Goal: Task Accomplishment & Management: Manage account settings

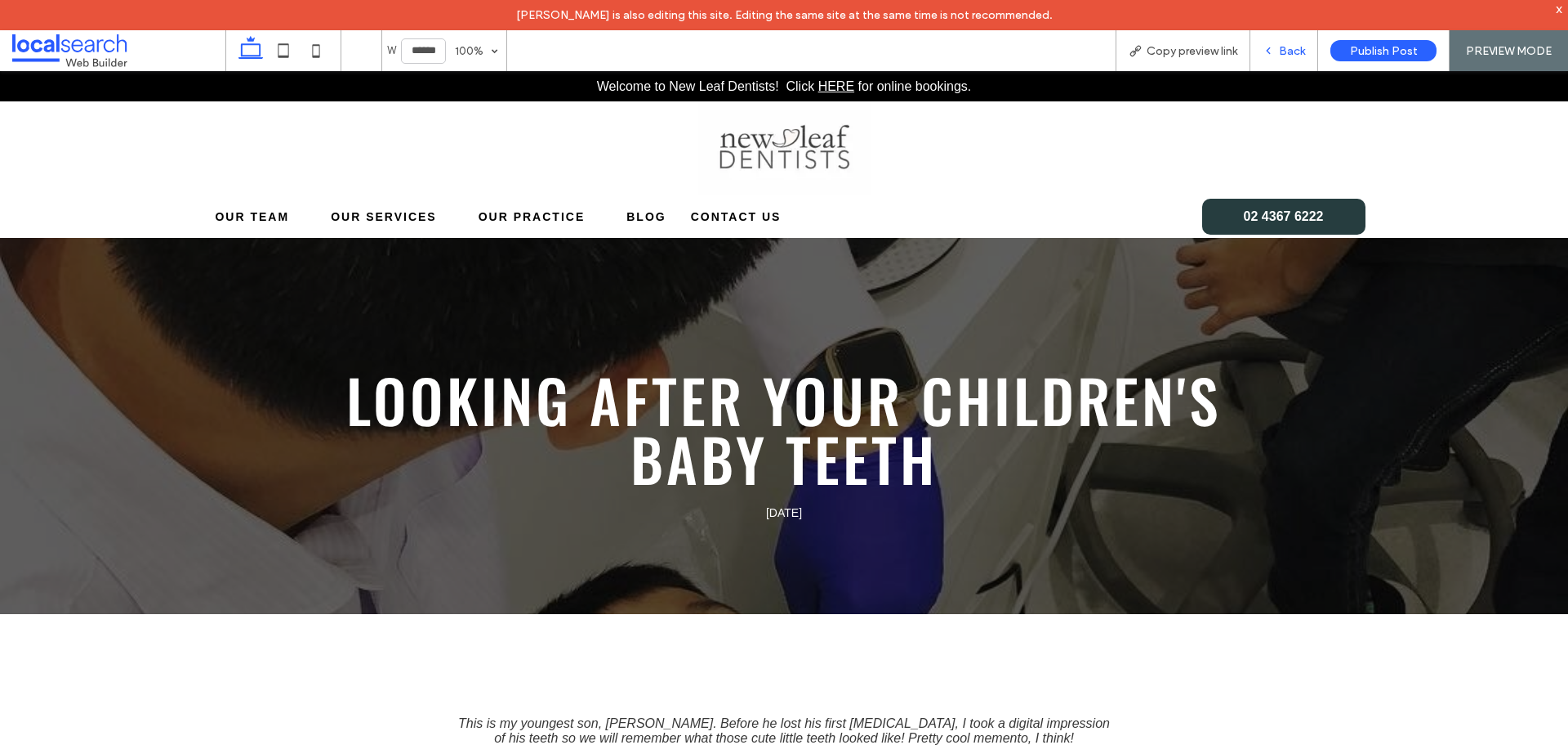
click at [1280, 42] on div "Back" at bounding box center [1284, 50] width 68 height 41
click at [1277, 57] on div "Back" at bounding box center [1284, 50] width 68 height 41
click at [1283, 58] on div "Back" at bounding box center [1284, 50] width 68 height 41
click at [1278, 51] on div "Back" at bounding box center [1284, 51] width 67 height 14
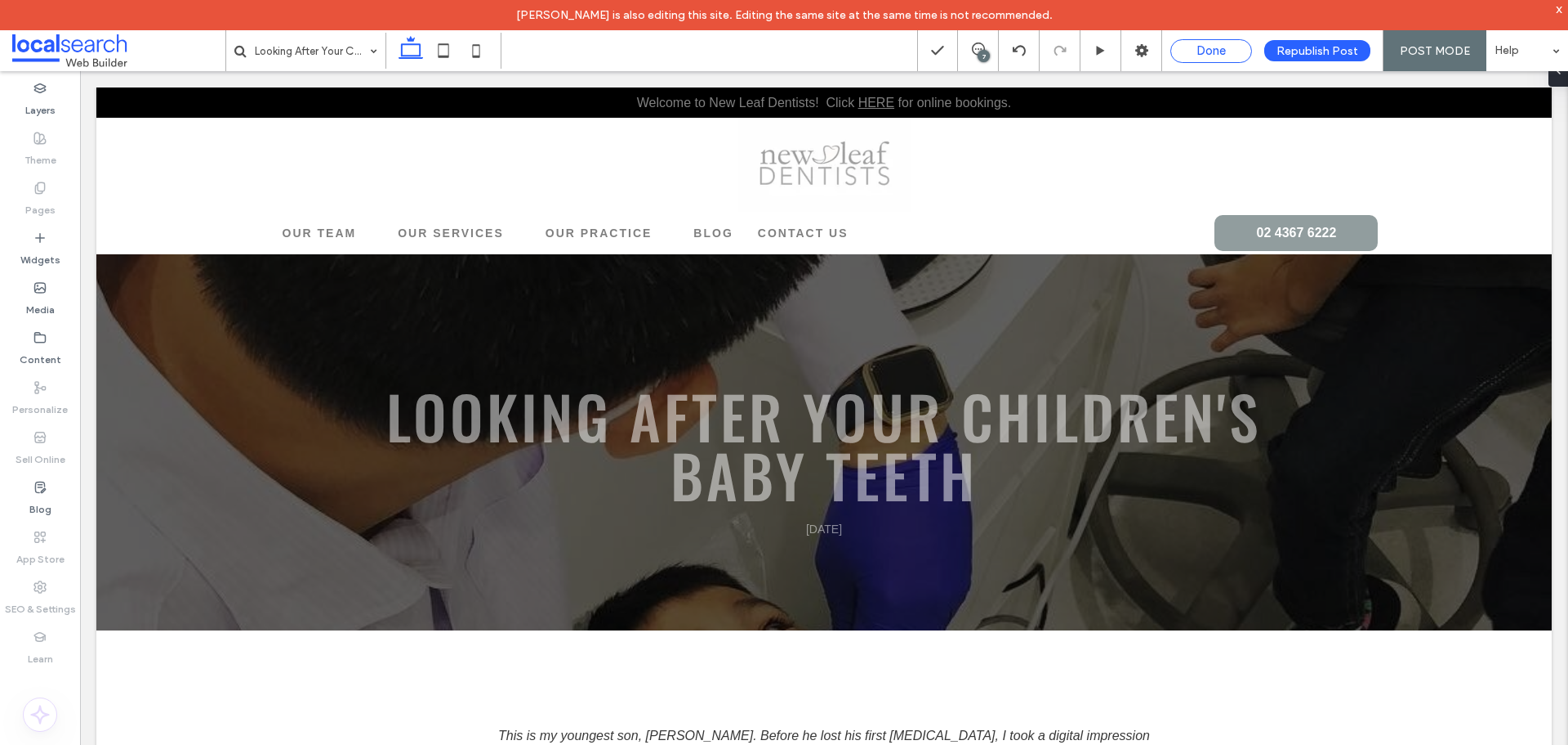
click at [1206, 52] on span "Done" at bounding box center [1211, 51] width 29 height 15
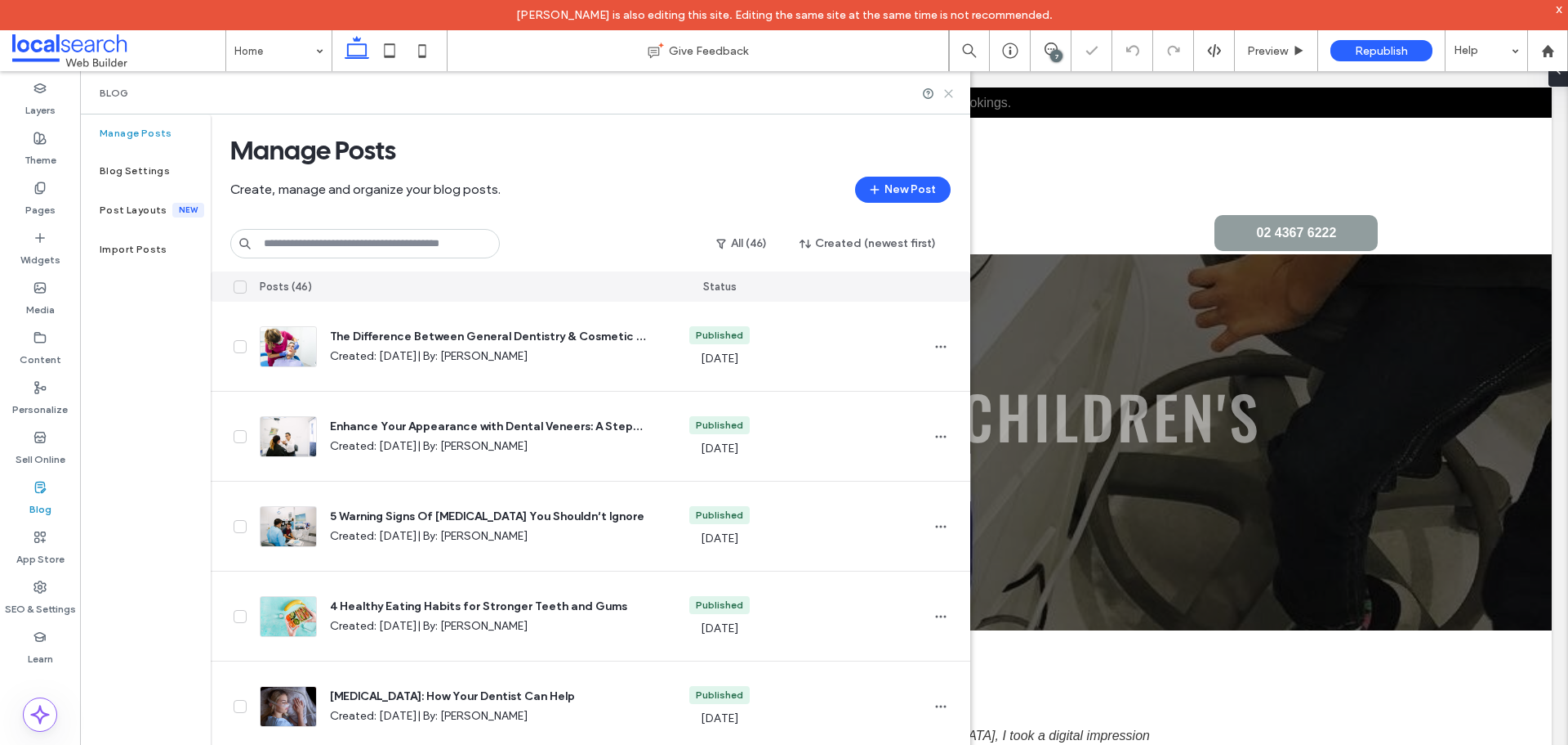
click at [950, 94] on icon at bounding box center [948, 93] width 12 height 12
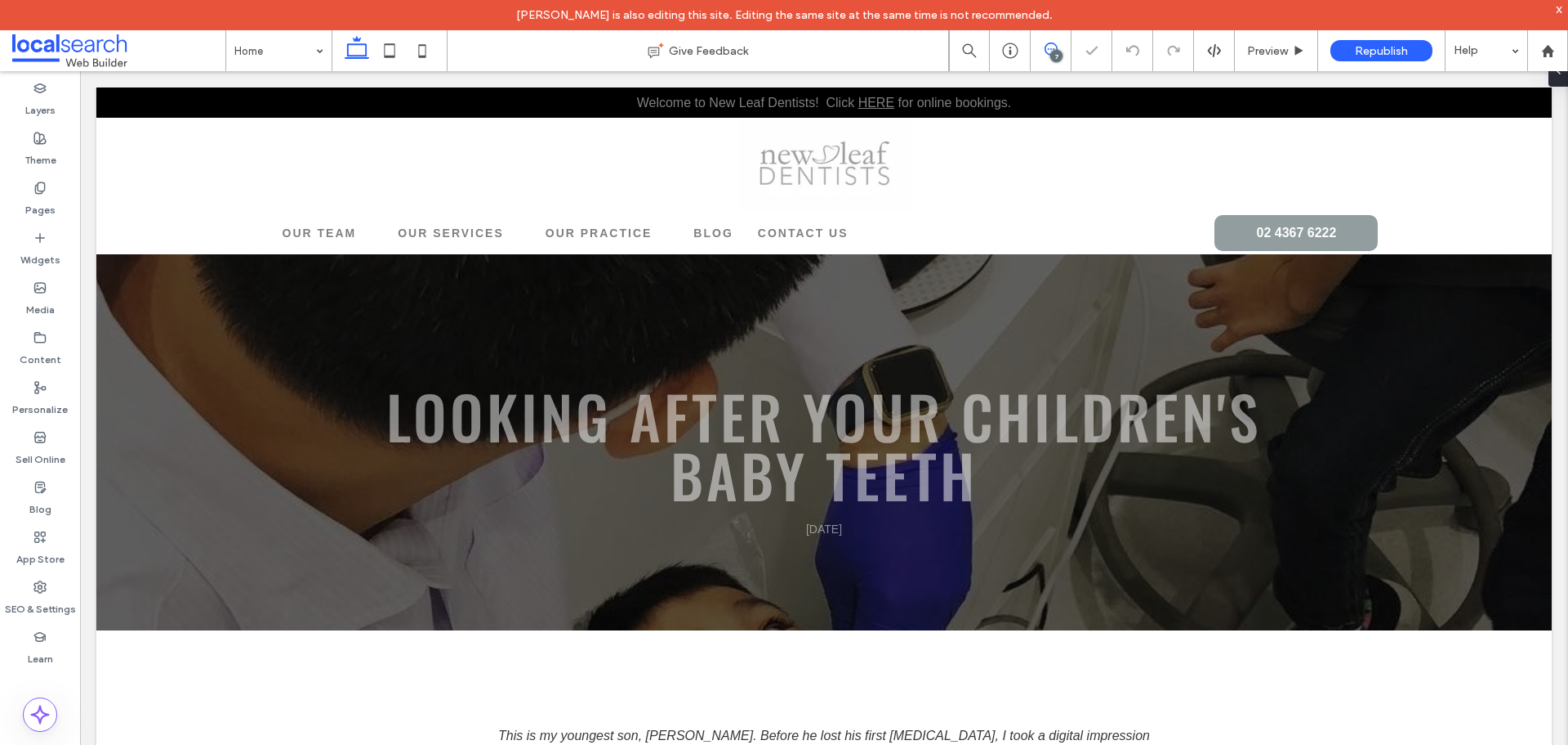
click at [1045, 48] on use at bounding box center [1051, 49] width 13 height 13
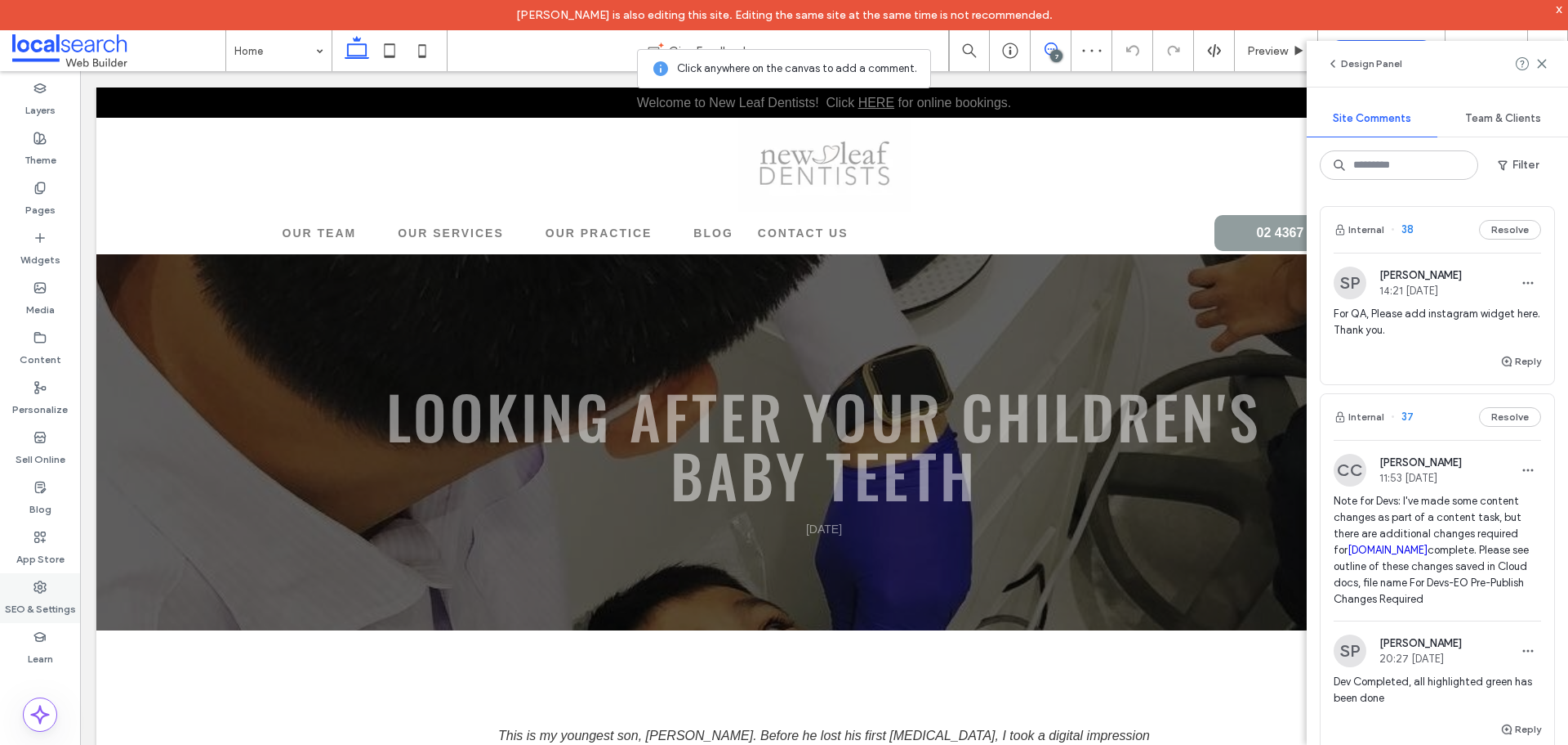
click at [61, 611] on label "SEO & Settings" at bounding box center [40, 604] width 71 height 23
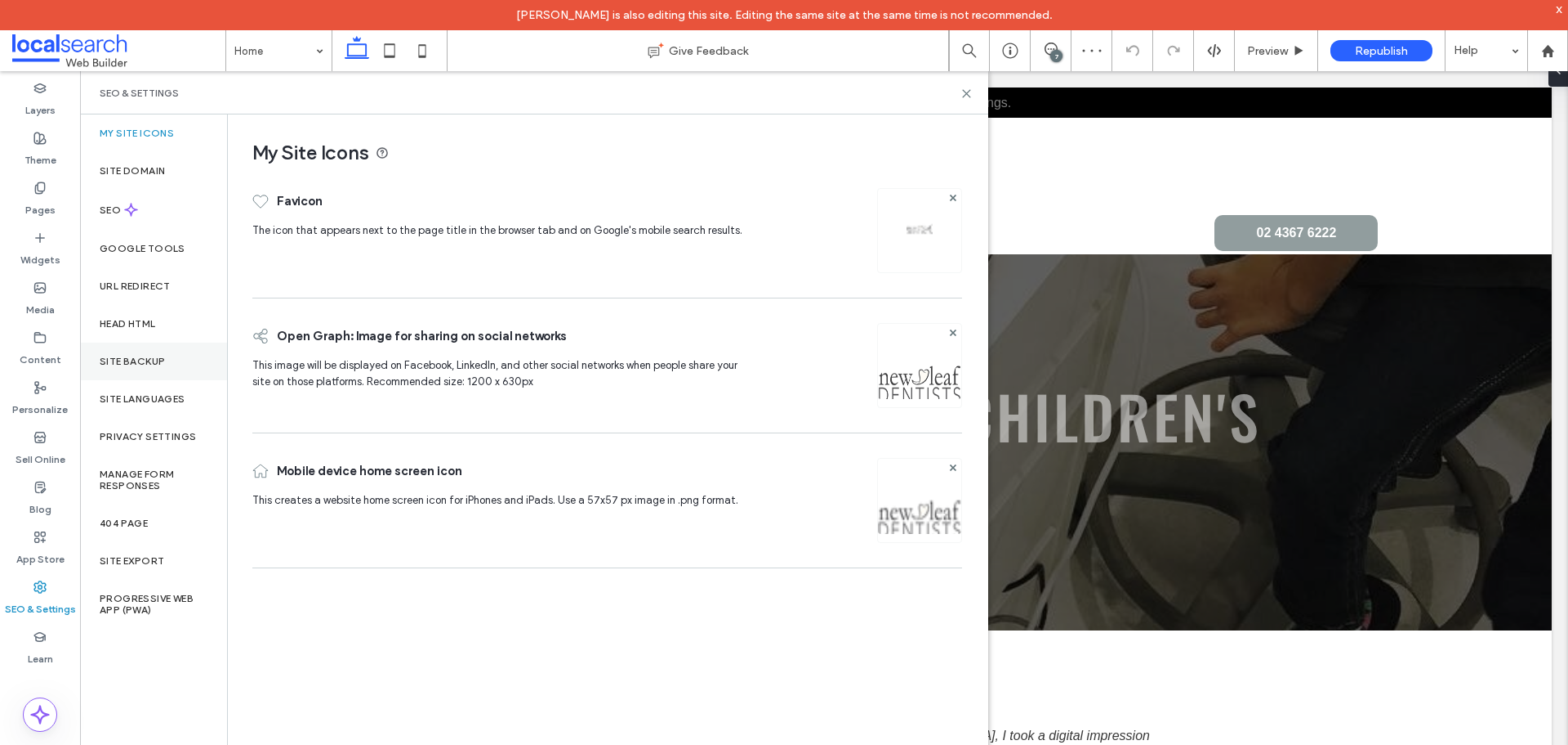
click at [169, 363] on div "Site Backup" at bounding box center [153, 361] width 147 height 37
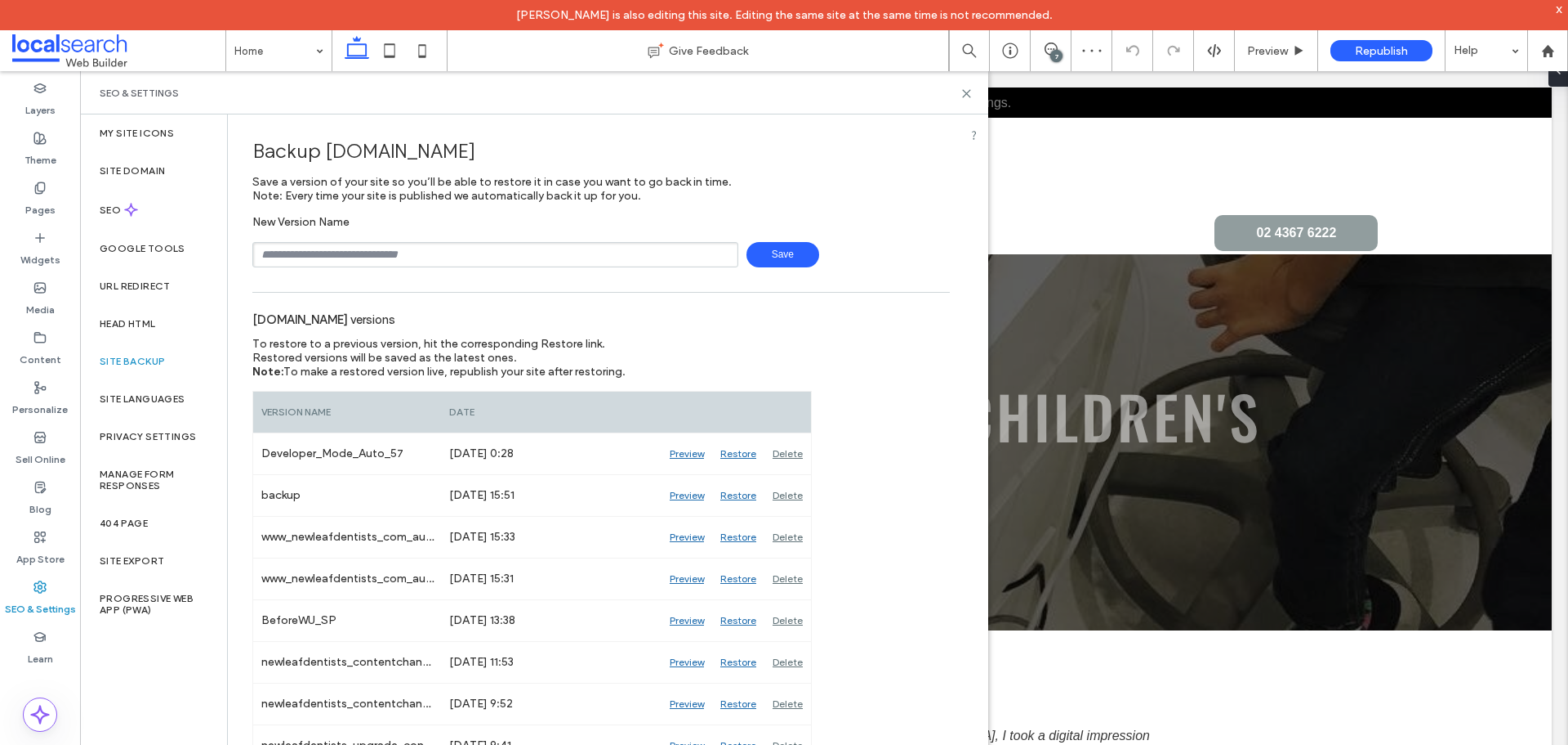
click at [483, 245] on input "text" at bounding box center [495, 254] width 486 height 25
click at [1058, 49] on span at bounding box center [1050, 49] width 40 height 13
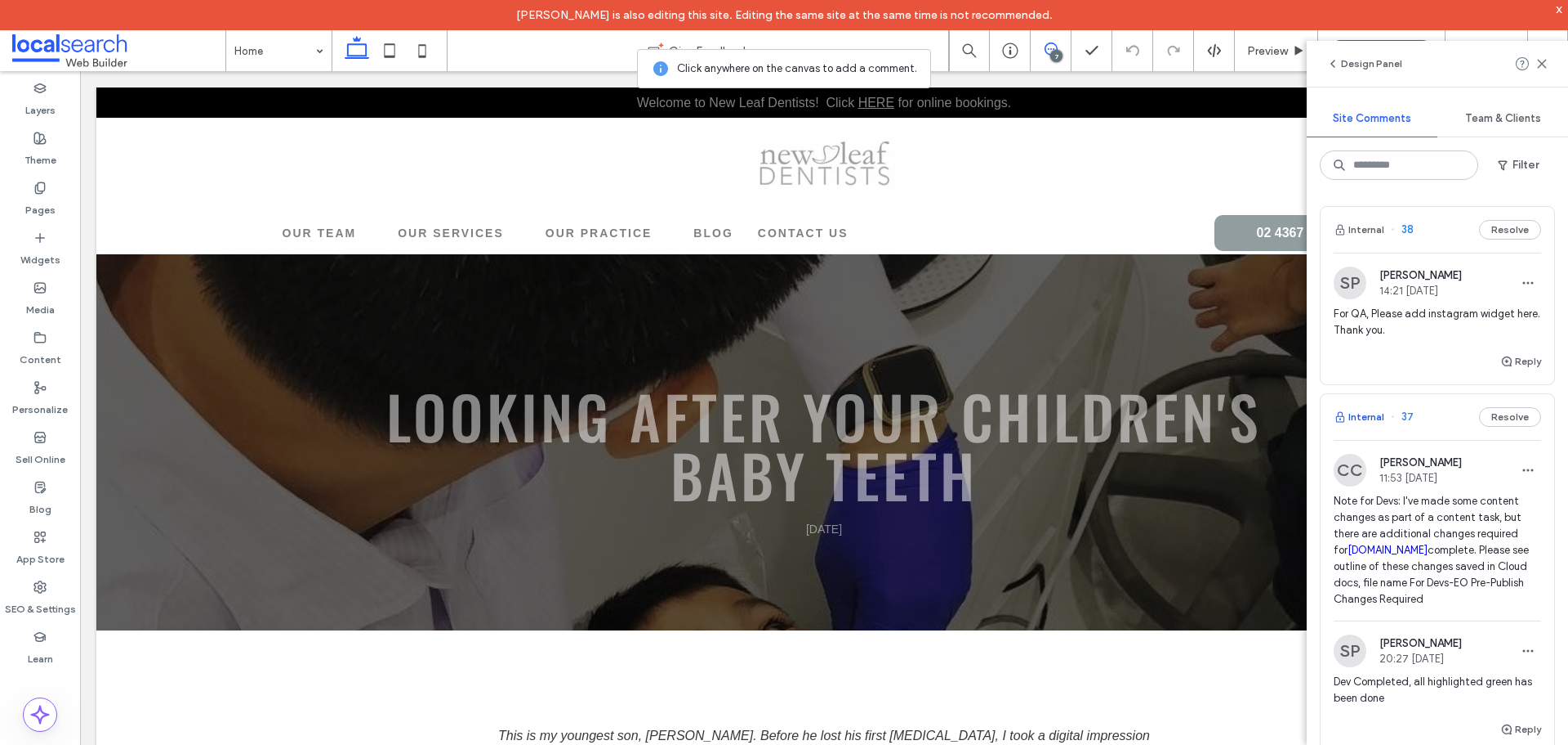
click at [1372, 423] on button "Internal" at bounding box center [1359, 417] width 51 height 20
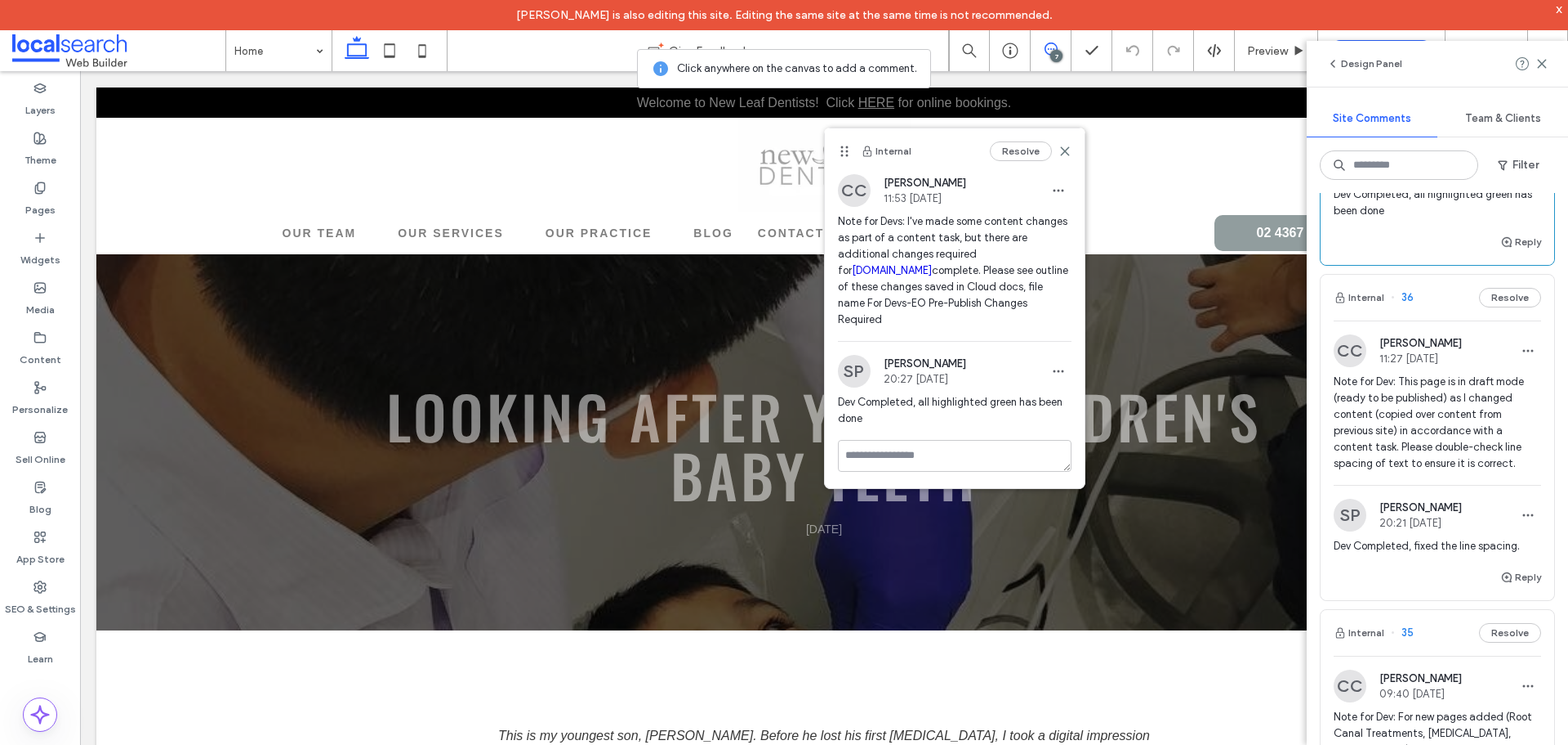
scroll to position [491, 0]
click at [1362, 293] on button "Internal" at bounding box center [1359, 294] width 51 height 20
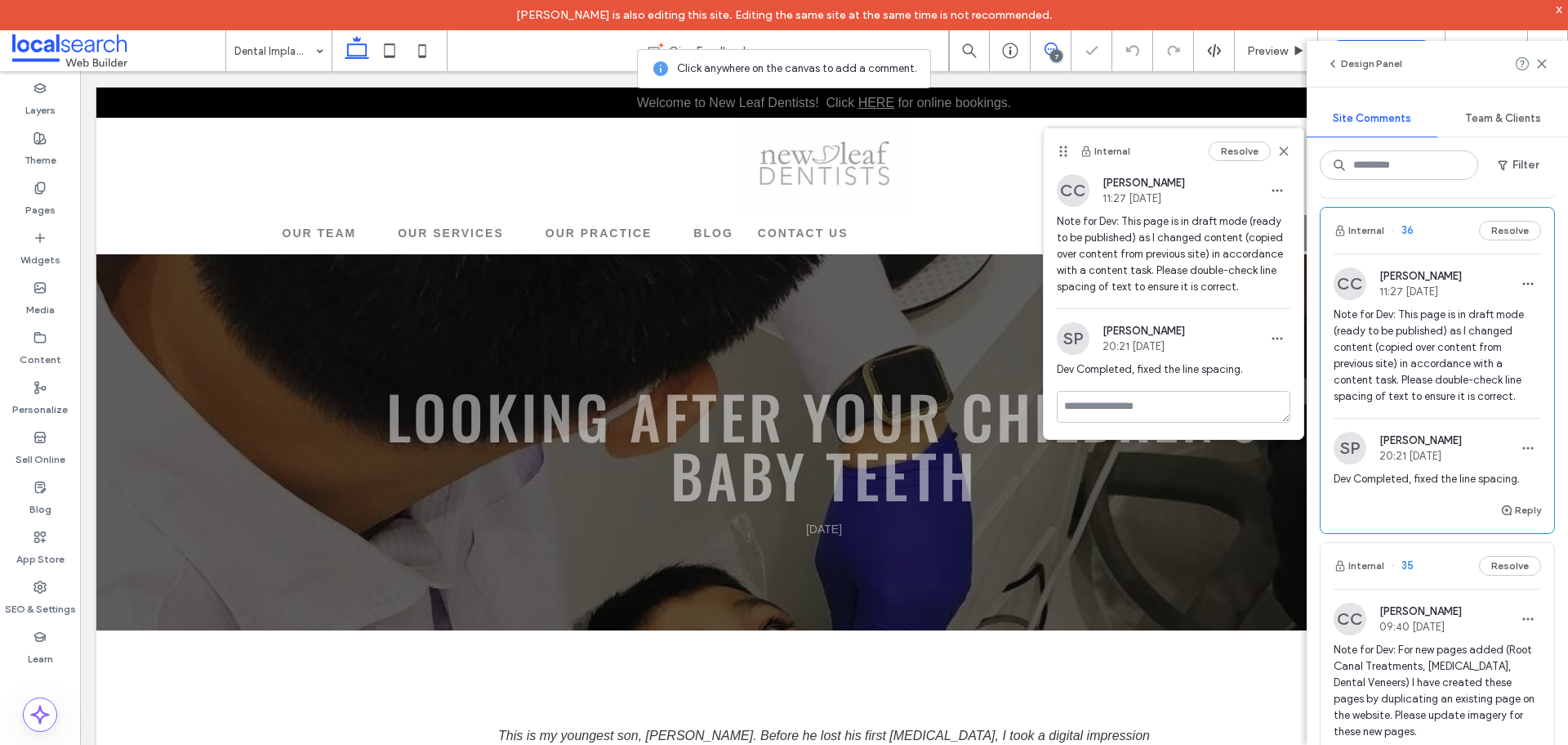
scroll to position [736, 0]
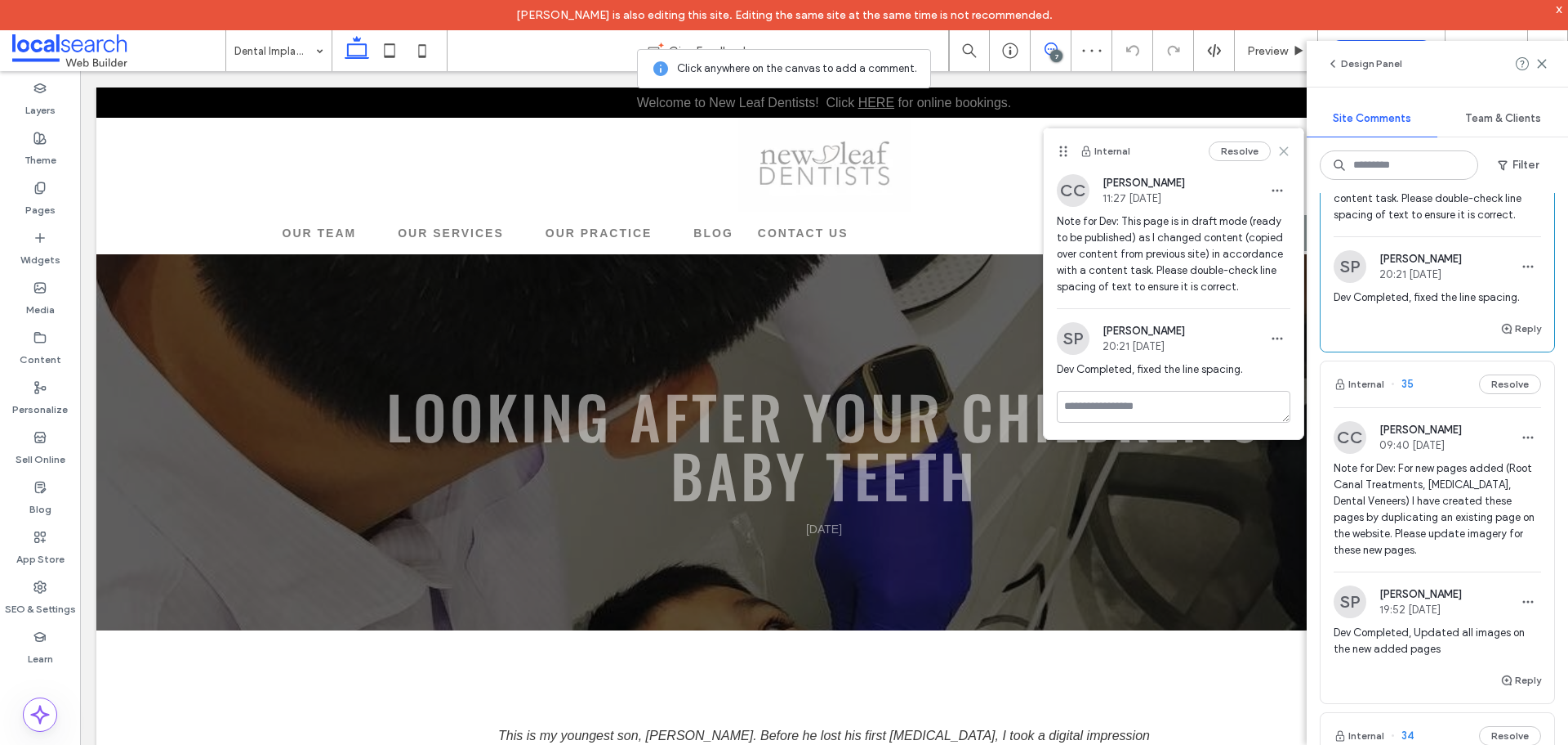
click at [1285, 151] on use at bounding box center [1285, 151] width 7 height 7
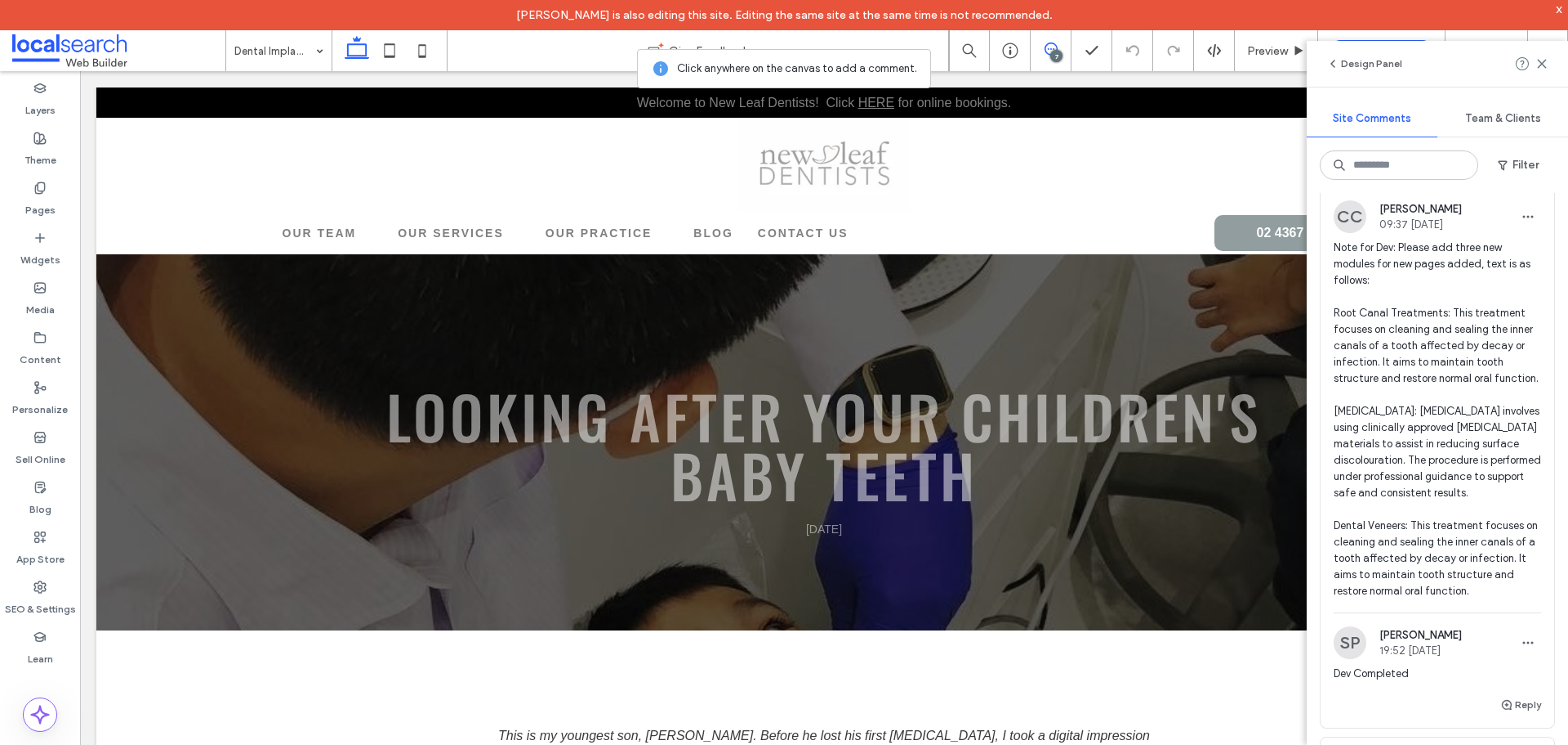
scroll to position [1145, 0]
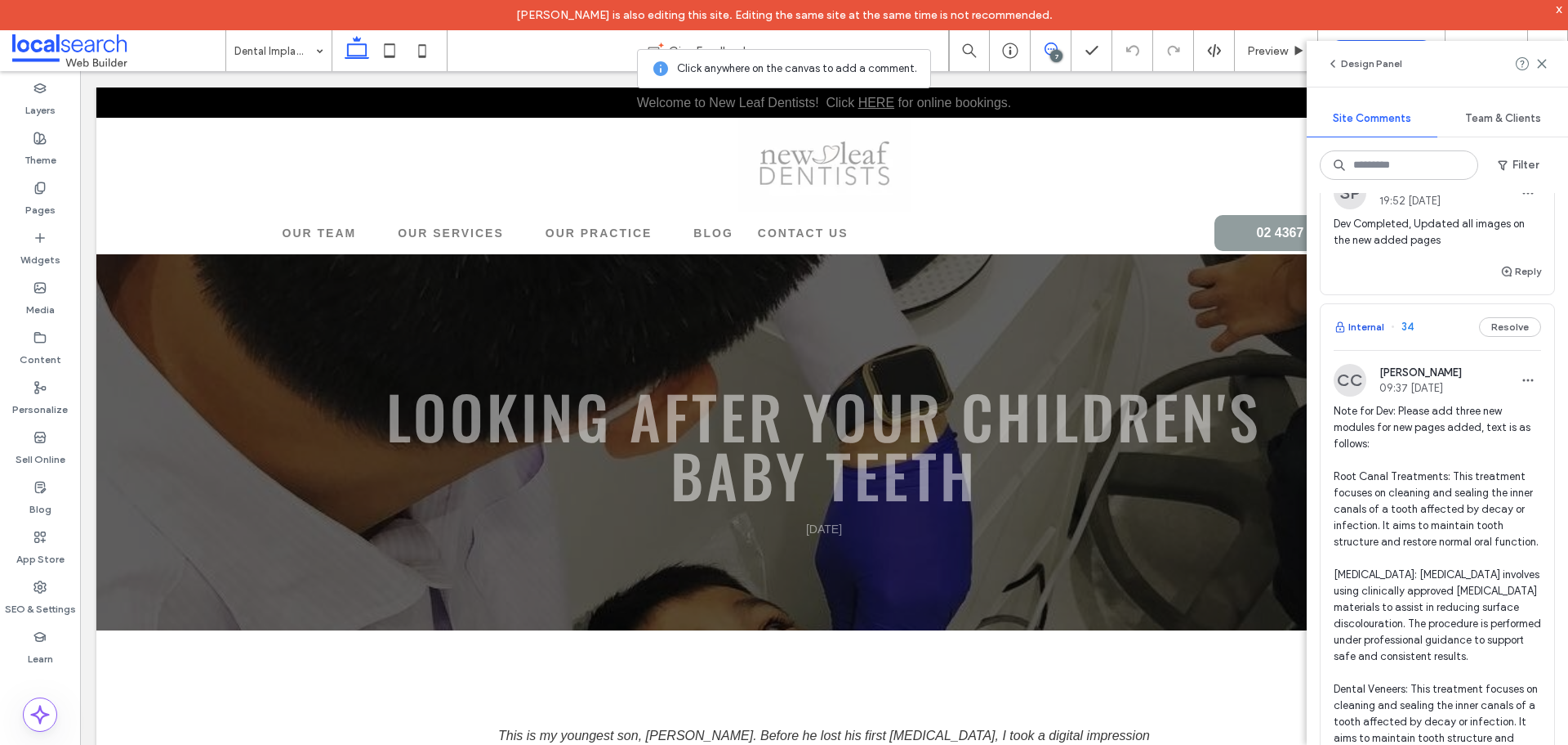
click at [1360, 324] on button "Internal" at bounding box center [1359, 327] width 51 height 20
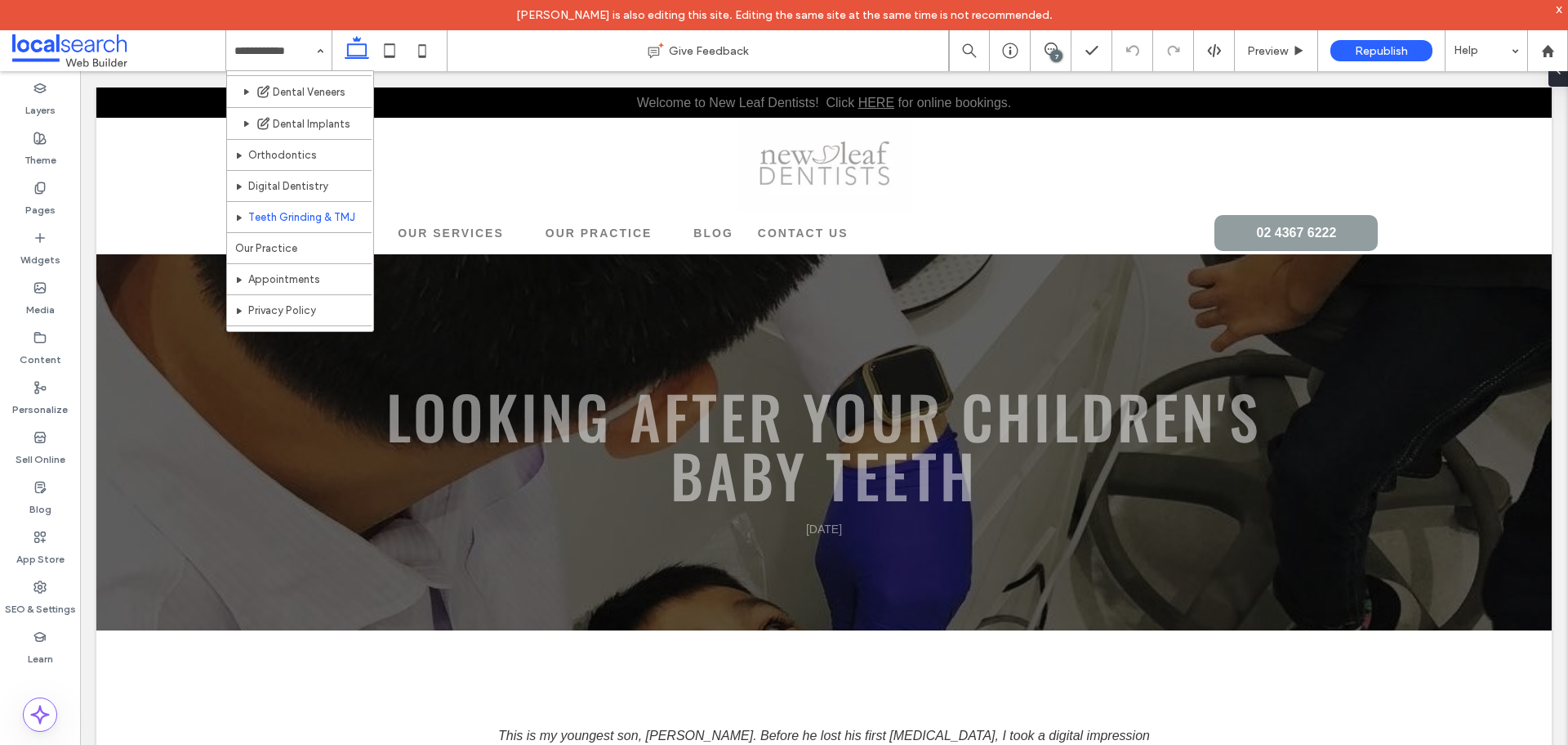
scroll to position [300, 0]
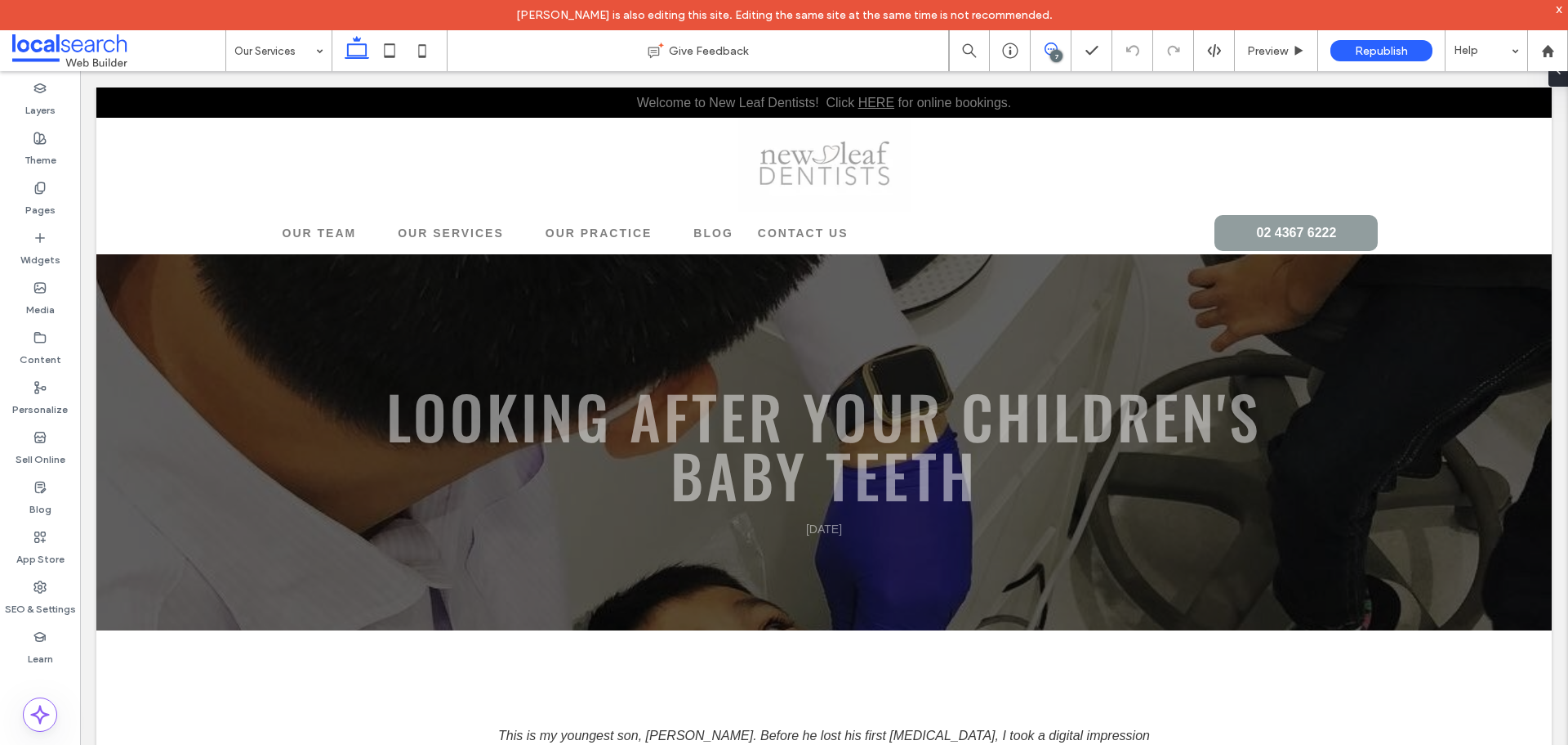
click at [1047, 49] on icon at bounding box center [1051, 49] width 13 height 13
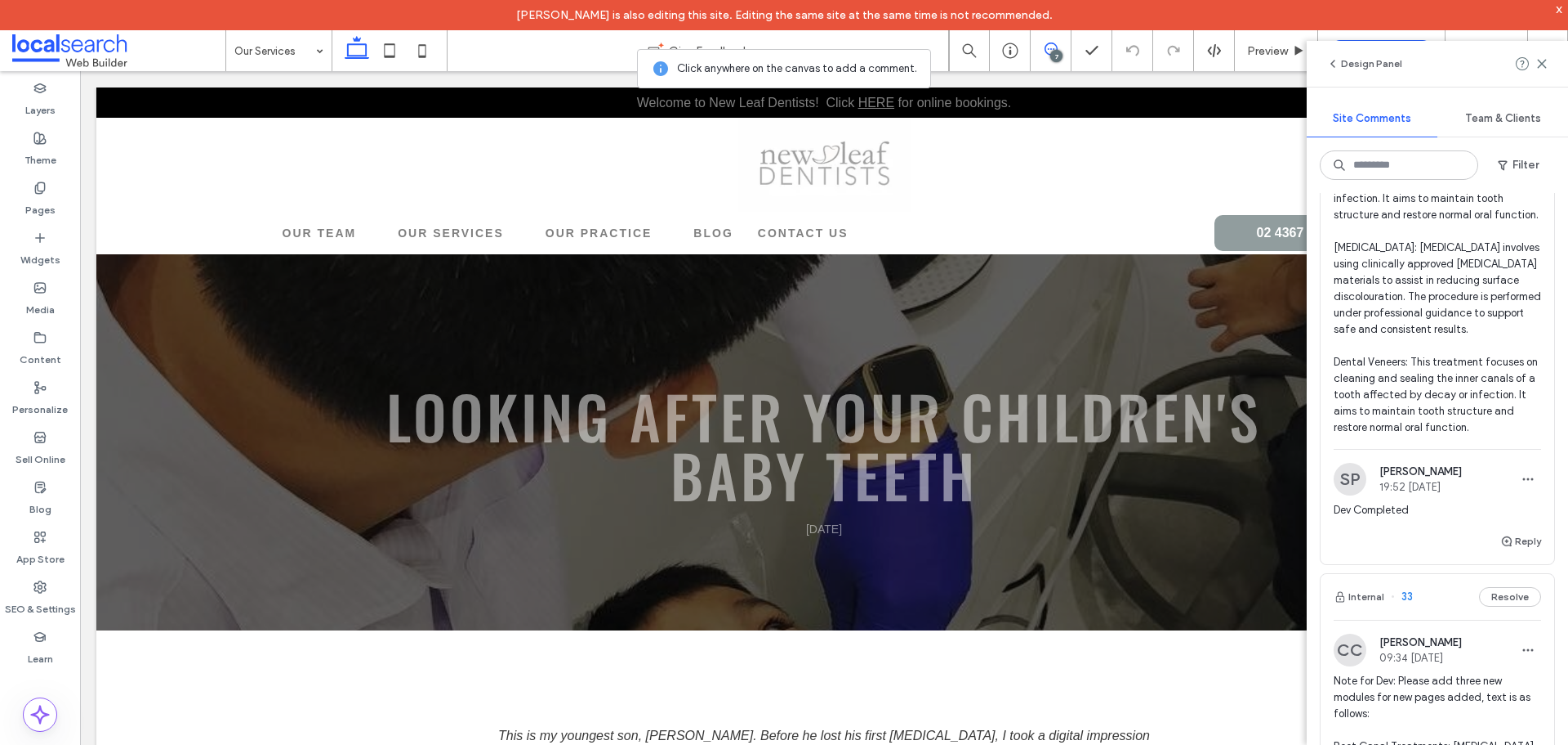
scroll to position [1716, 0]
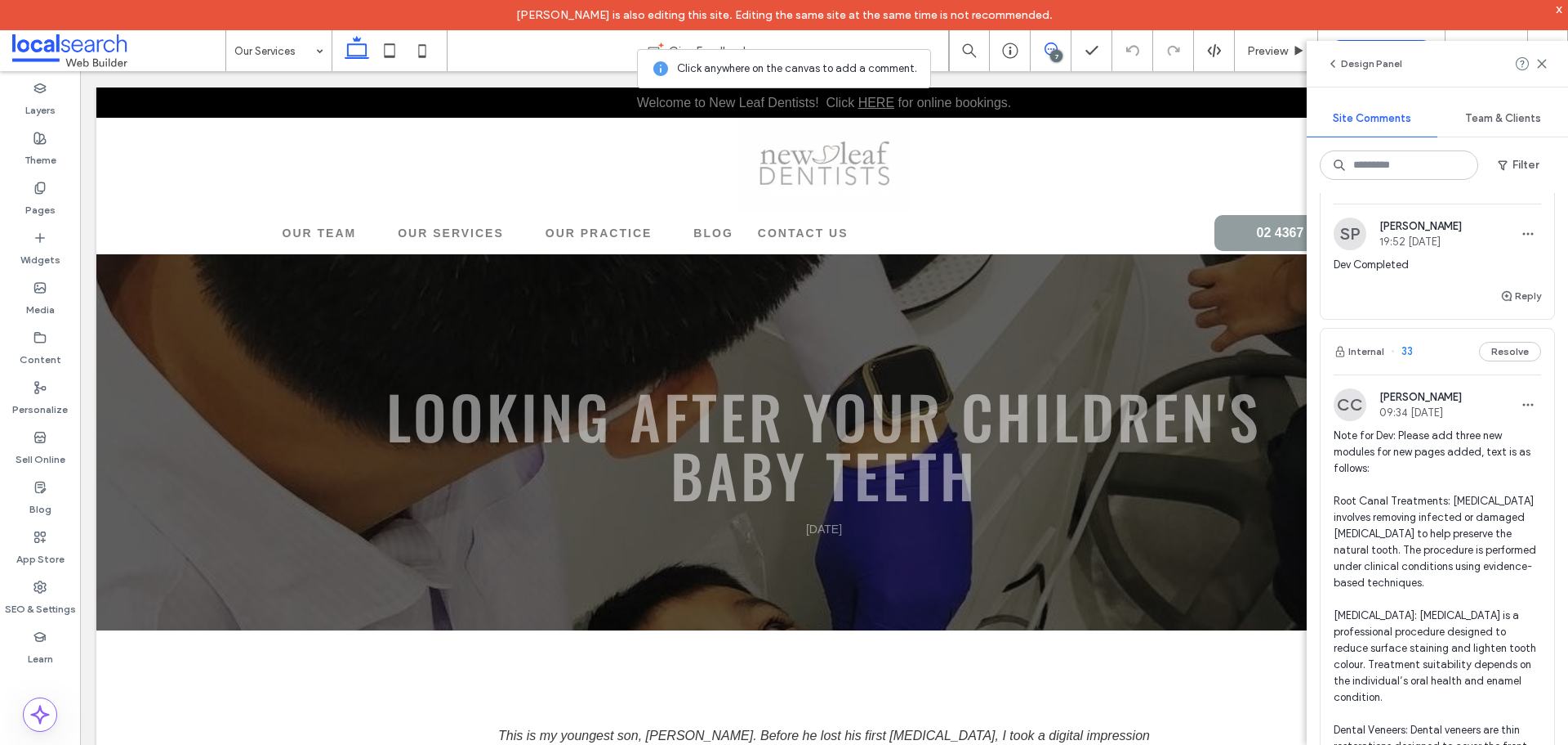
click at [1363, 362] on button "Internal" at bounding box center [1359, 352] width 51 height 20
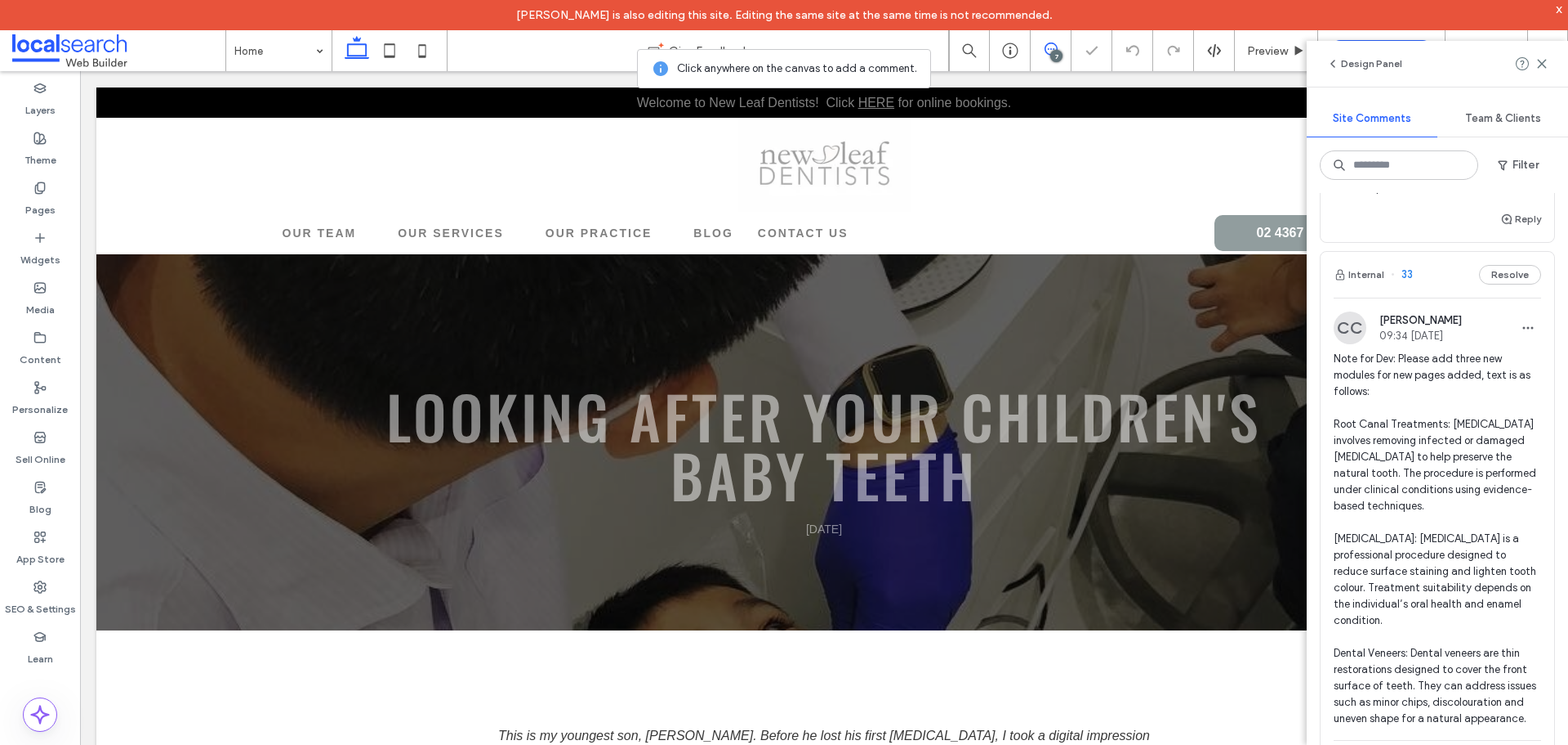
scroll to position [1962, 0]
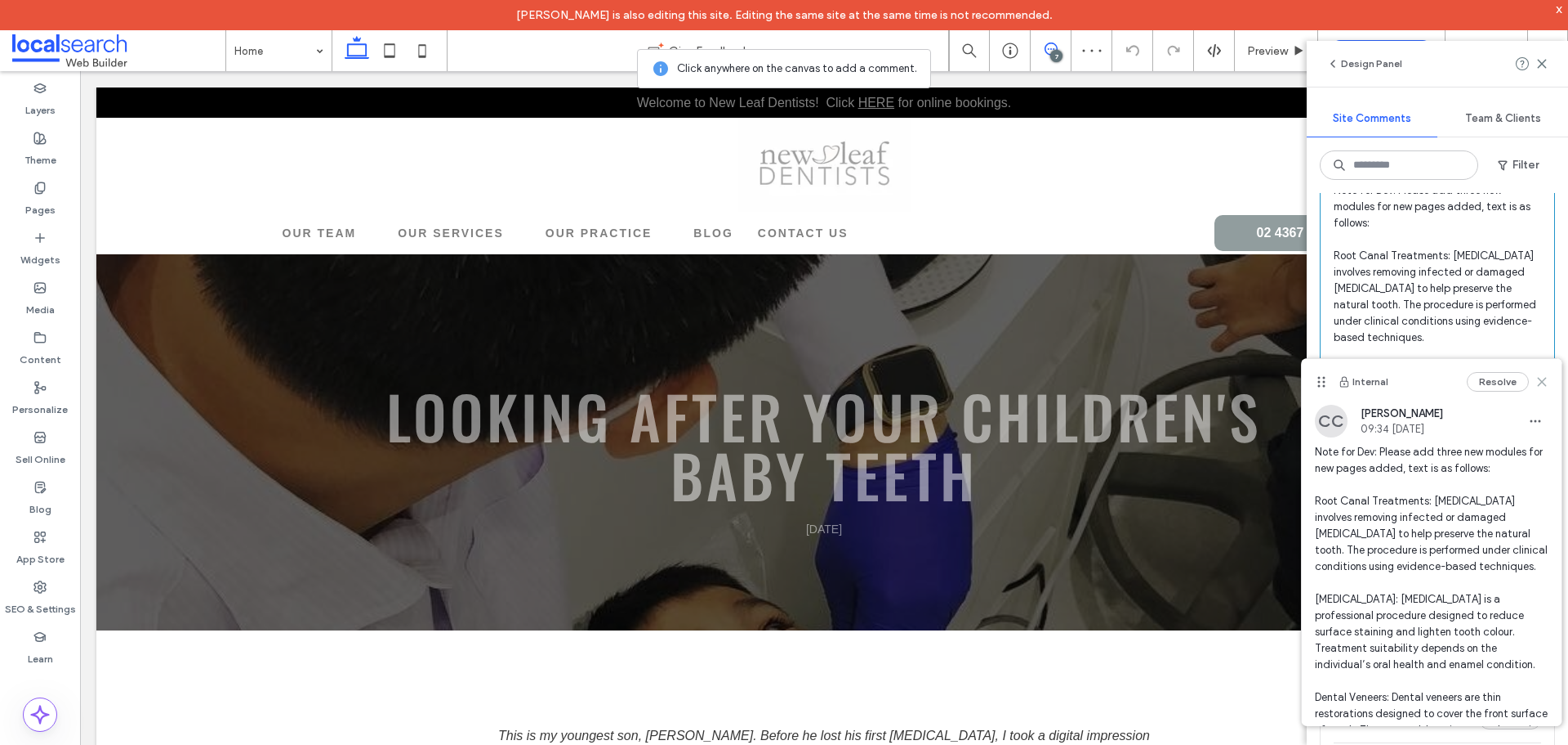
click at [1535, 384] on icon at bounding box center [1542, 382] width 13 height 13
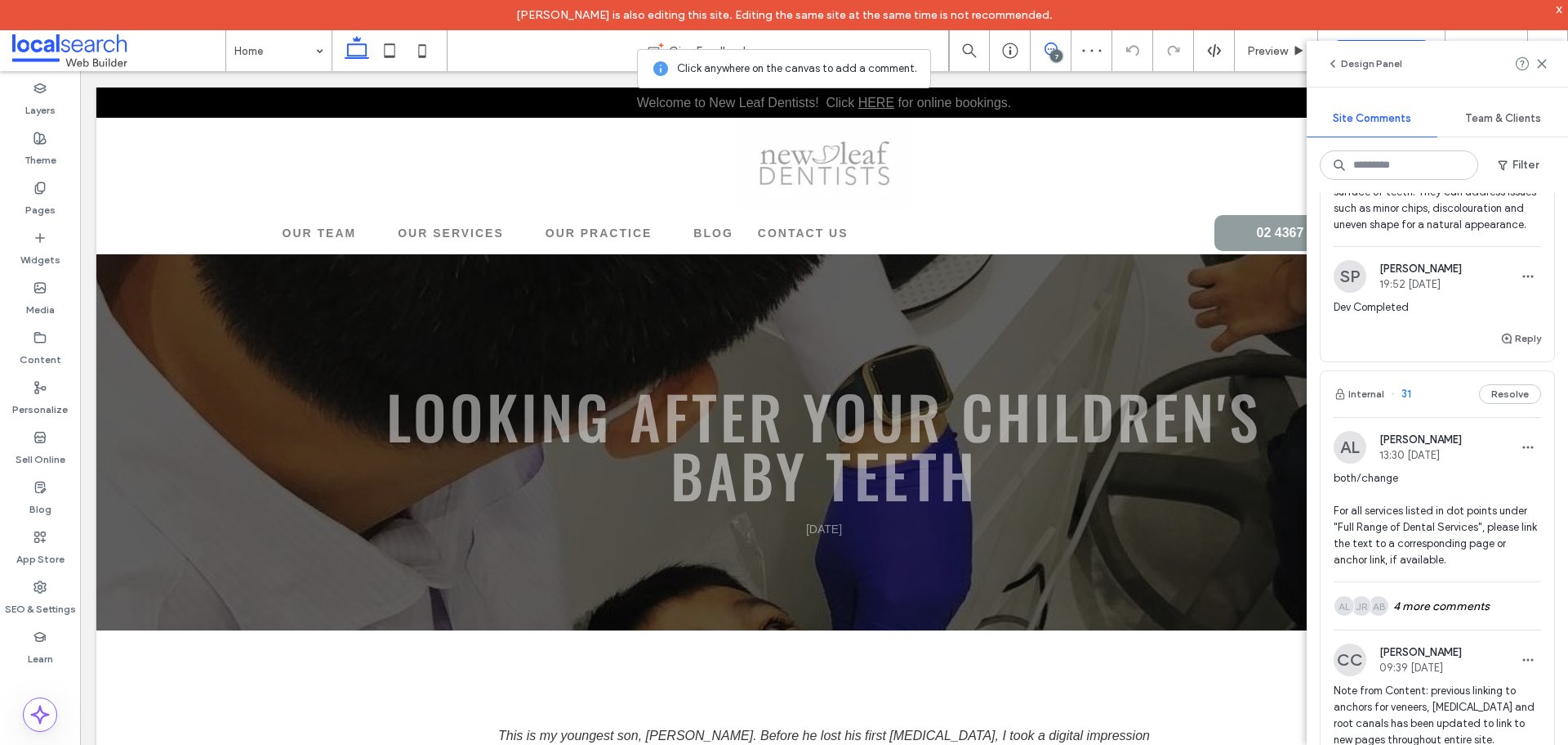
scroll to position [2452, 0]
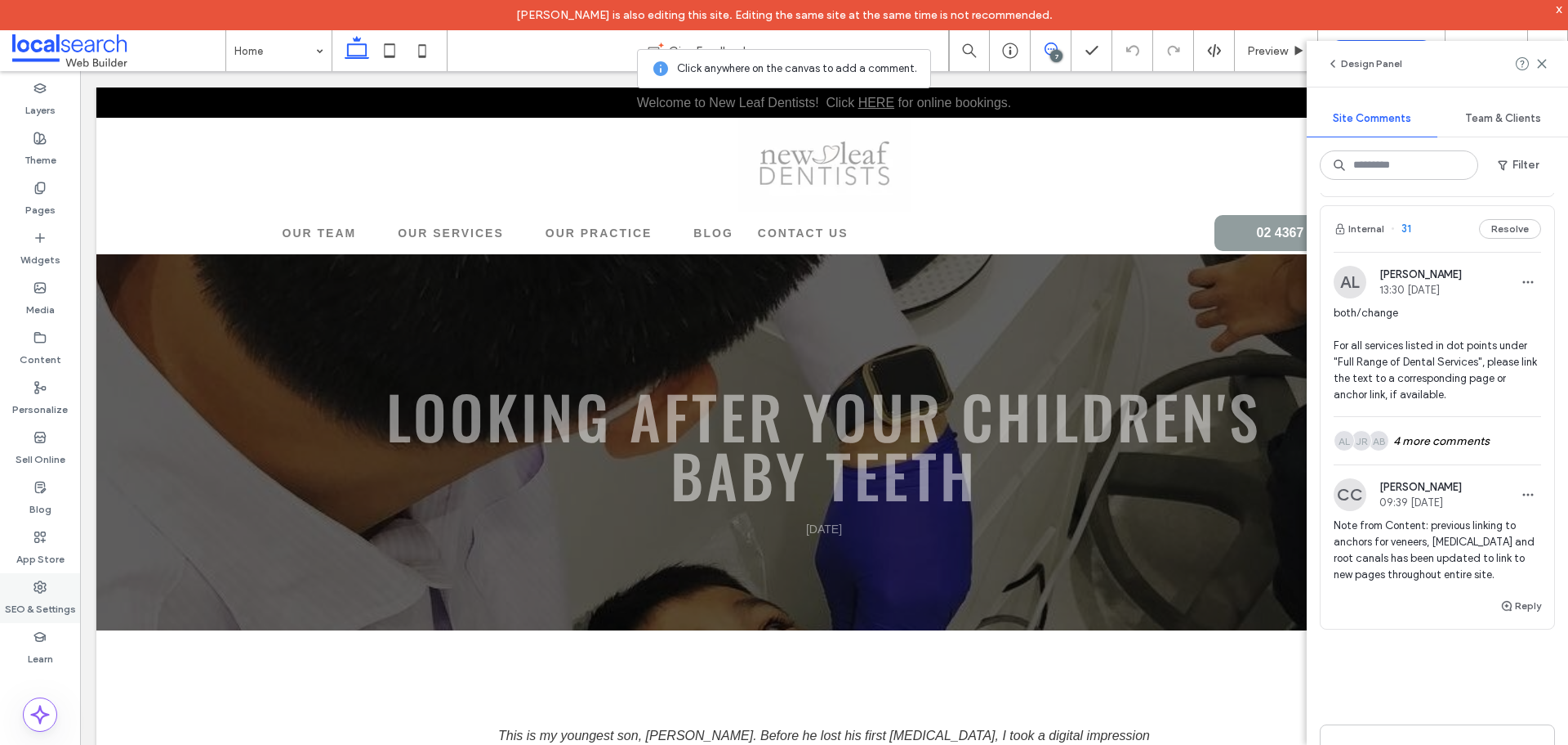
click at [57, 595] on label "SEO & Settings" at bounding box center [40, 604] width 71 height 23
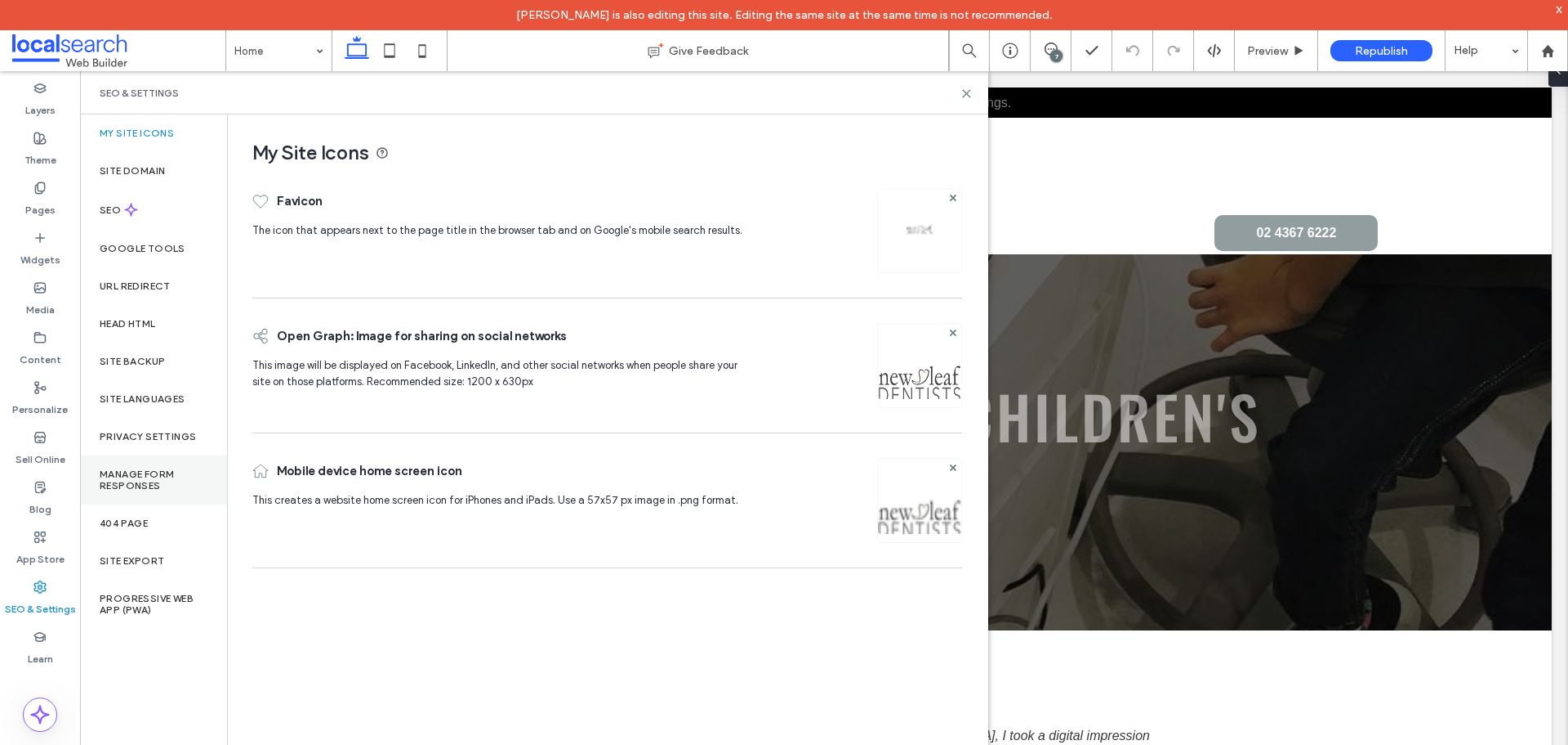
scroll to position [0, 0]
click at [116, 359] on label "Site Backup" at bounding box center [133, 361] width 65 height 12
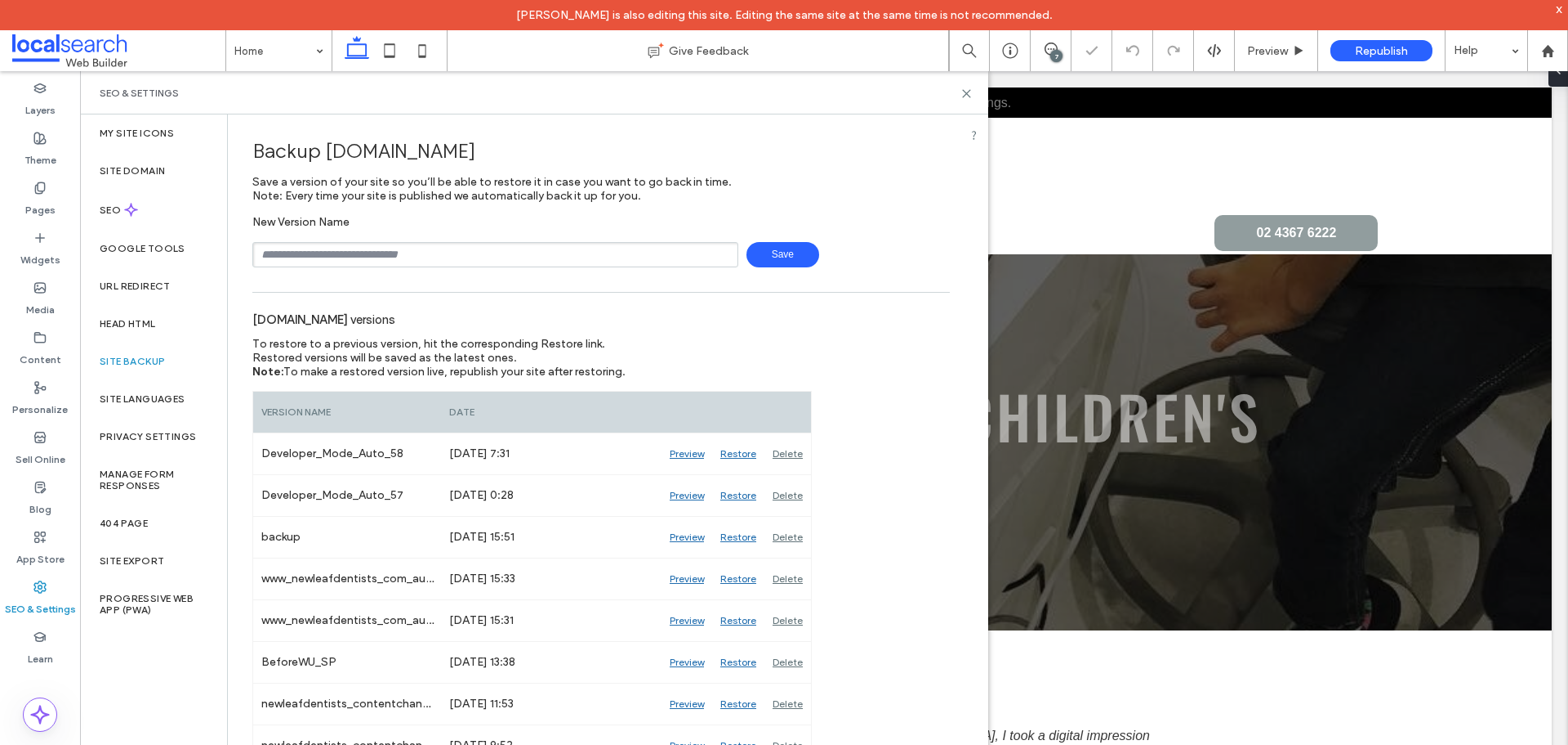
click at [481, 237] on div "New Version Name Save" at bounding box center [601, 242] width 697 height 53
click at [472, 261] on input "text" at bounding box center [495, 254] width 486 height 25
type input "**********"
click at [762, 254] on span "Save" at bounding box center [783, 254] width 73 height 25
click at [125, 229] on div "SEO" at bounding box center [153, 210] width 147 height 40
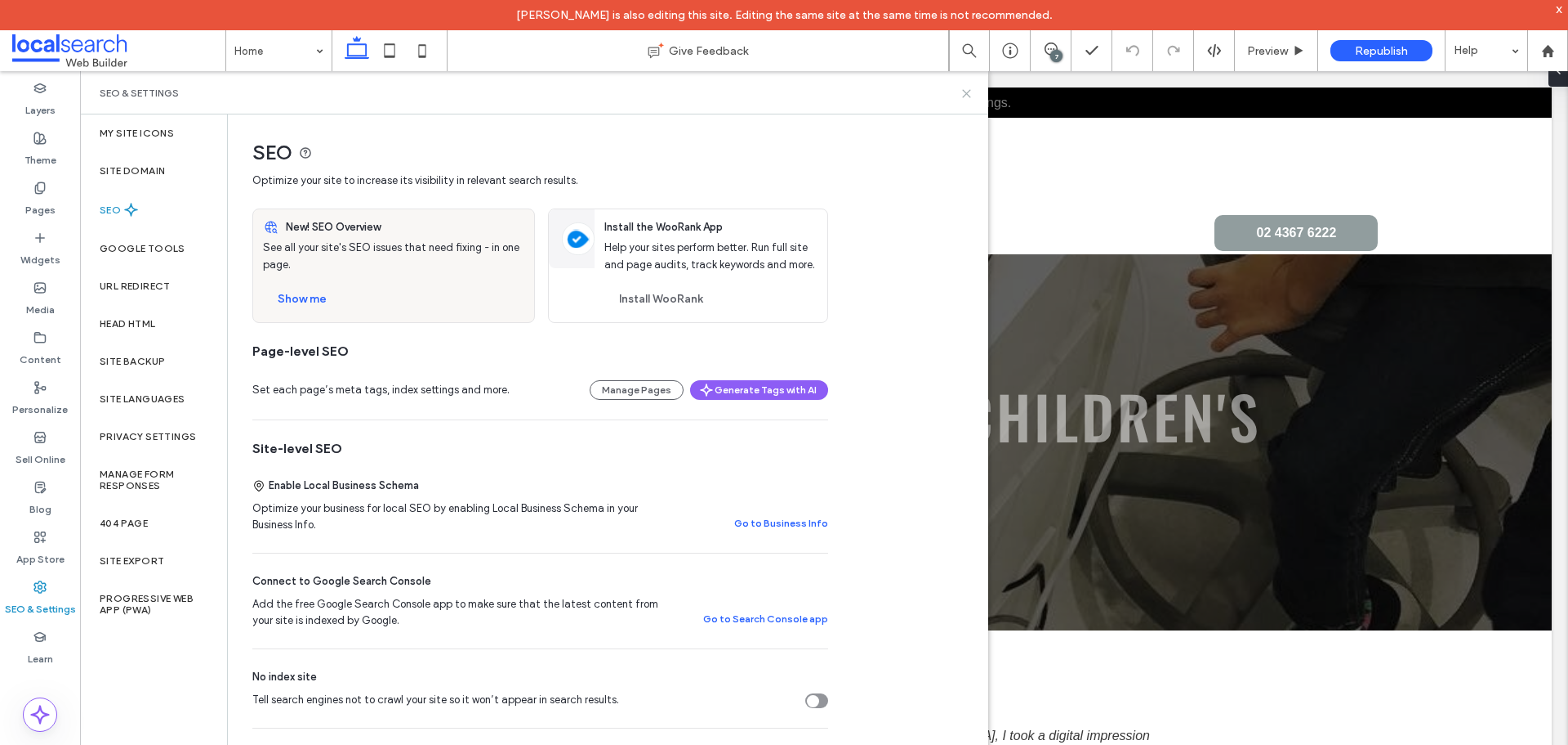
click at [963, 92] on icon at bounding box center [966, 93] width 12 height 12
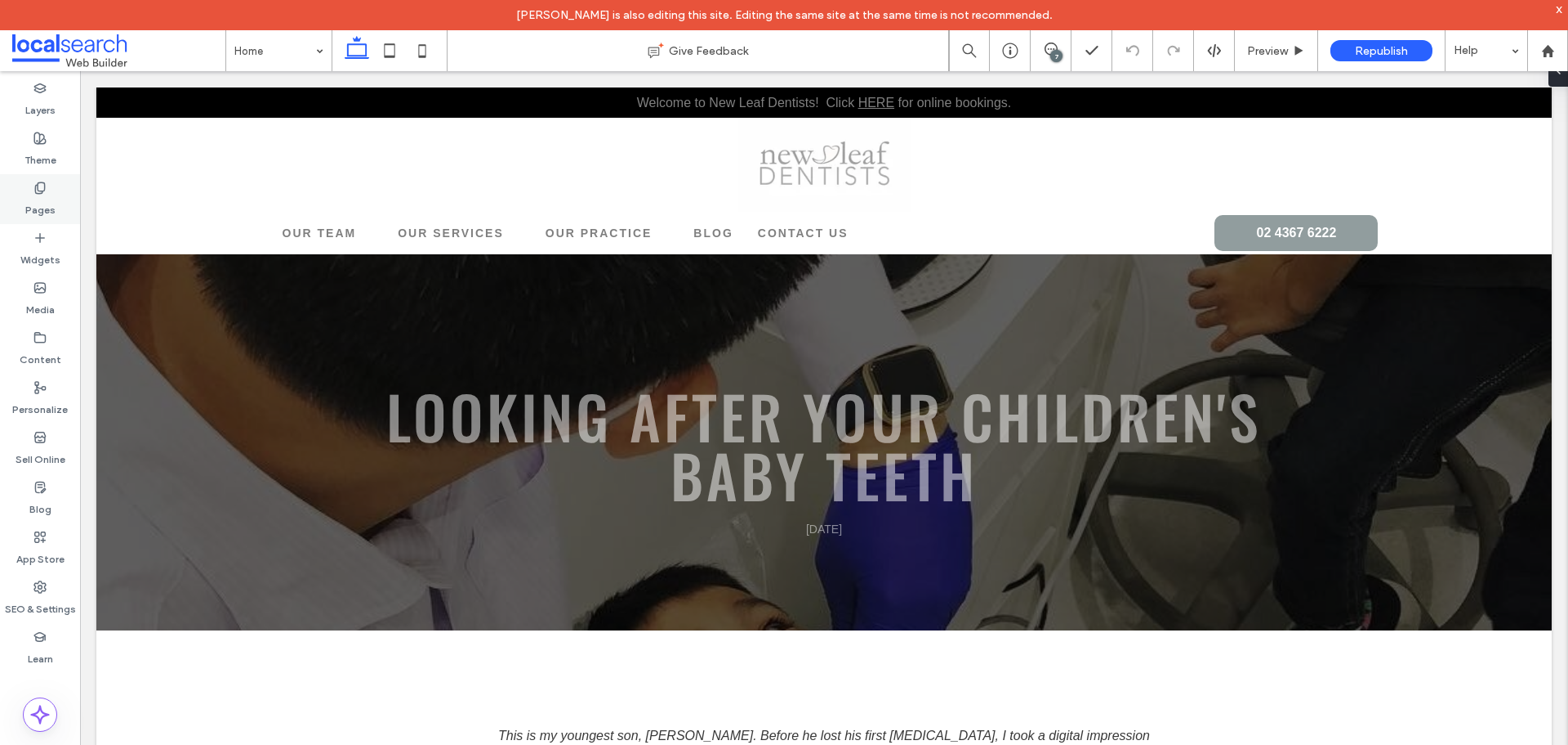
click at [48, 201] on label "Pages" at bounding box center [40, 205] width 30 height 23
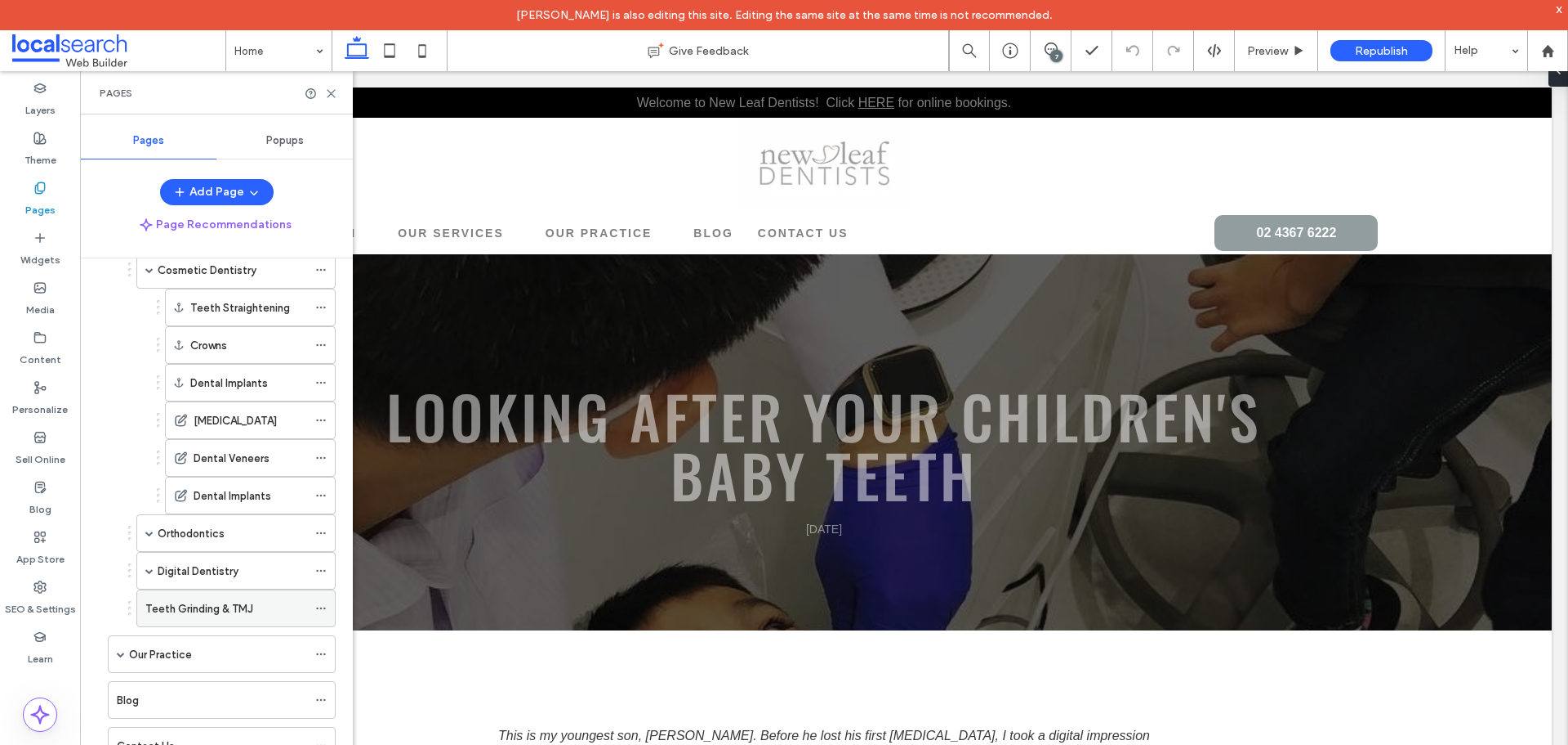
scroll to position [241, 0]
click at [330, 94] on use at bounding box center [331, 94] width 7 height 7
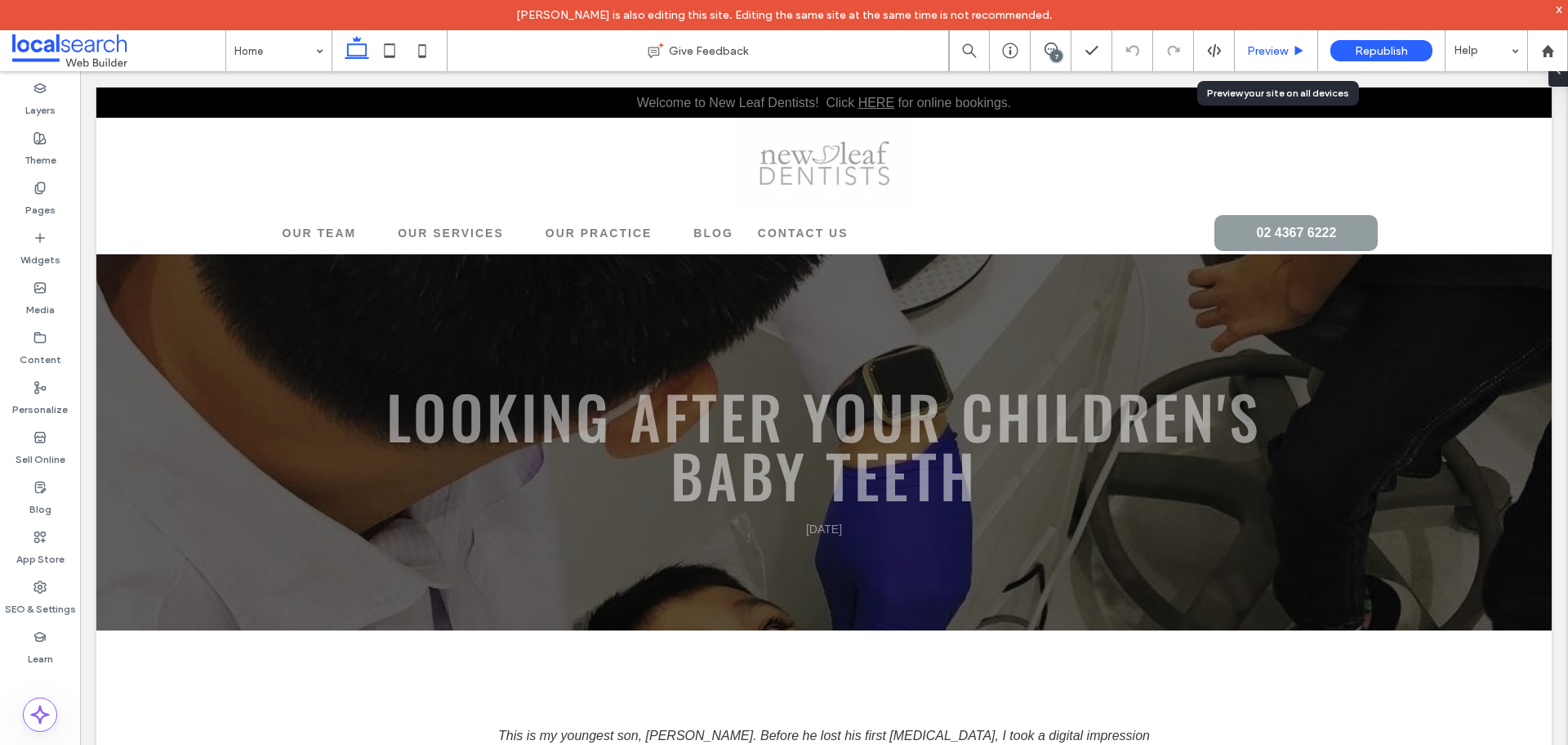
click at [1283, 48] on span "Preview" at bounding box center [1267, 51] width 41 height 14
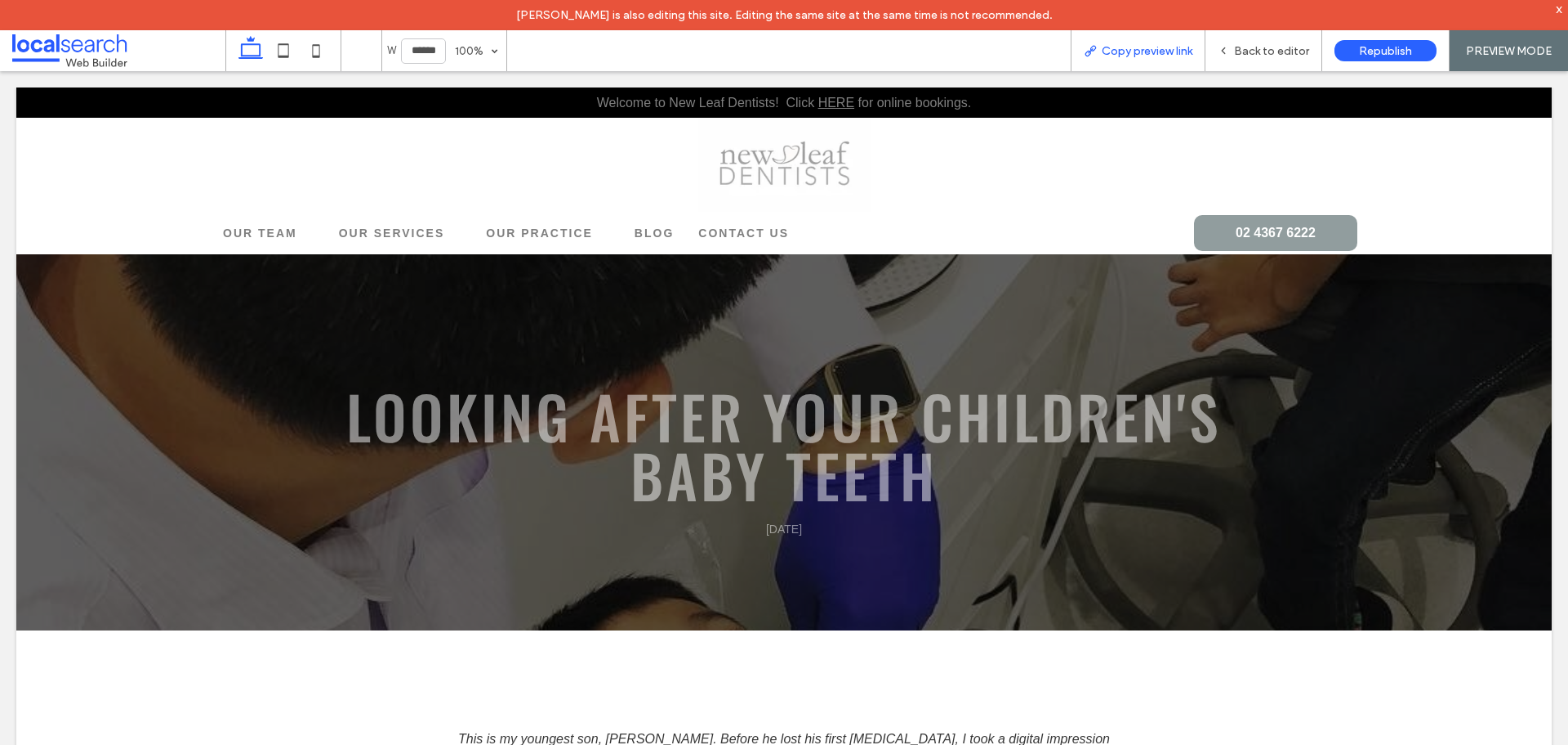
click at [1144, 41] on div "Copy preview link" at bounding box center [1138, 50] width 134 height 41
click at [1133, 61] on div "Copy preview link" at bounding box center [1138, 50] width 134 height 41
click at [1125, 47] on span "Copy preview link" at bounding box center [1148, 51] width 91 height 14
click at [1242, 56] on span "Back to editor" at bounding box center [1271, 51] width 75 height 14
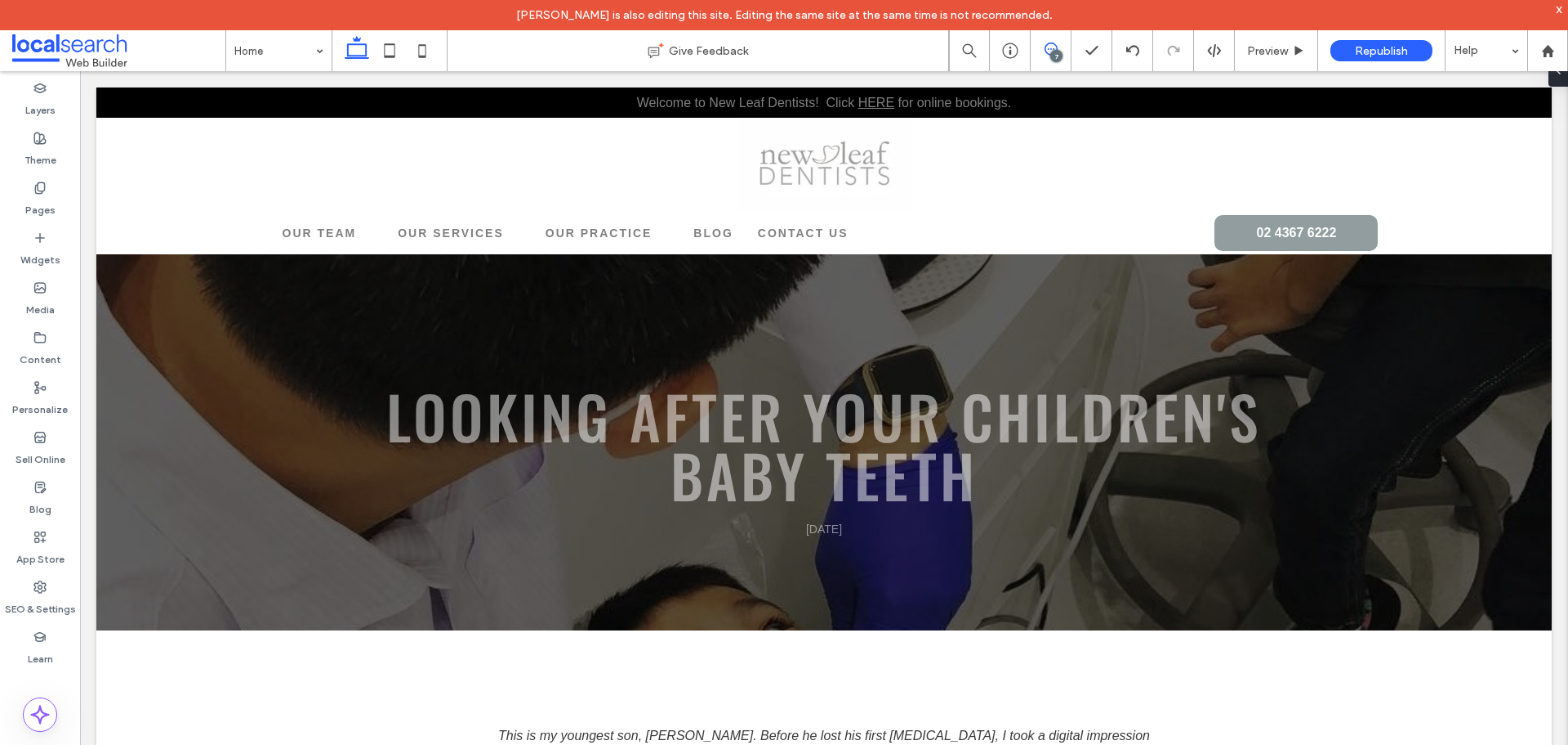
click at [1063, 55] on span at bounding box center [1050, 49] width 40 height 13
click at [1063, 41] on div "7" at bounding box center [1050, 50] width 41 height 41
click at [1058, 45] on span at bounding box center [1050, 49] width 40 height 13
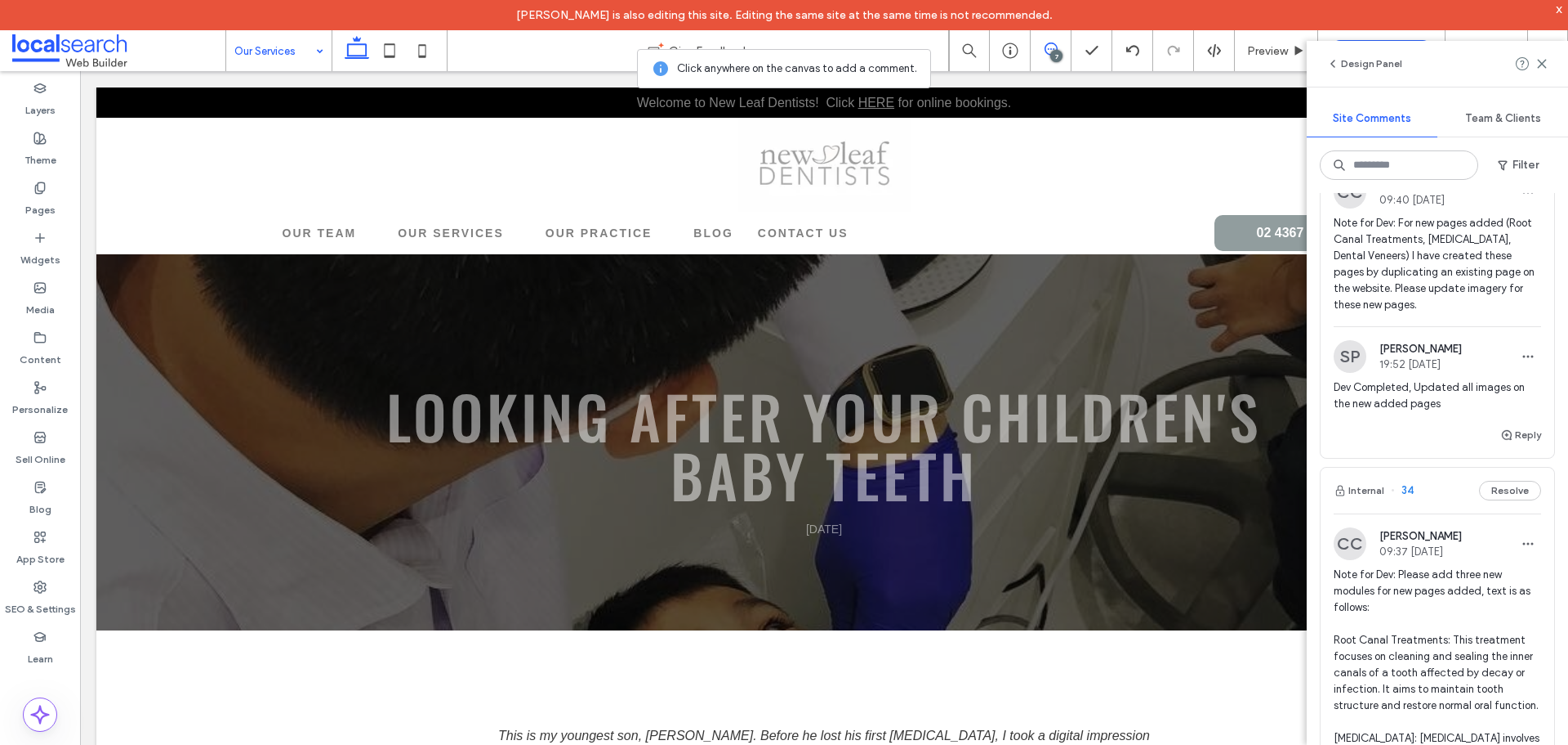
scroll to position [1145, 0]
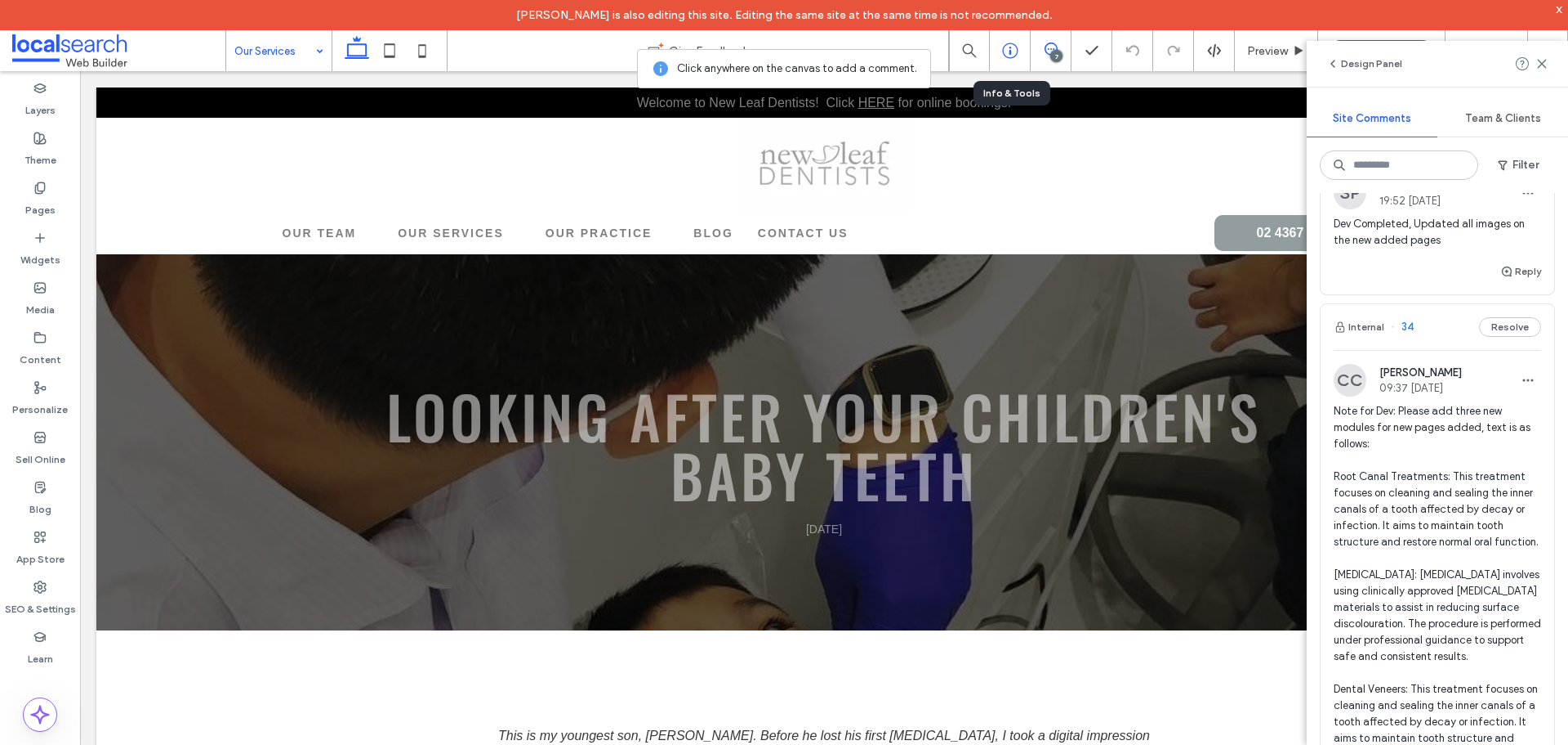
click at [1012, 42] on div at bounding box center [1010, 50] width 41 height 41
click at [1008, 43] on icon at bounding box center [1011, 51] width 16 height 16
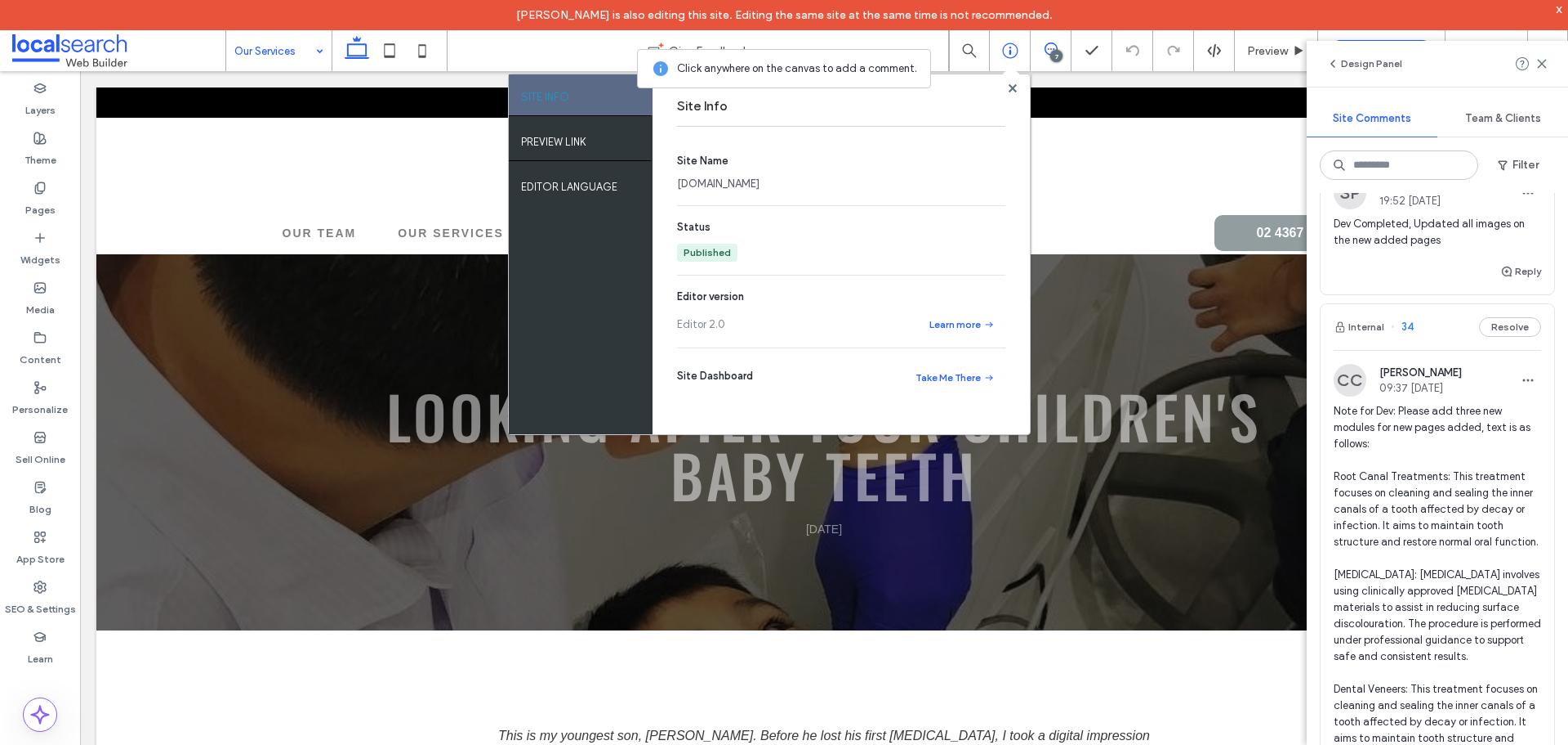
click at [697, 183] on link "[DOMAIN_NAME]" at bounding box center [718, 184] width 83 height 16
click at [1009, 91] on use at bounding box center [1011, 87] width 8 height 8
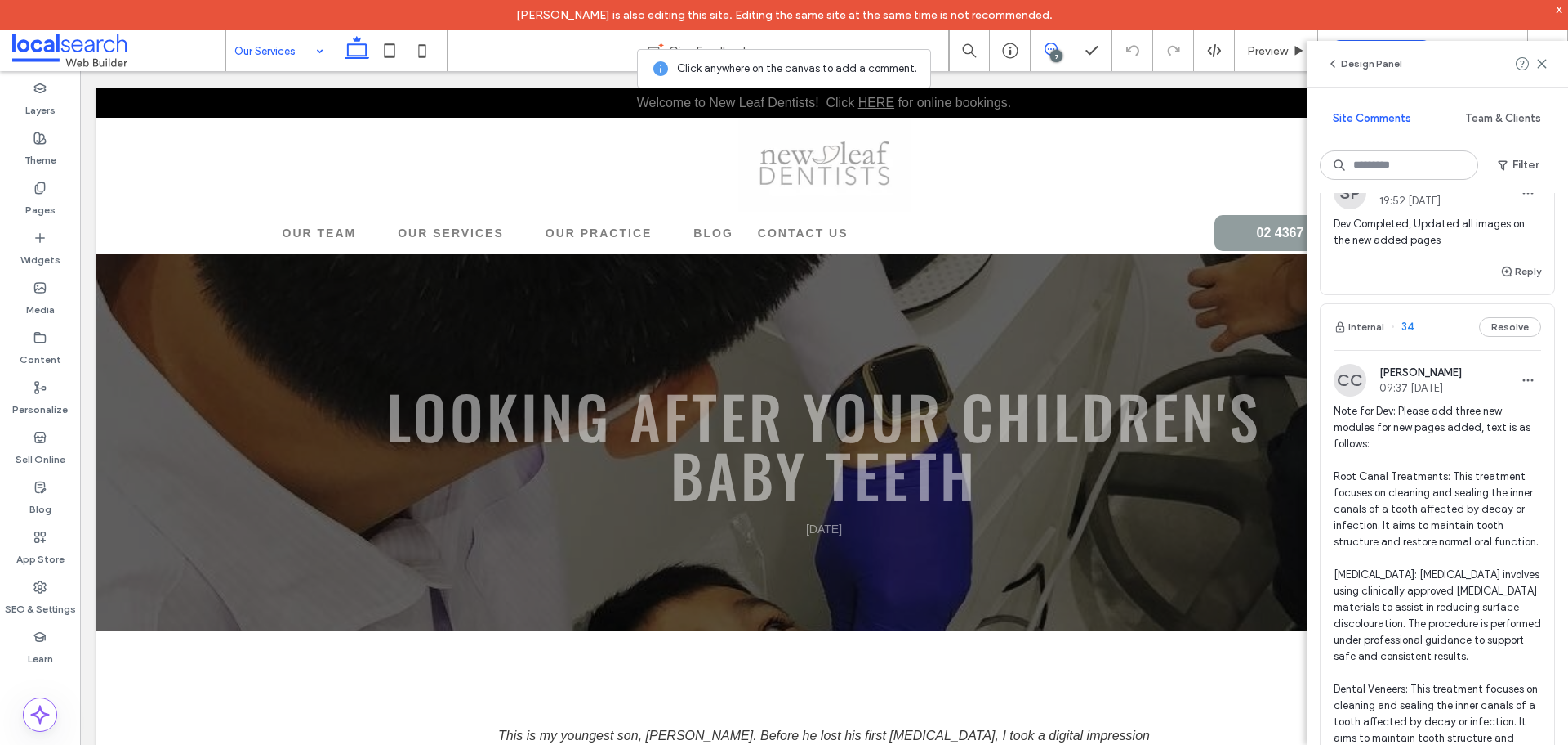
scroll to position [0, 0]
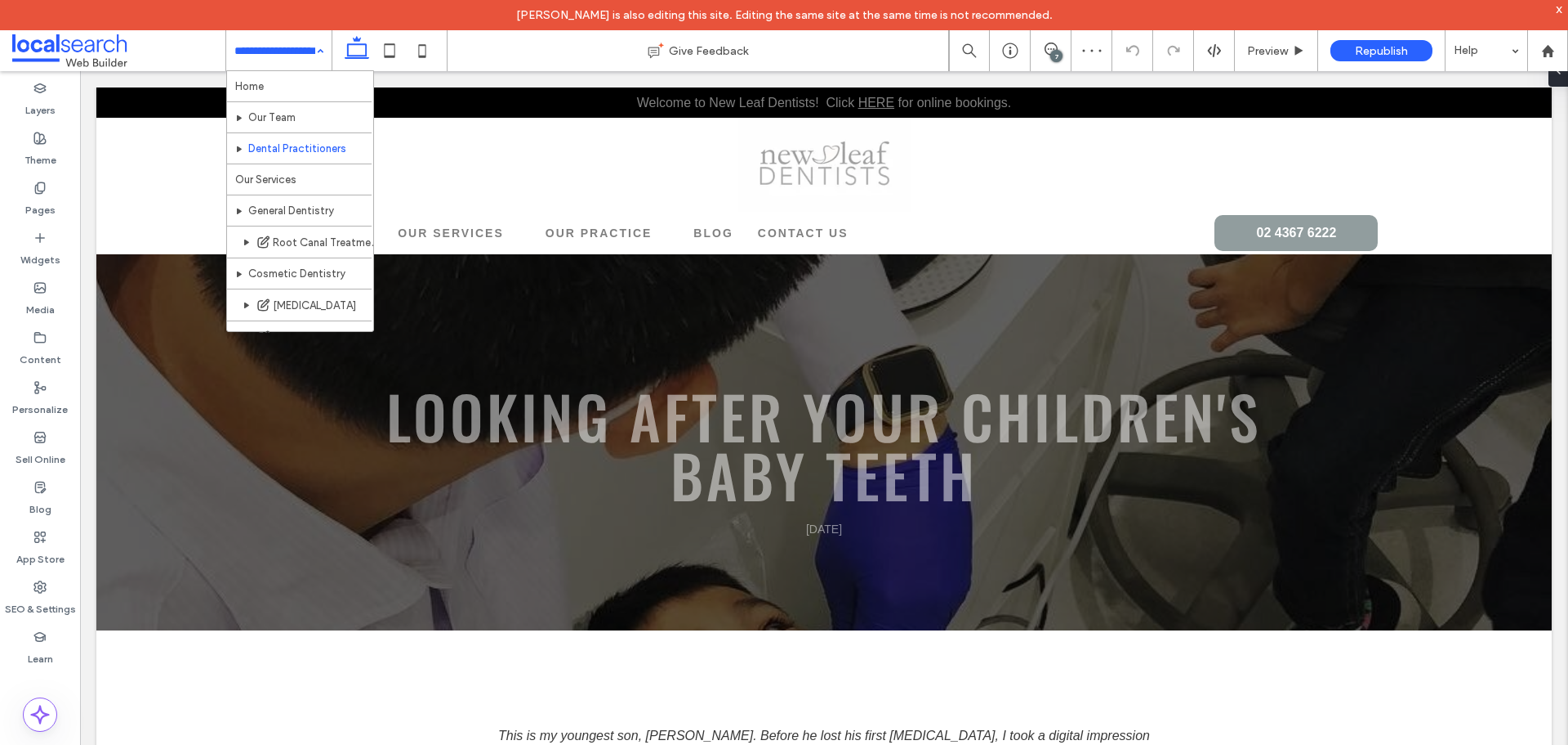
click at [291, 52] on input at bounding box center [274, 50] width 81 height 41
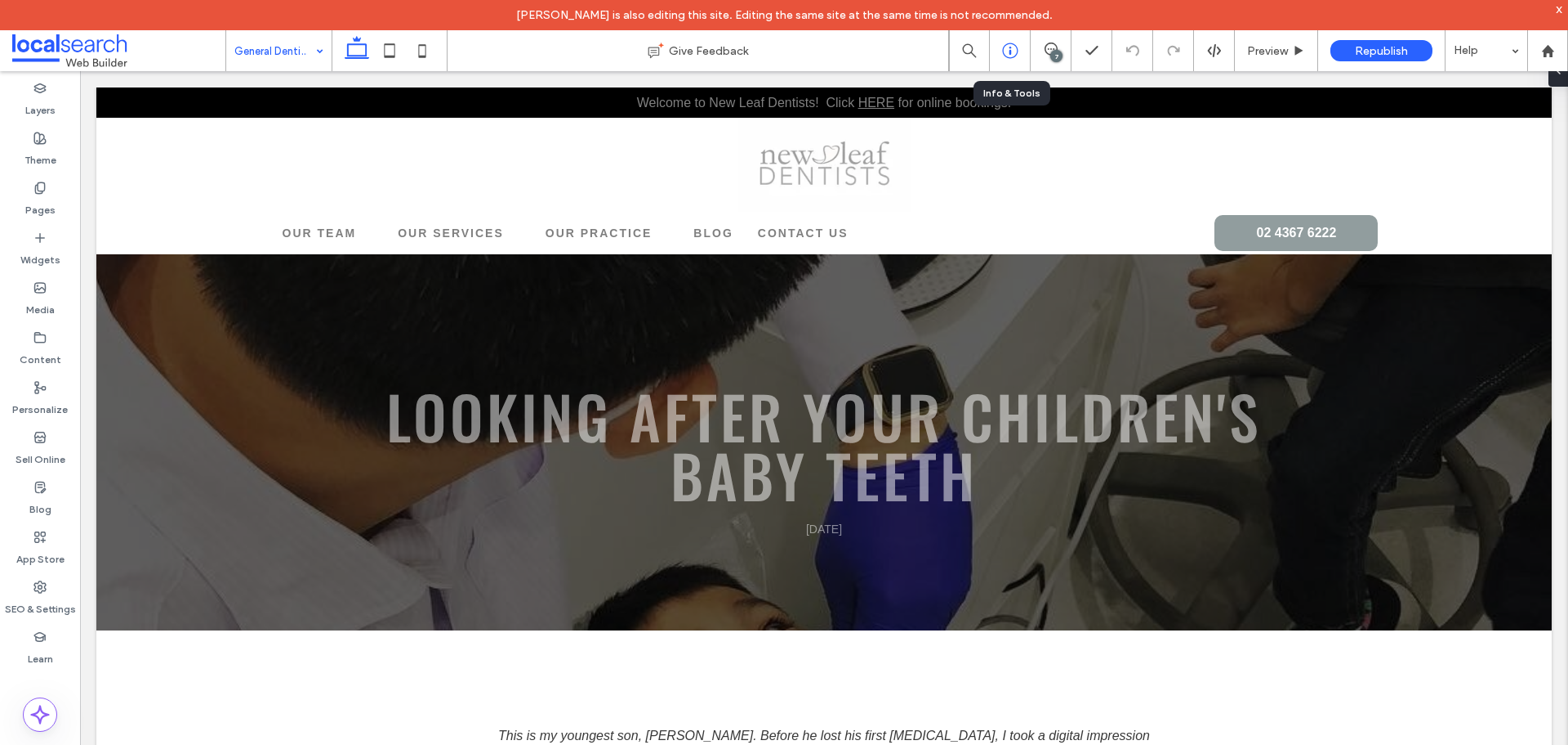
click at [1014, 53] on icon at bounding box center [1011, 51] width 16 height 16
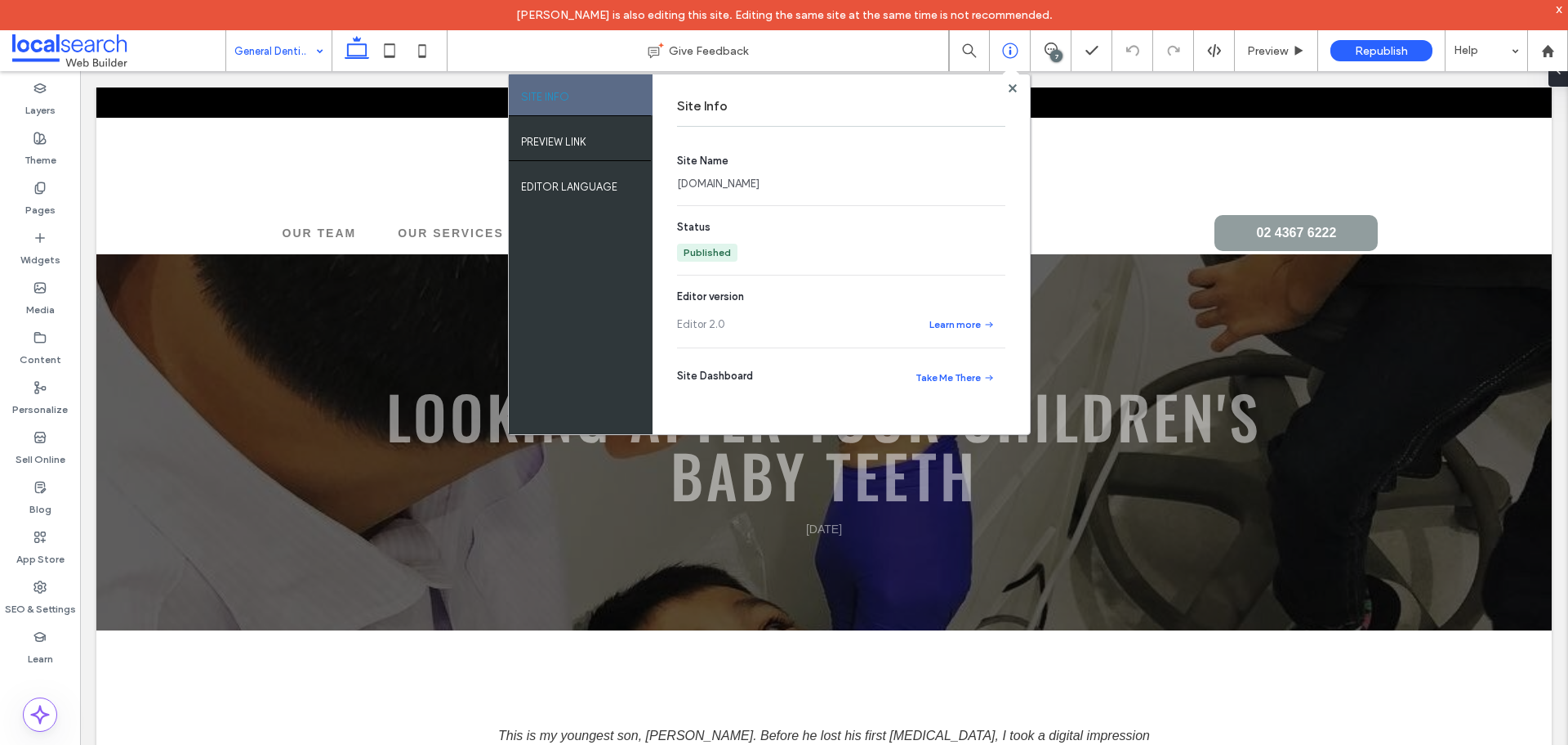
click at [760, 187] on link "[DOMAIN_NAME]" at bounding box center [718, 184] width 83 height 16
click at [1011, 88] on use at bounding box center [1011, 87] width 8 height 8
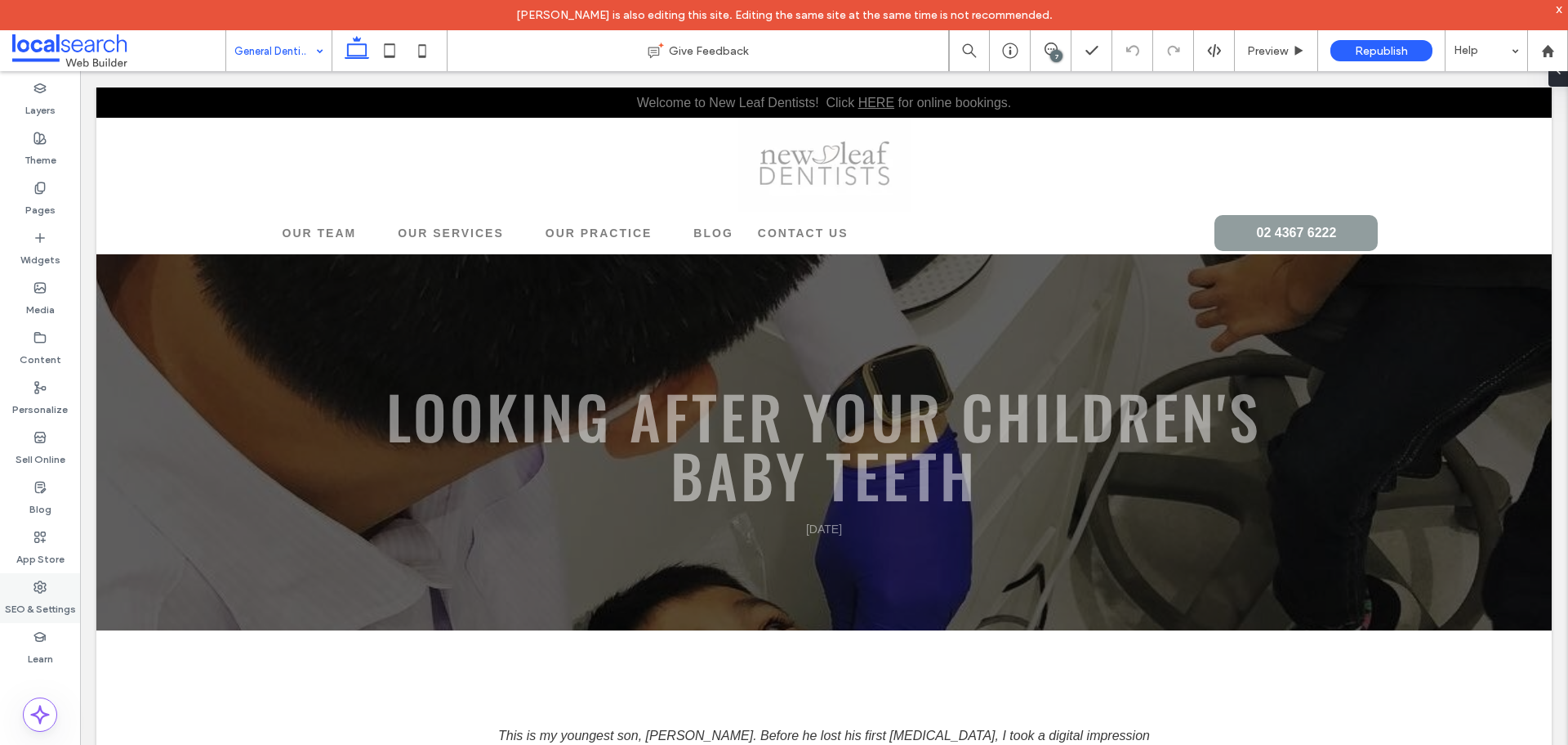
click at [41, 591] on use at bounding box center [40, 587] width 12 height 12
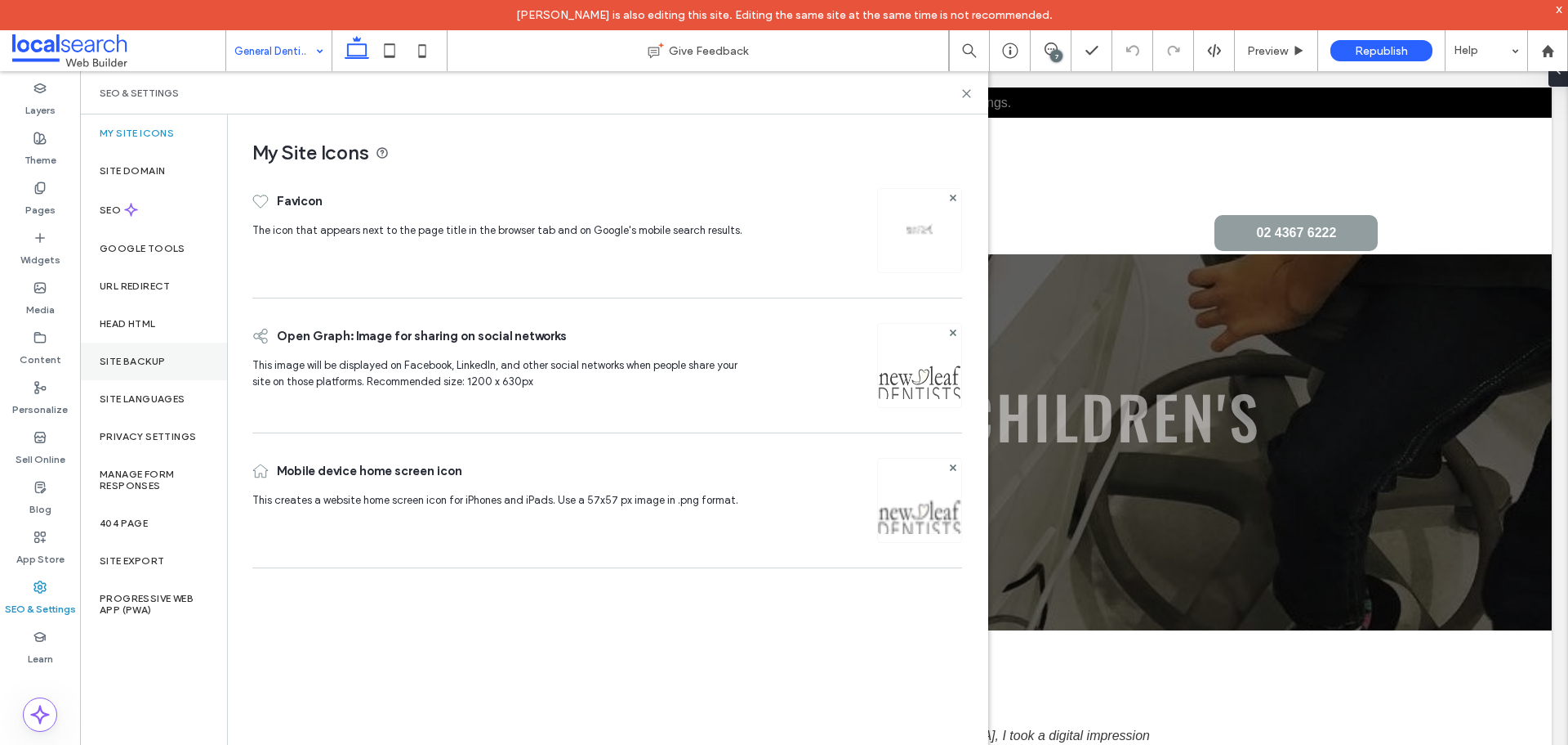
click at [129, 365] on label "Site Backup" at bounding box center [133, 361] width 65 height 12
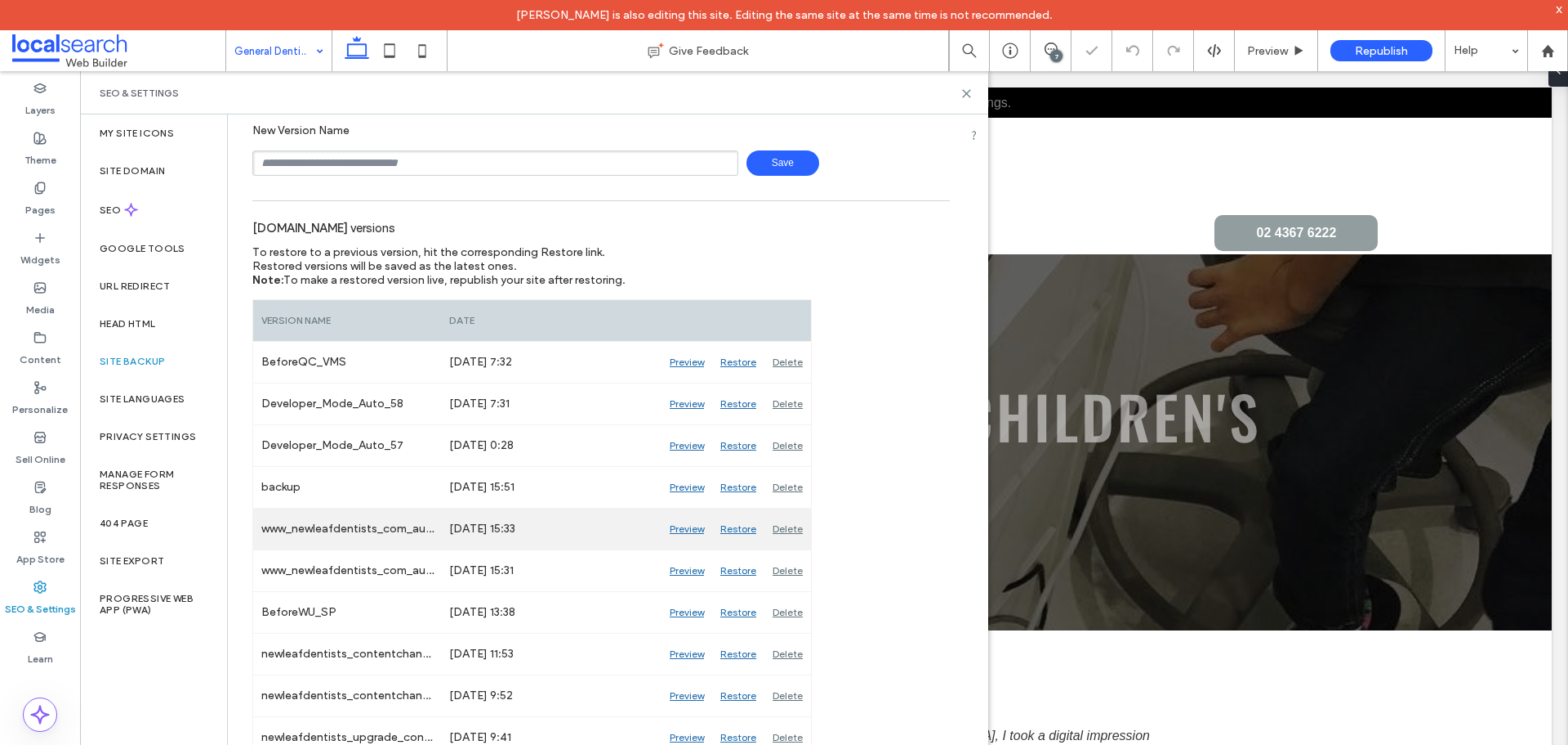
scroll to position [245, 0]
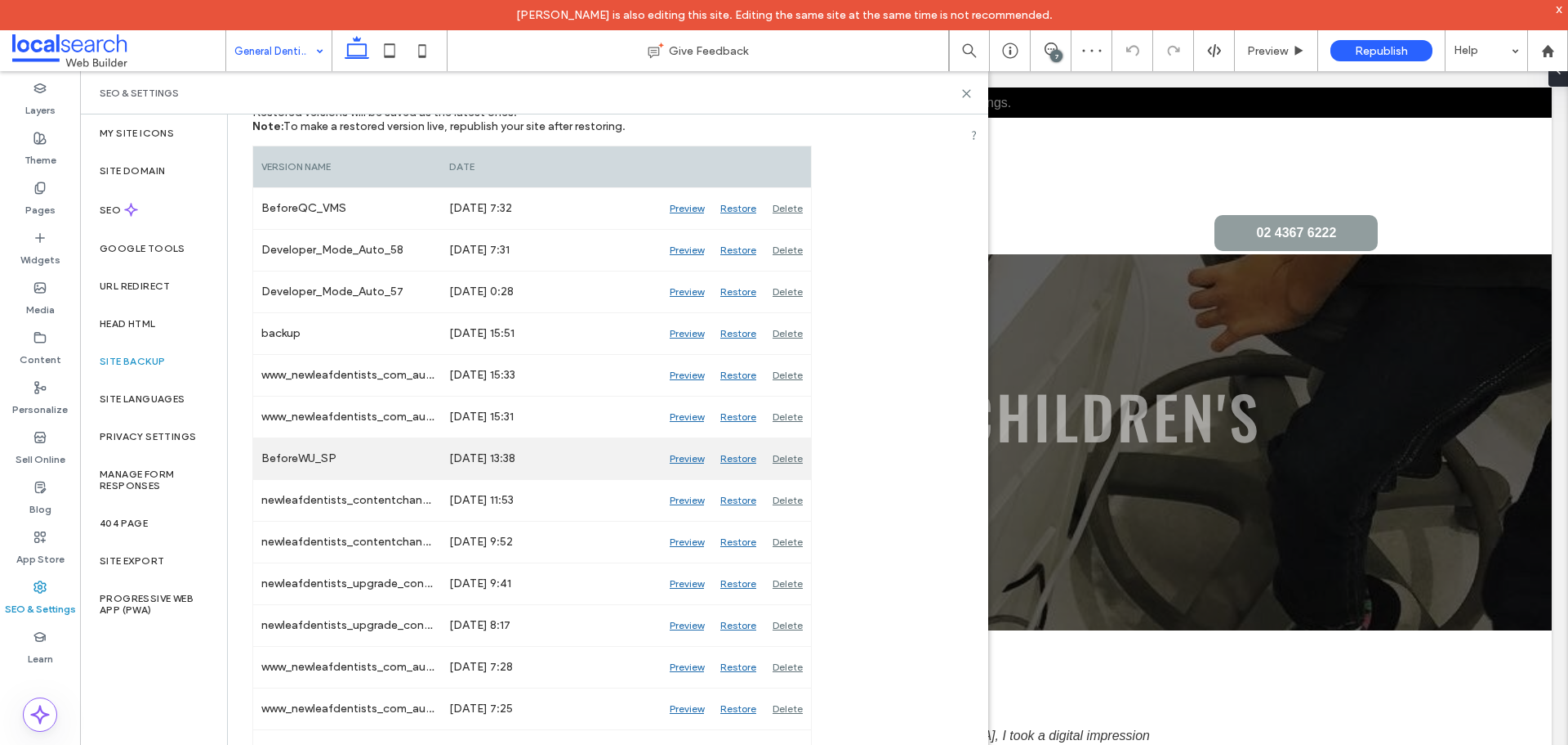
click at [685, 455] on div "Preview" at bounding box center [687, 458] width 51 height 41
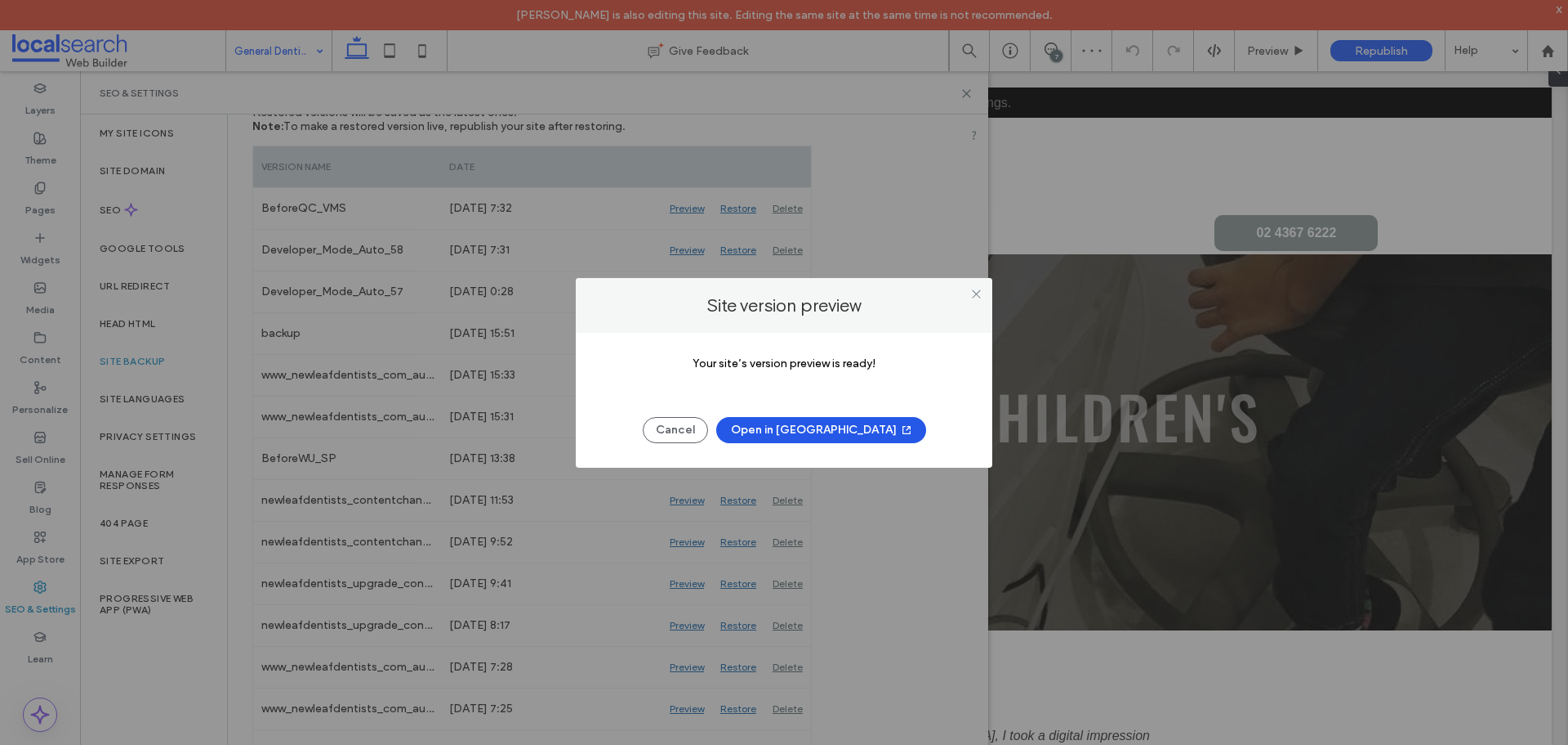
click at [791, 425] on button "Open in [GEOGRAPHIC_DATA]" at bounding box center [821, 430] width 210 height 26
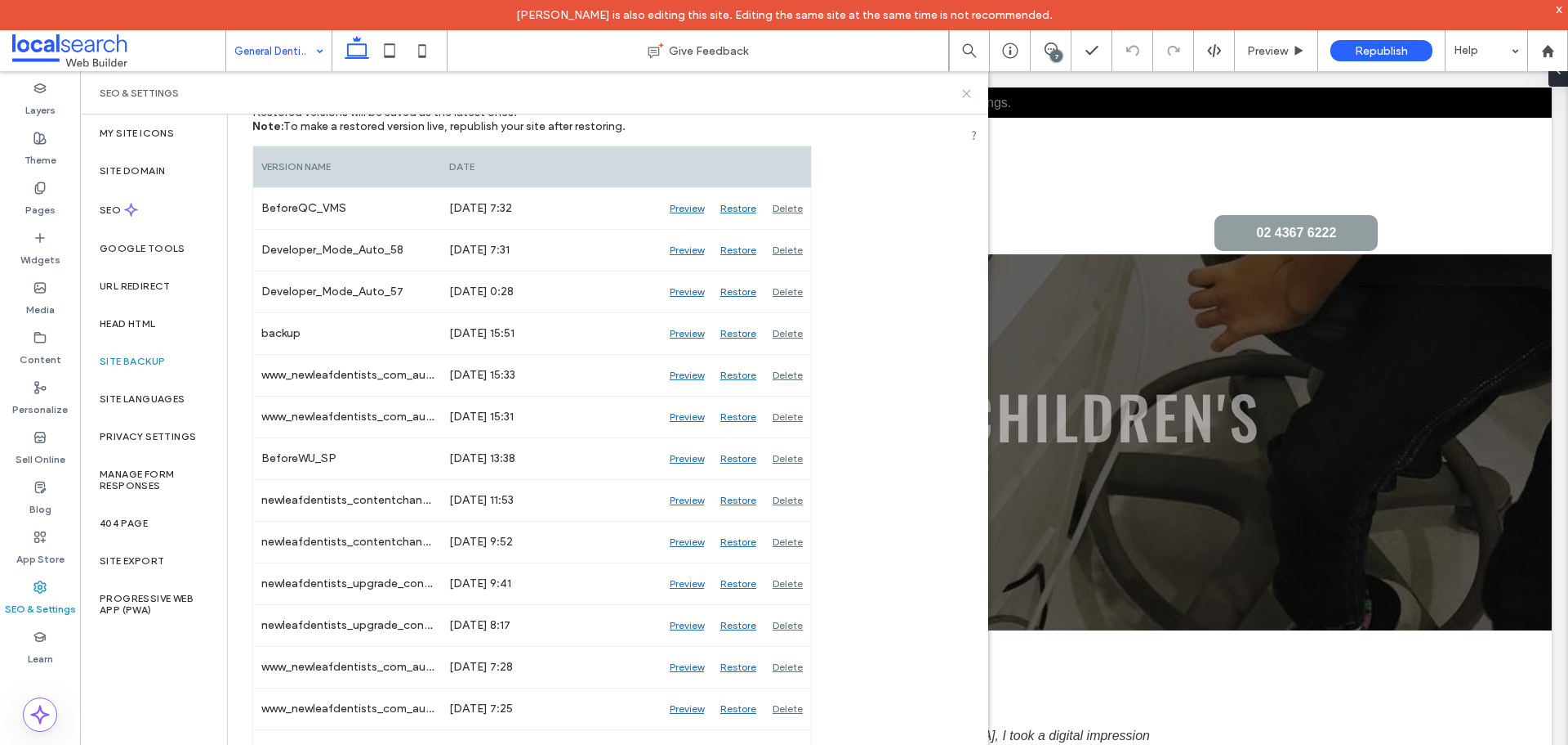
click at [963, 94] on icon at bounding box center [966, 93] width 12 height 12
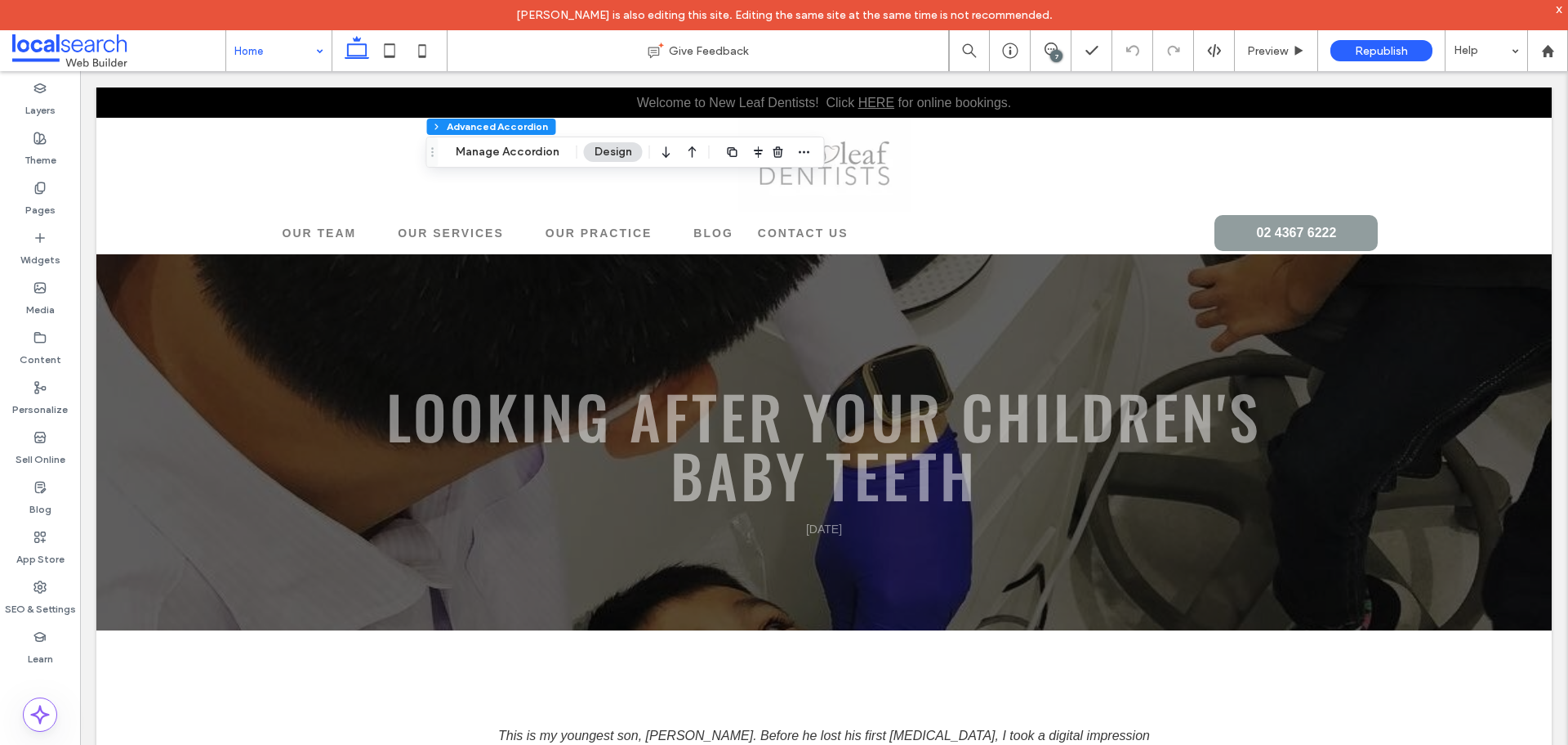
type input "*"
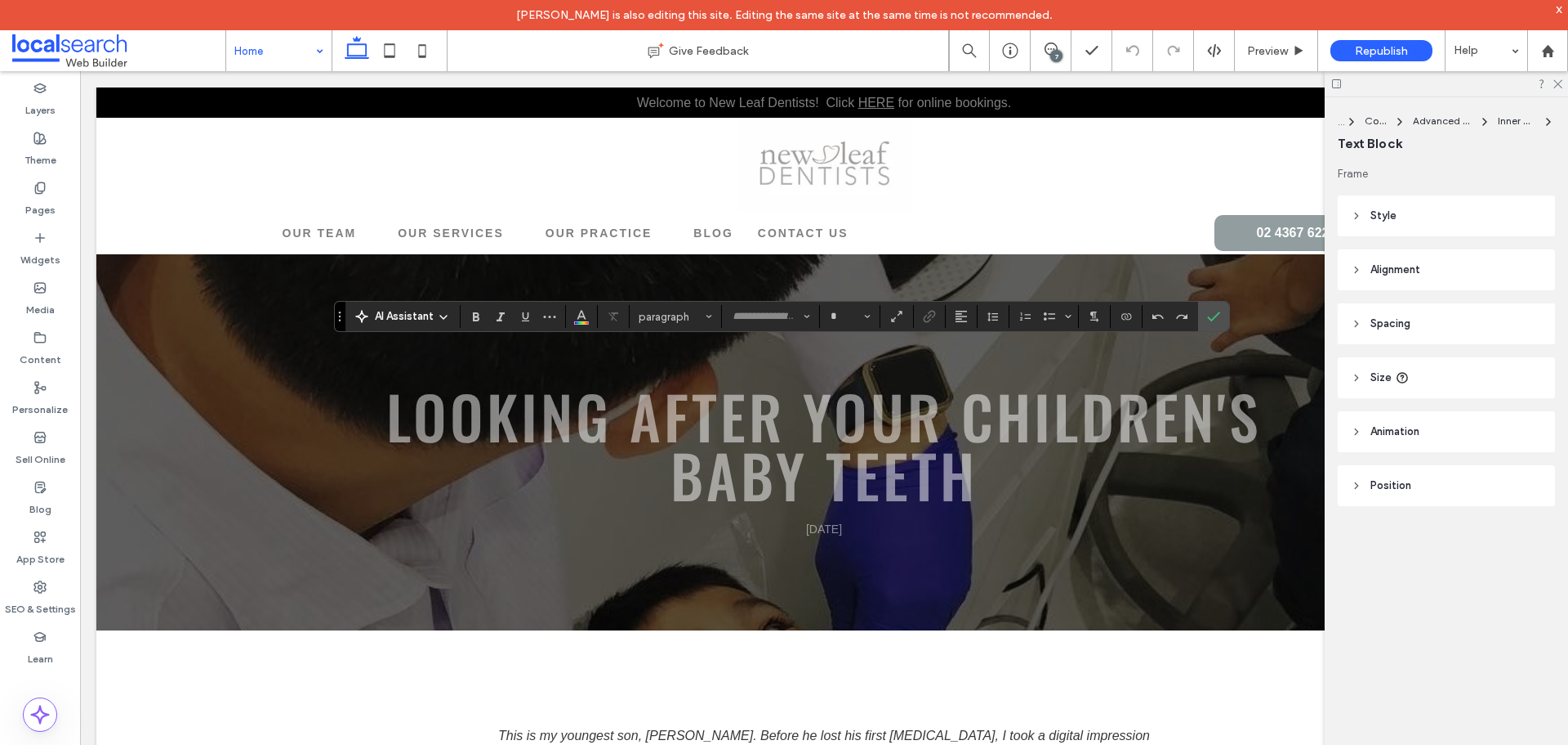
type input "*********"
type input "**"
click at [1218, 317] on icon "Confirm" at bounding box center [1214, 316] width 13 height 13
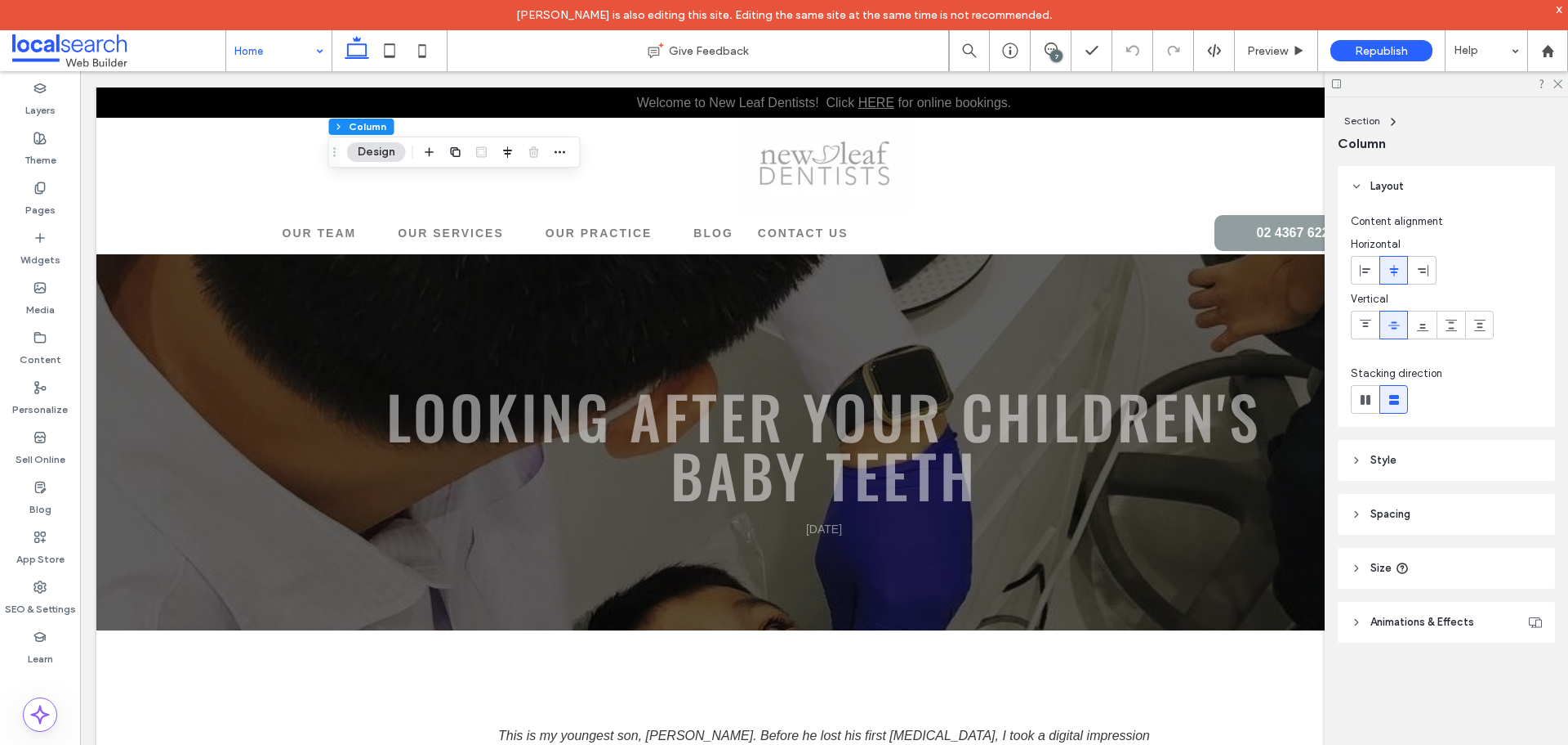
click at [1565, 85] on div at bounding box center [1446, 84] width 243 height 25
click at [1561, 85] on icon at bounding box center [1557, 83] width 11 height 11
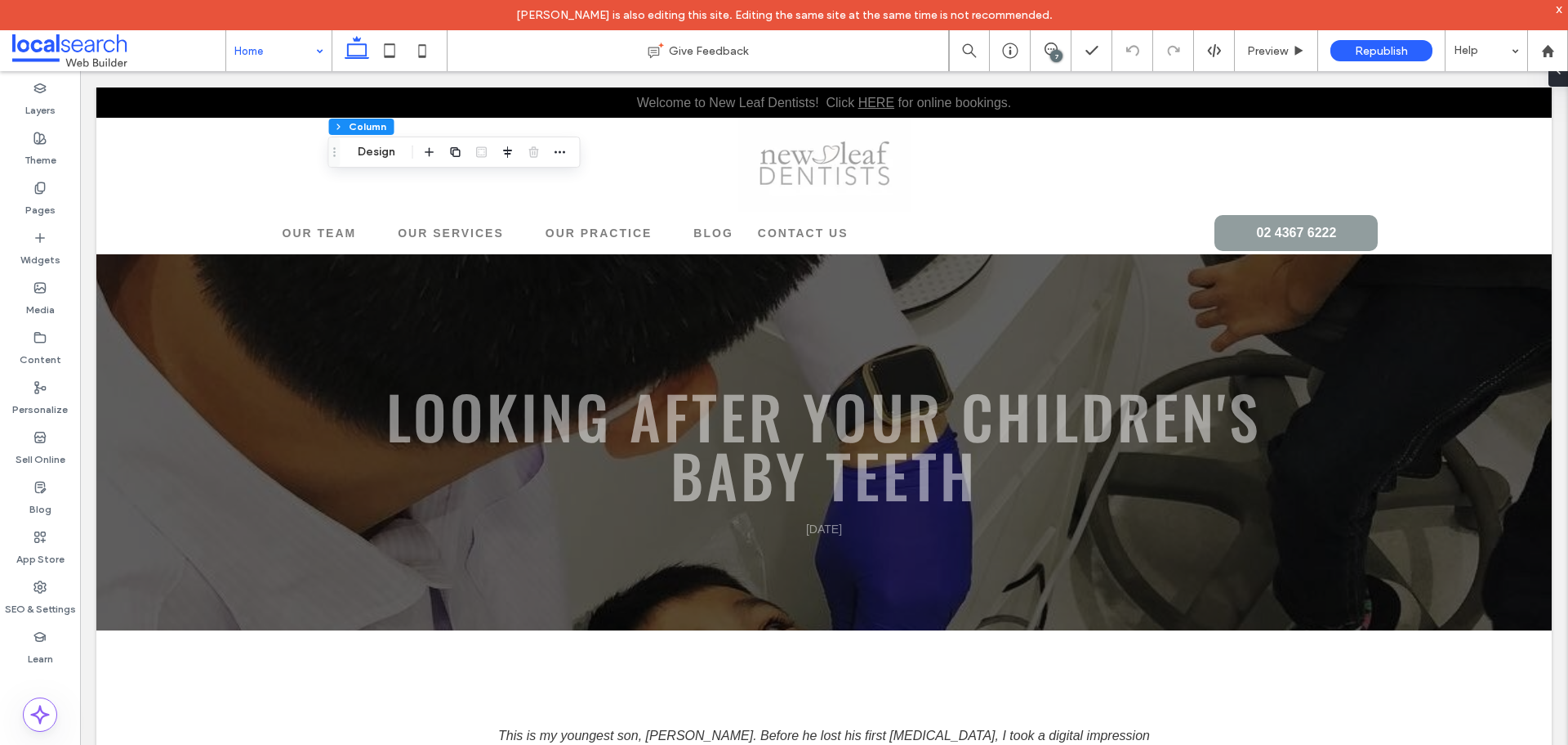
click at [1056, 51] on div "7" at bounding box center [1056, 55] width 12 height 12
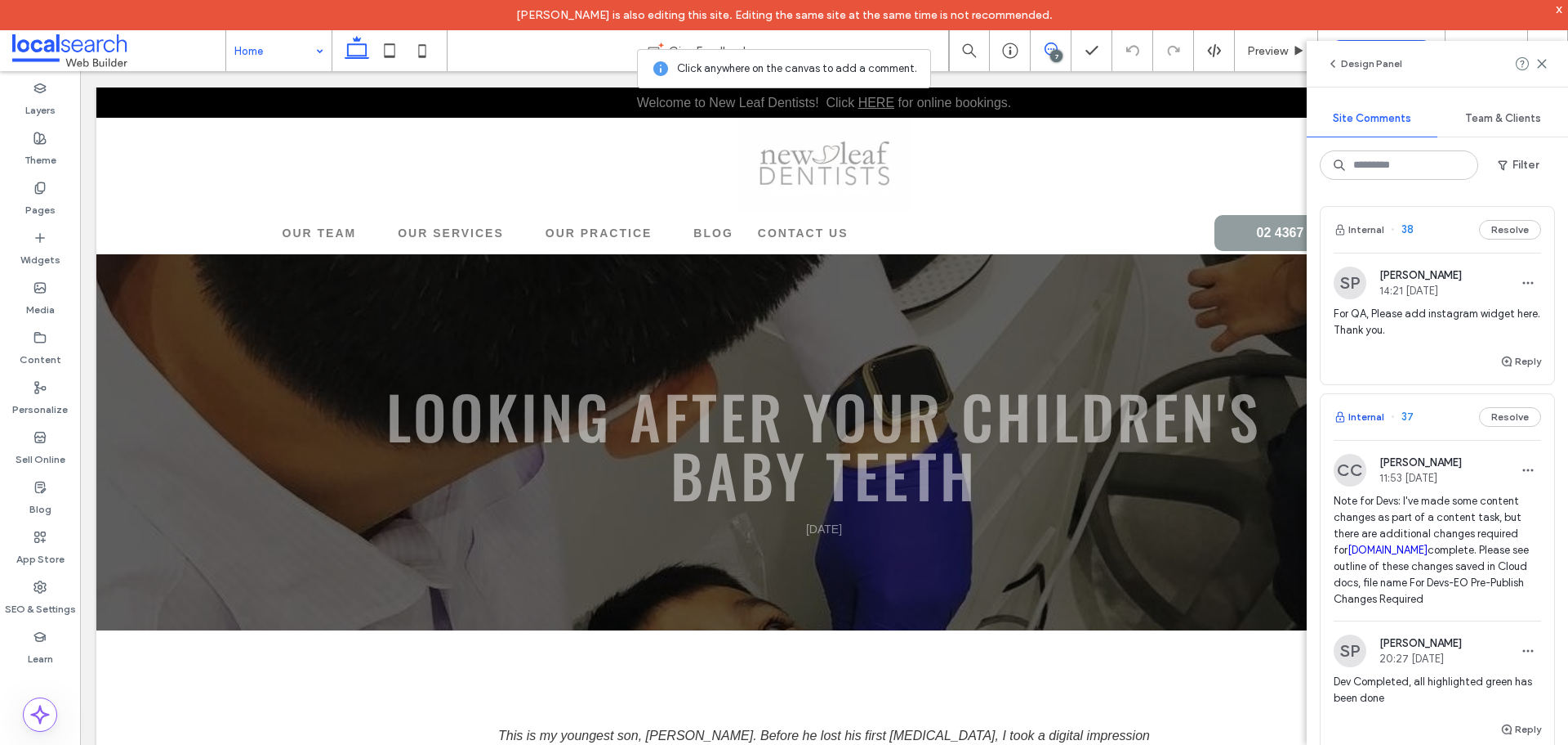
click at [1369, 419] on button "Internal" at bounding box center [1359, 417] width 51 height 20
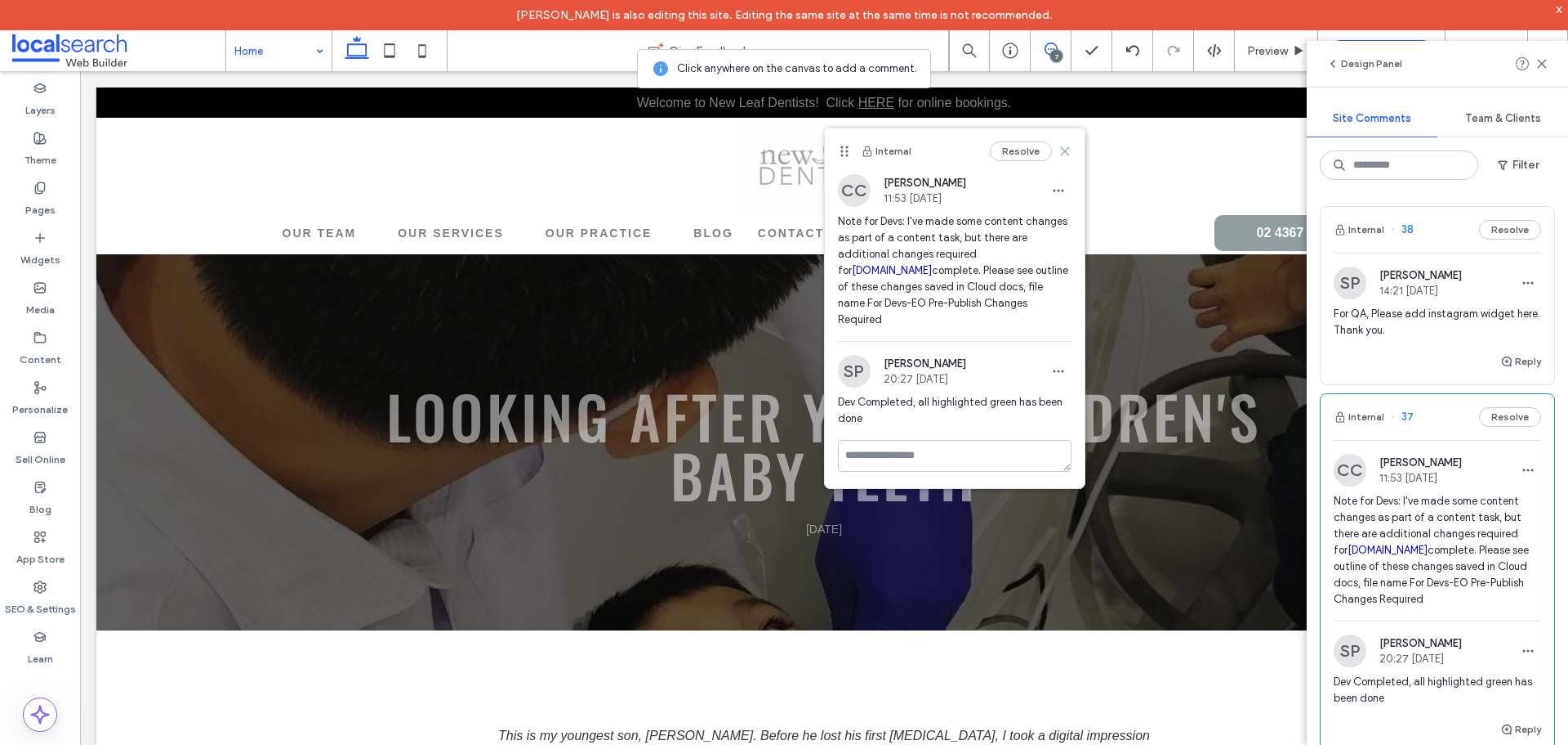
click at [1062, 145] on icon at bounding box center [1065, 151] width 13 height 13
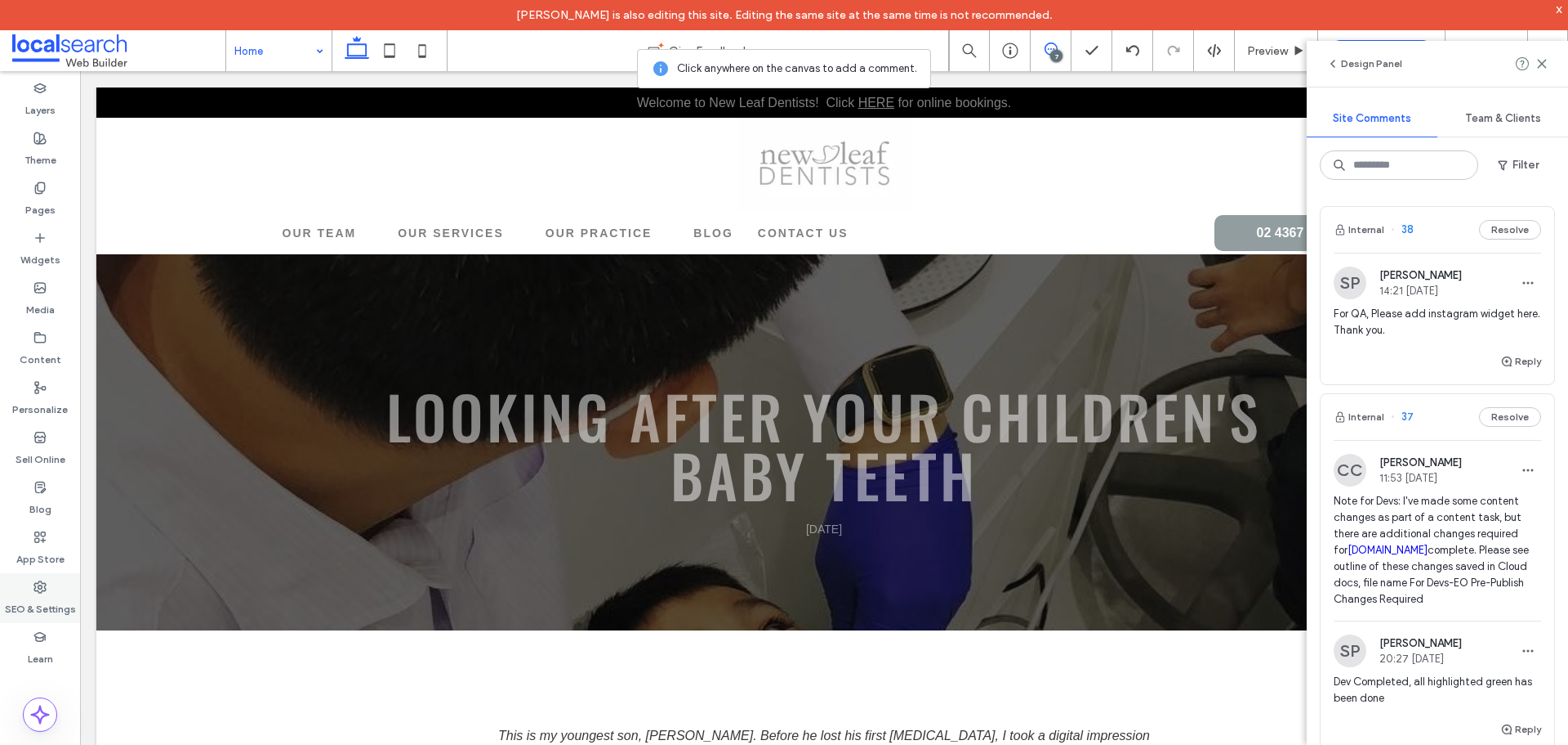
click at [48, 591] on div "SEO & Settings" at bounding box center [40, 598] width 80 height 50
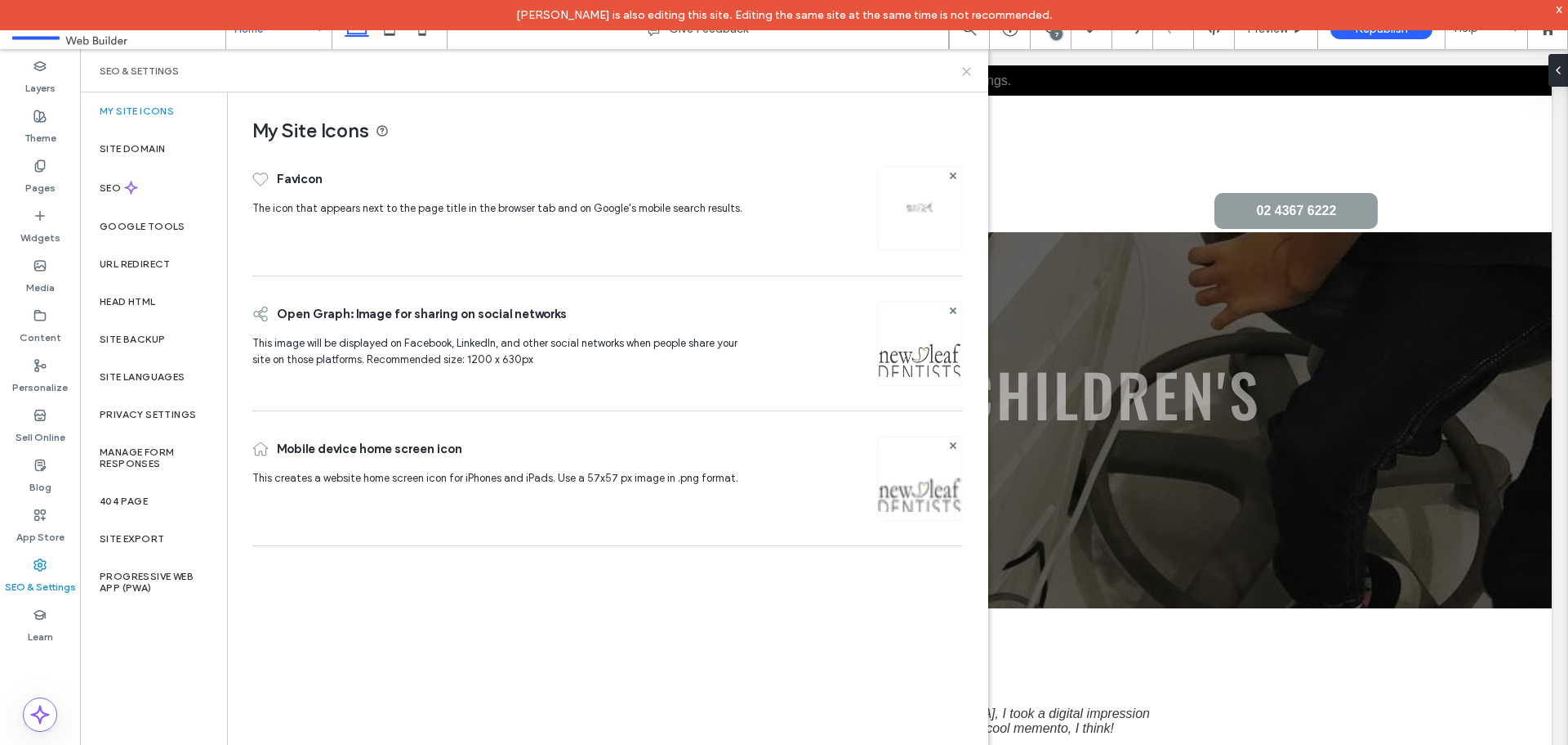
click at [964, 74] on use at bounding box center [967, 72] width 7 height 7
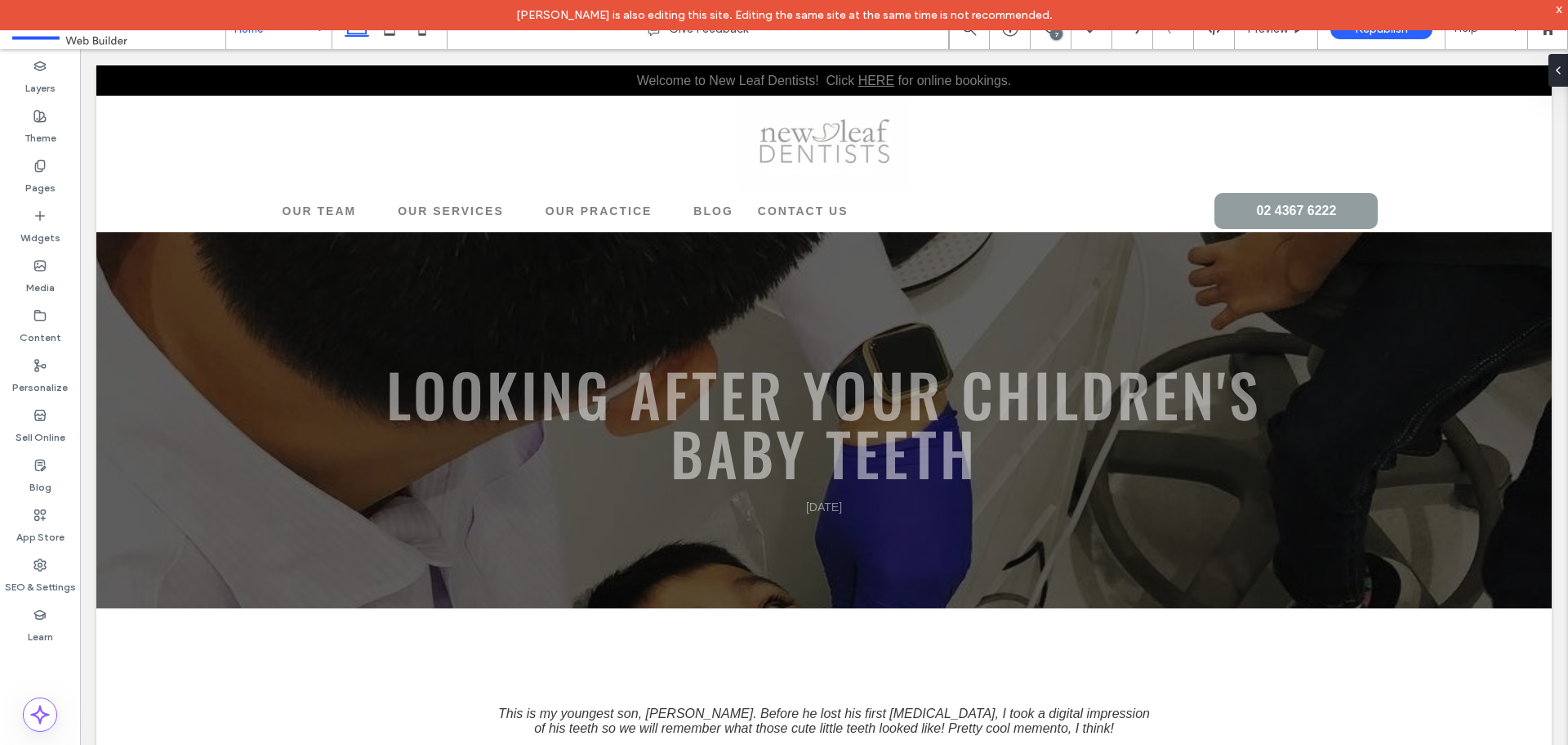
click at [1562, 10] on div "x" at bounding box center [1560, 8] width 7 height 14
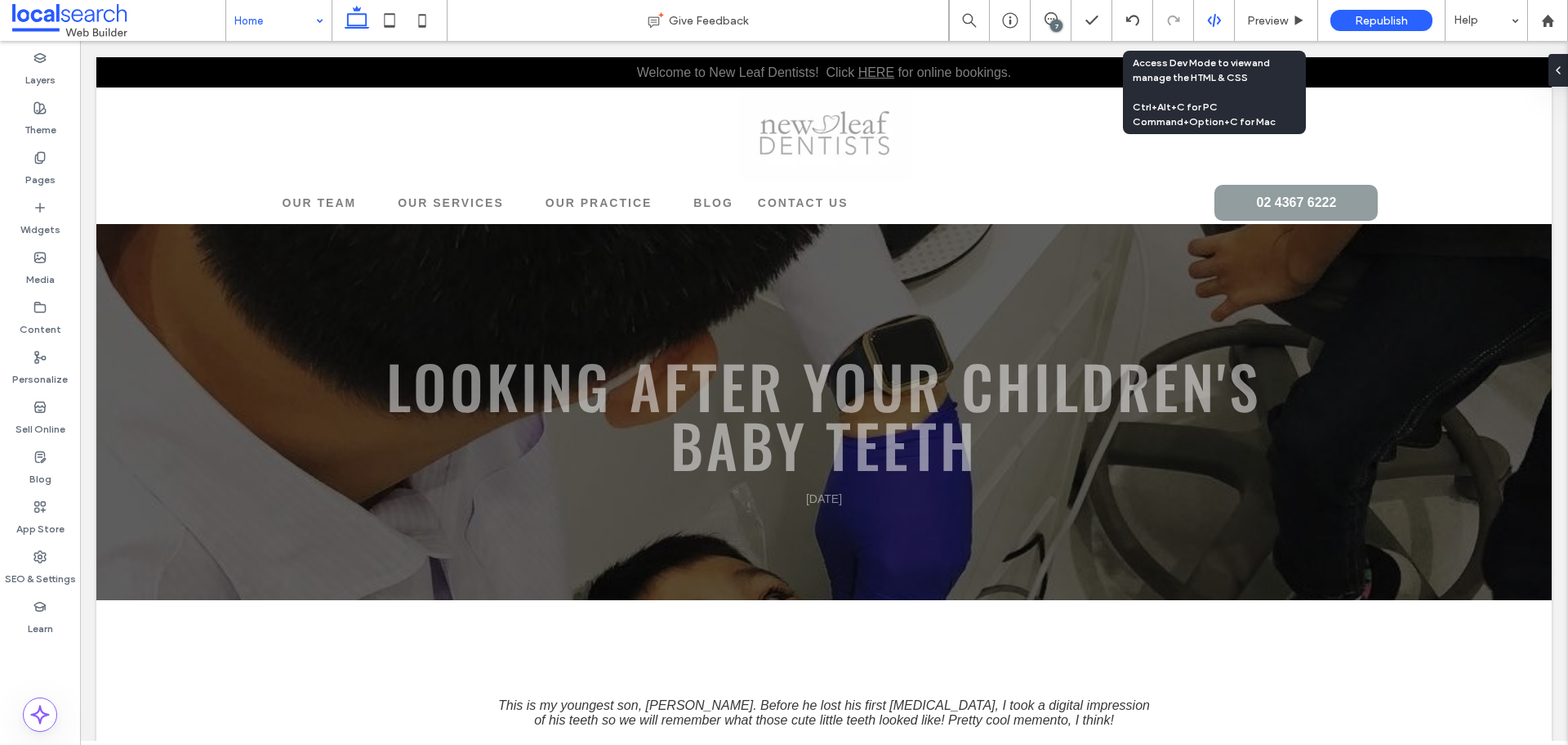
click at [1206, 35] on div at bounding box center [1214, 20] width 41 height 41
click at [1205, 17] on div at bounding box center [1214, 20] width 40 height 15
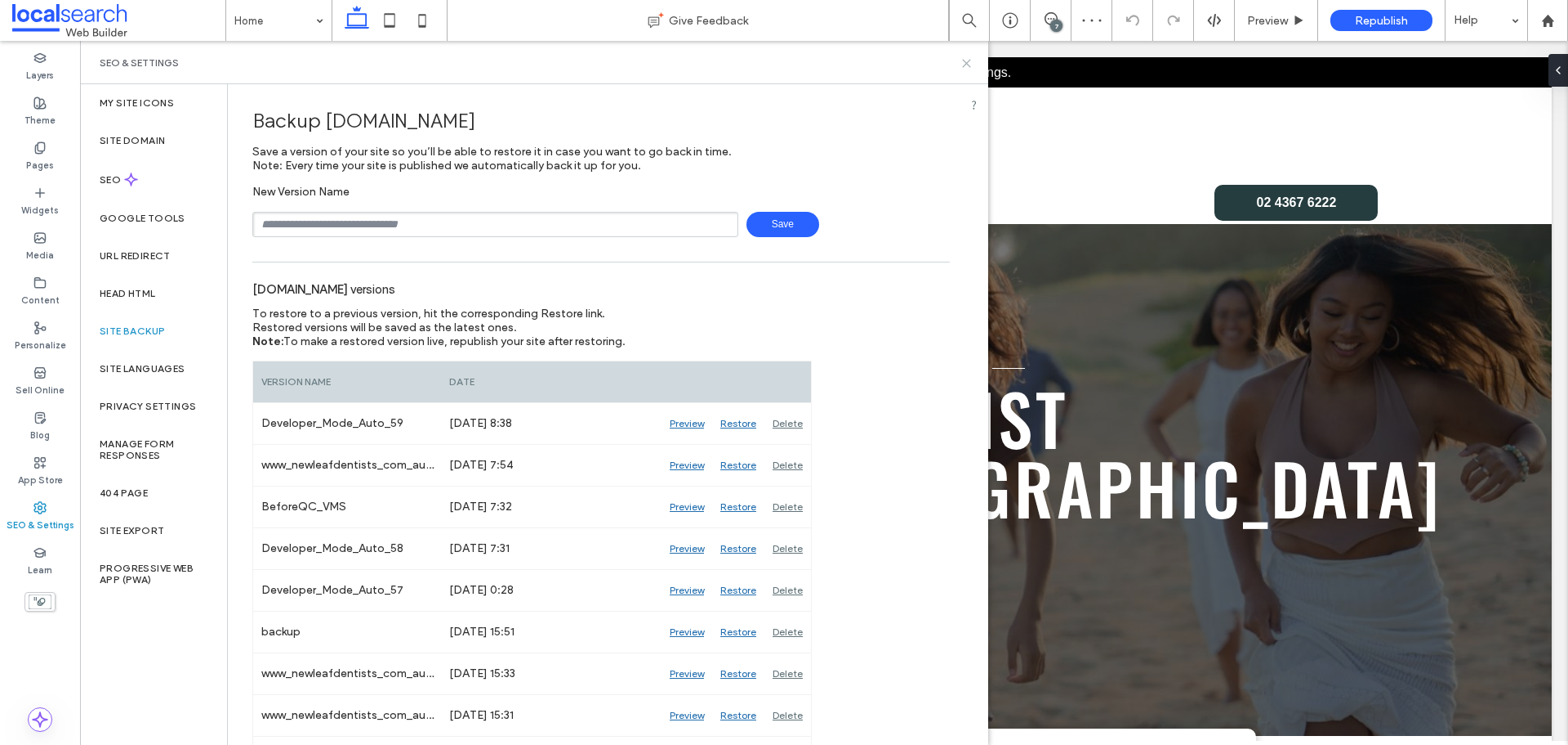
click at [970, 65] on use at bounding box center [967, 64] width 7 height 7
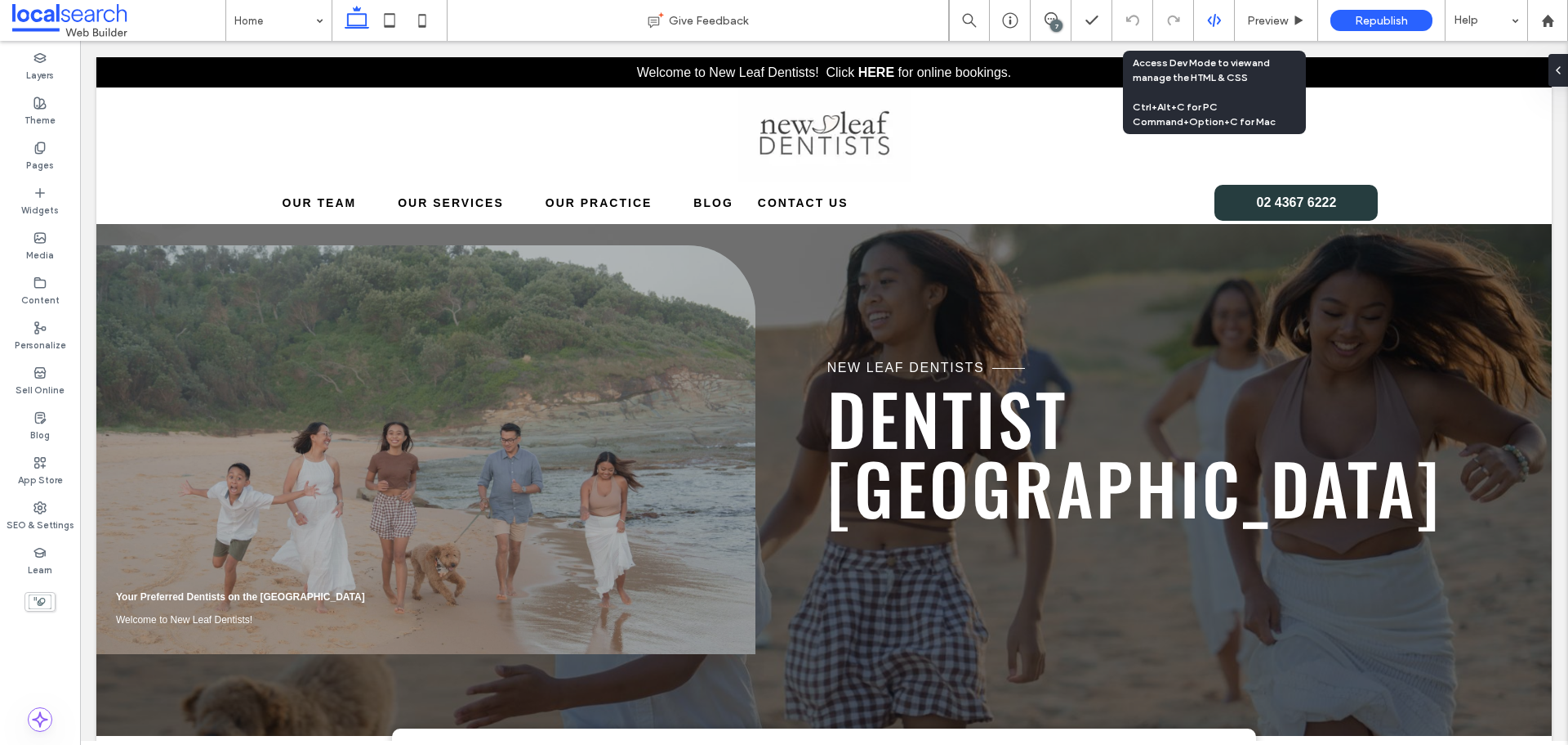
click at [1214, 20] on use at bounding box center [1214, 20] width 13 height 13
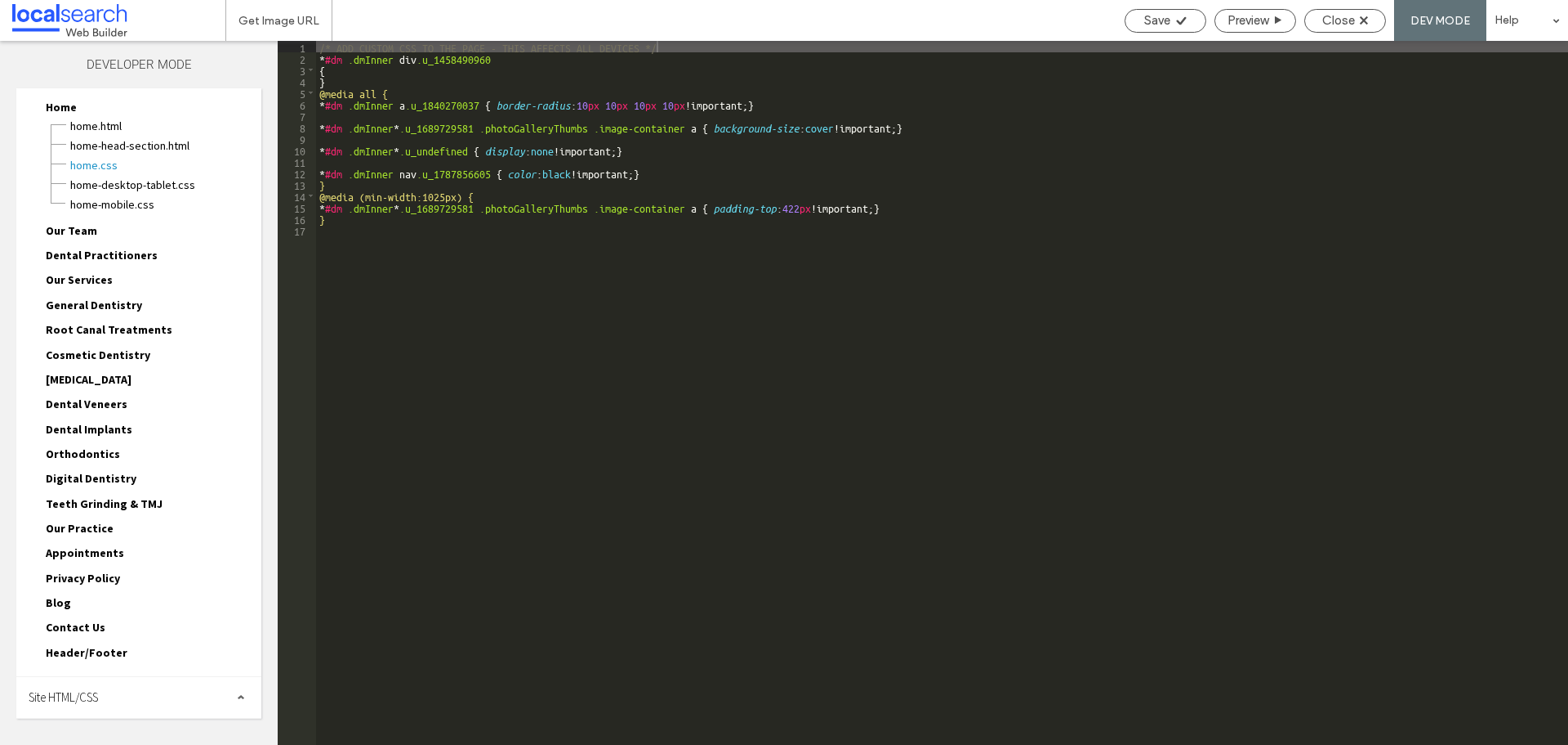
click at [85, 697] on span "Site HTML/CSS" at bounding box center [63, 696] width 69 height 15
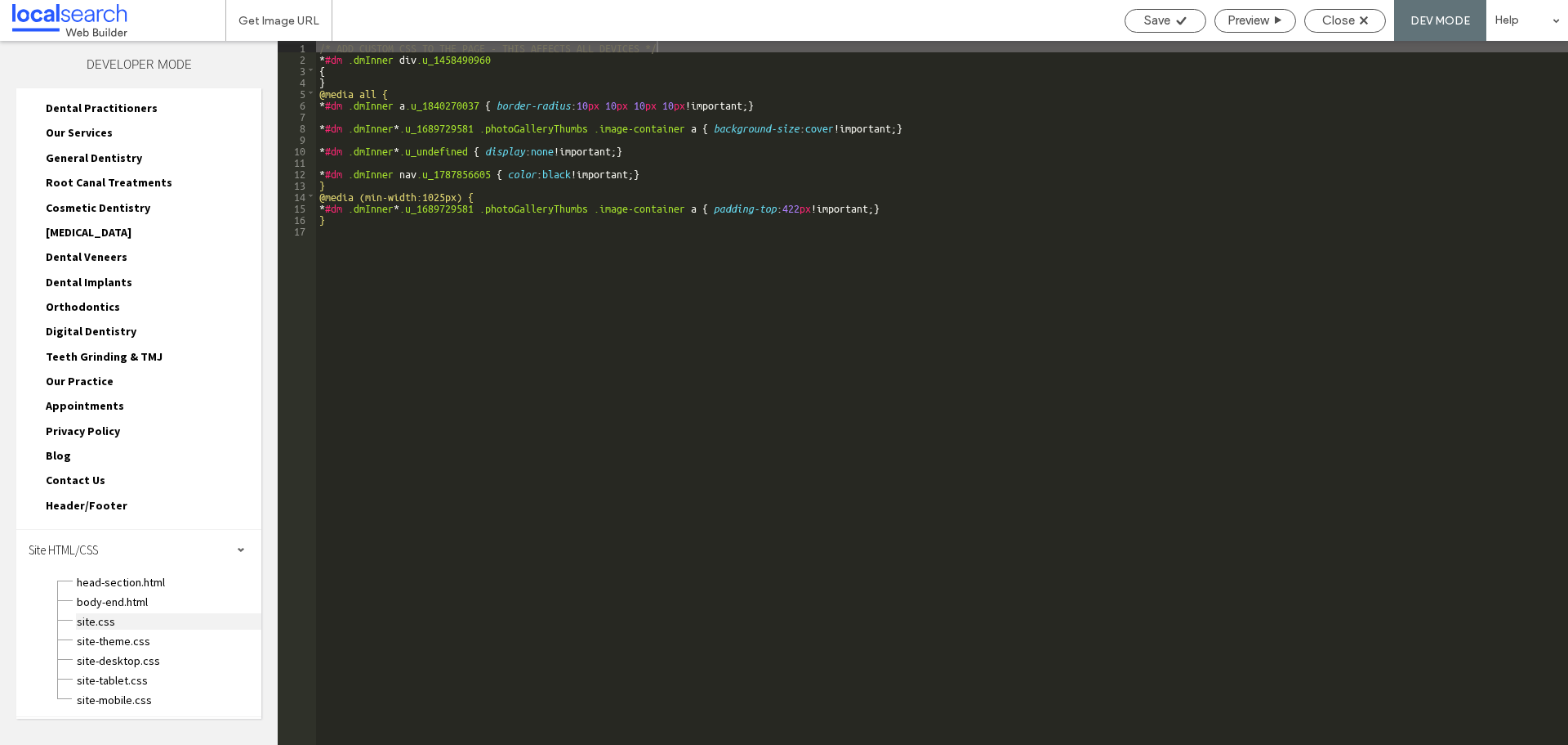
click at [121, 627] on span "site.css" at bounding box center [169, 621] width 185 height 16
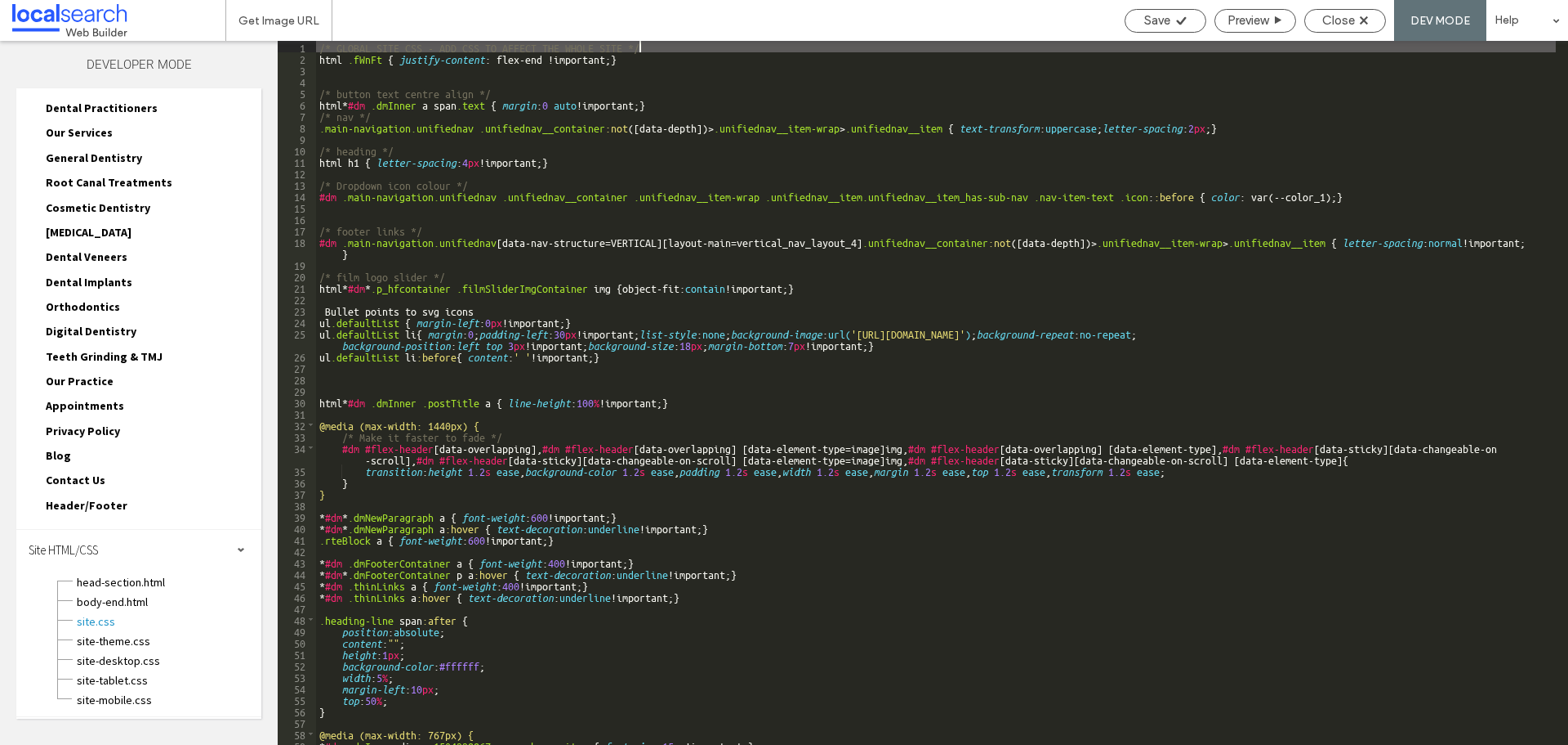
scroll to position [0, 0]
click at [1360, 18] on icon at bounding box center [1364, 20] width 8 height 8
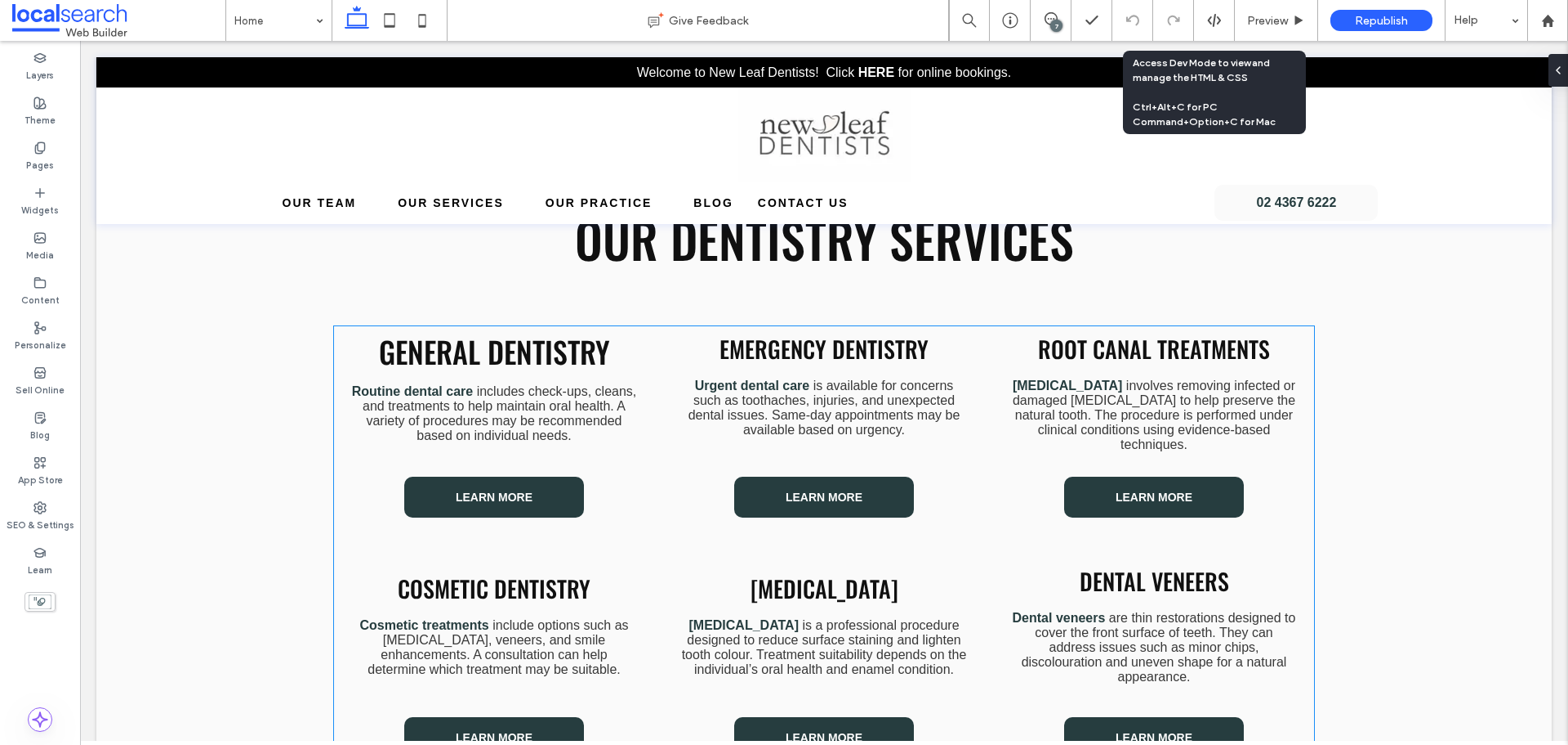
scroll to position [1307, 0]
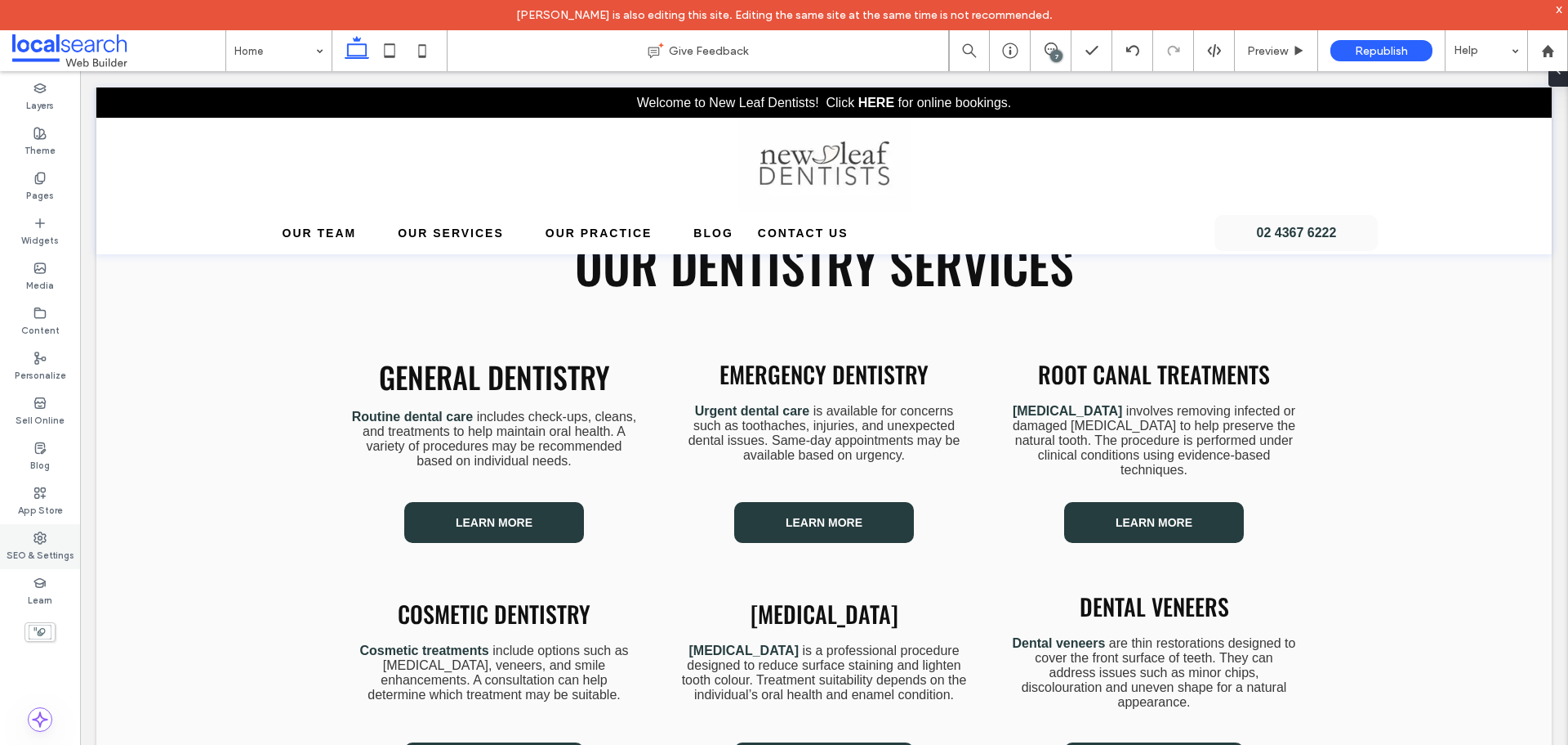
click at [59, 553] on label "SEO & Settings" at bounding box center [40, 553] width 68 height 18
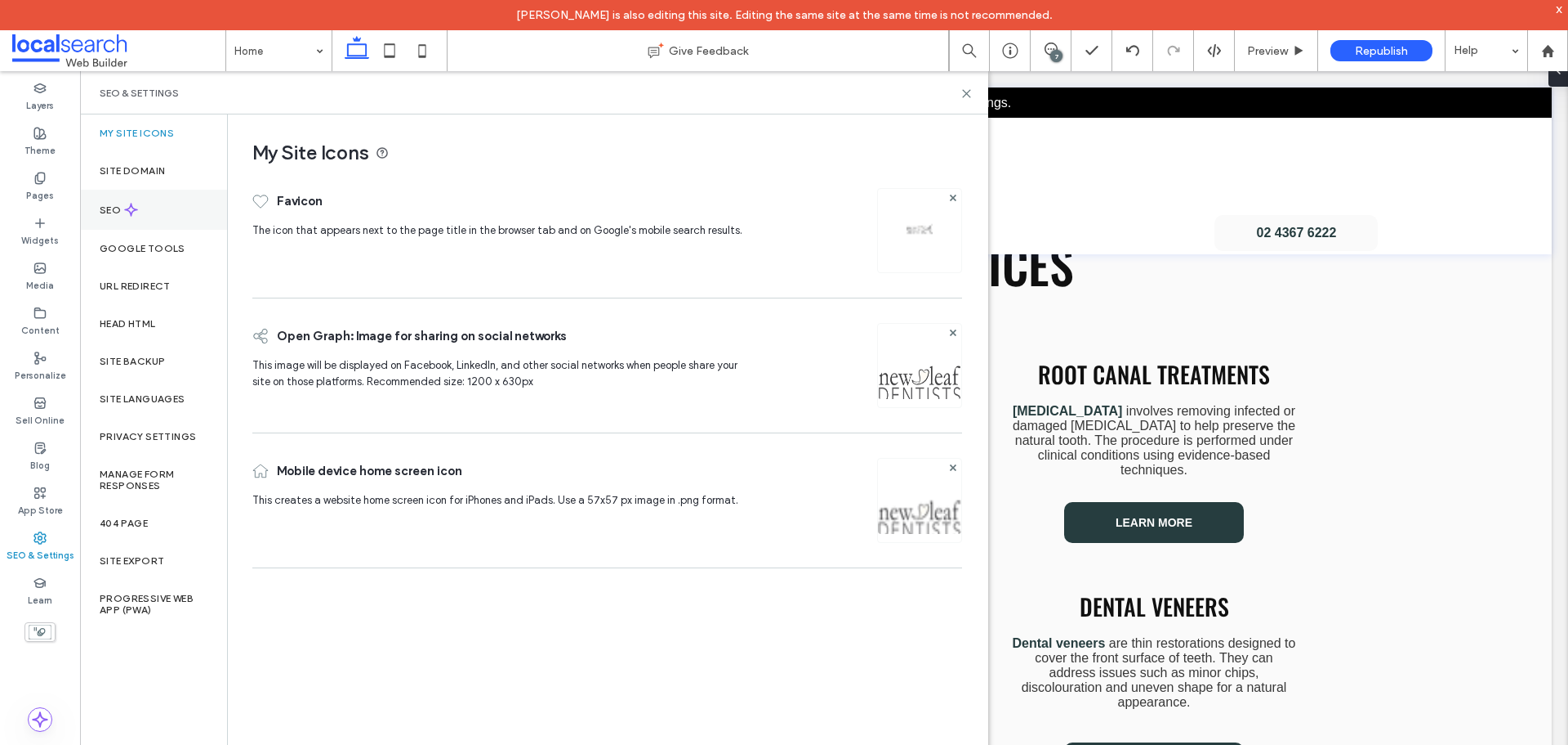
click at [143, 214] on div "SEO" at bounding box center [153, 210] width 147 height 40
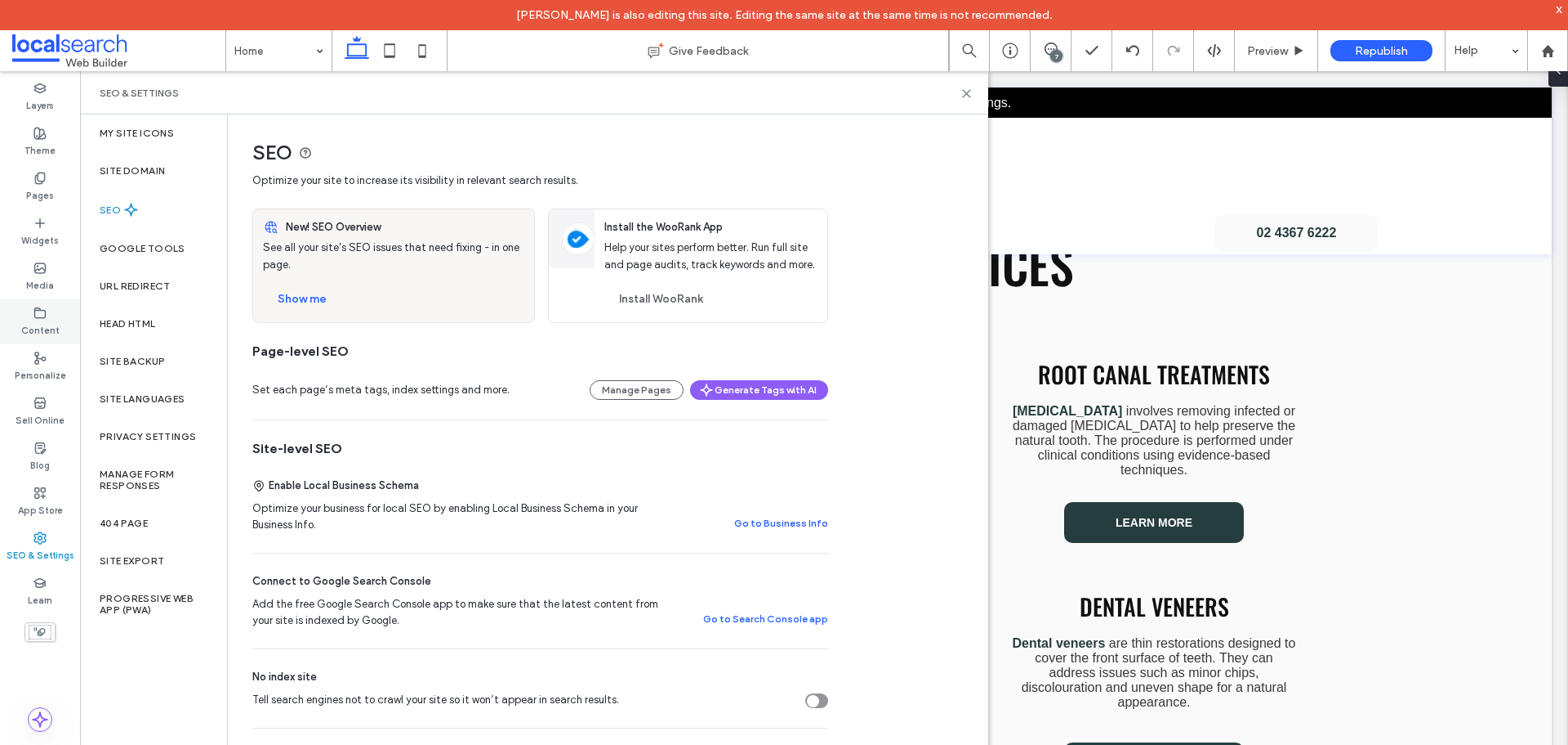
click at [44, 315] on icon at bounding box center [40, 313] width 13 height 13
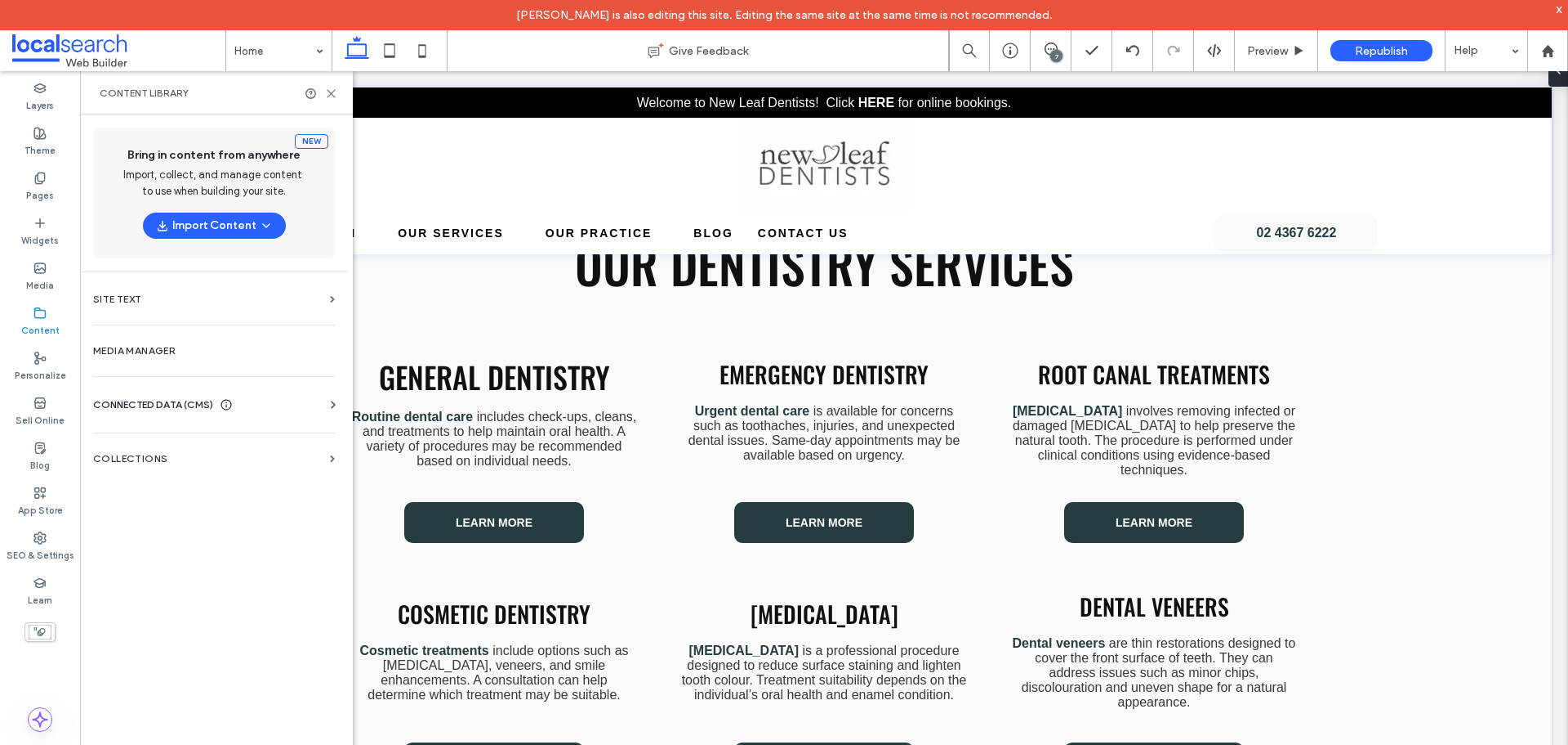
click at [127, 397] on span "CONNECTED DATA (CMS)" at bounding box center [153, 404] width 120 height 16
click at [161, 447] on label "Business Info" at bounding box center [217, 444] width 222 height 12
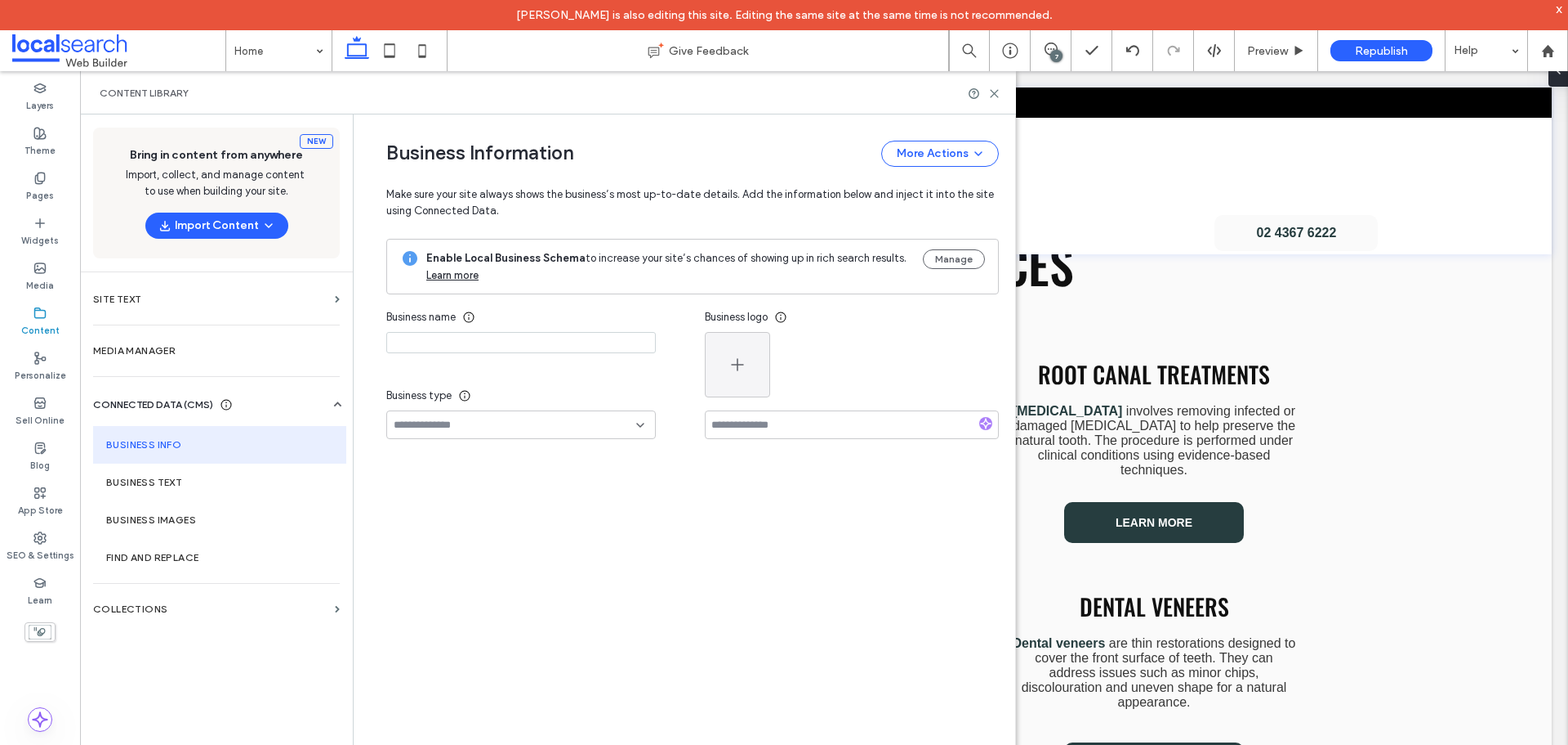
type input "**********"
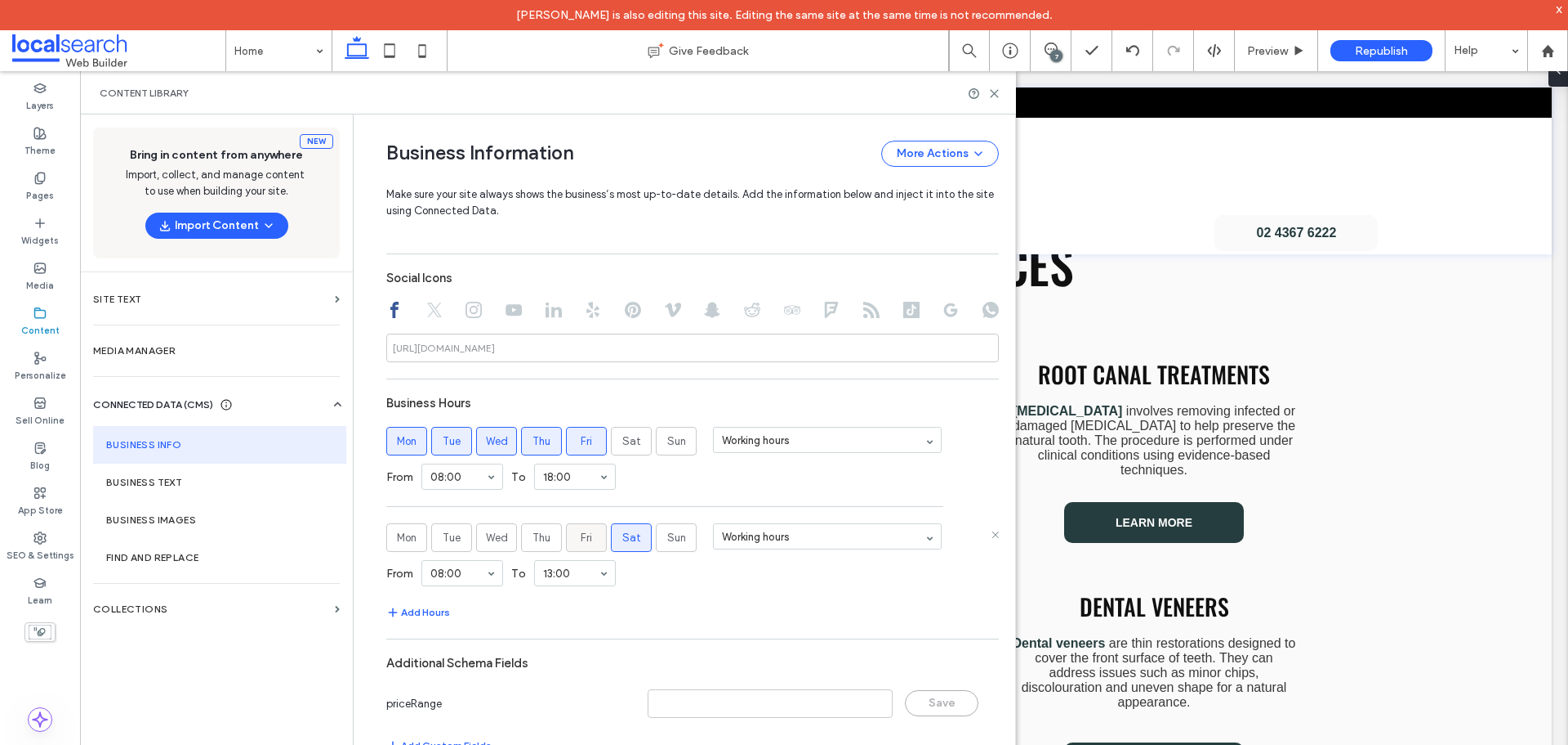
scroll to position [782, 0]
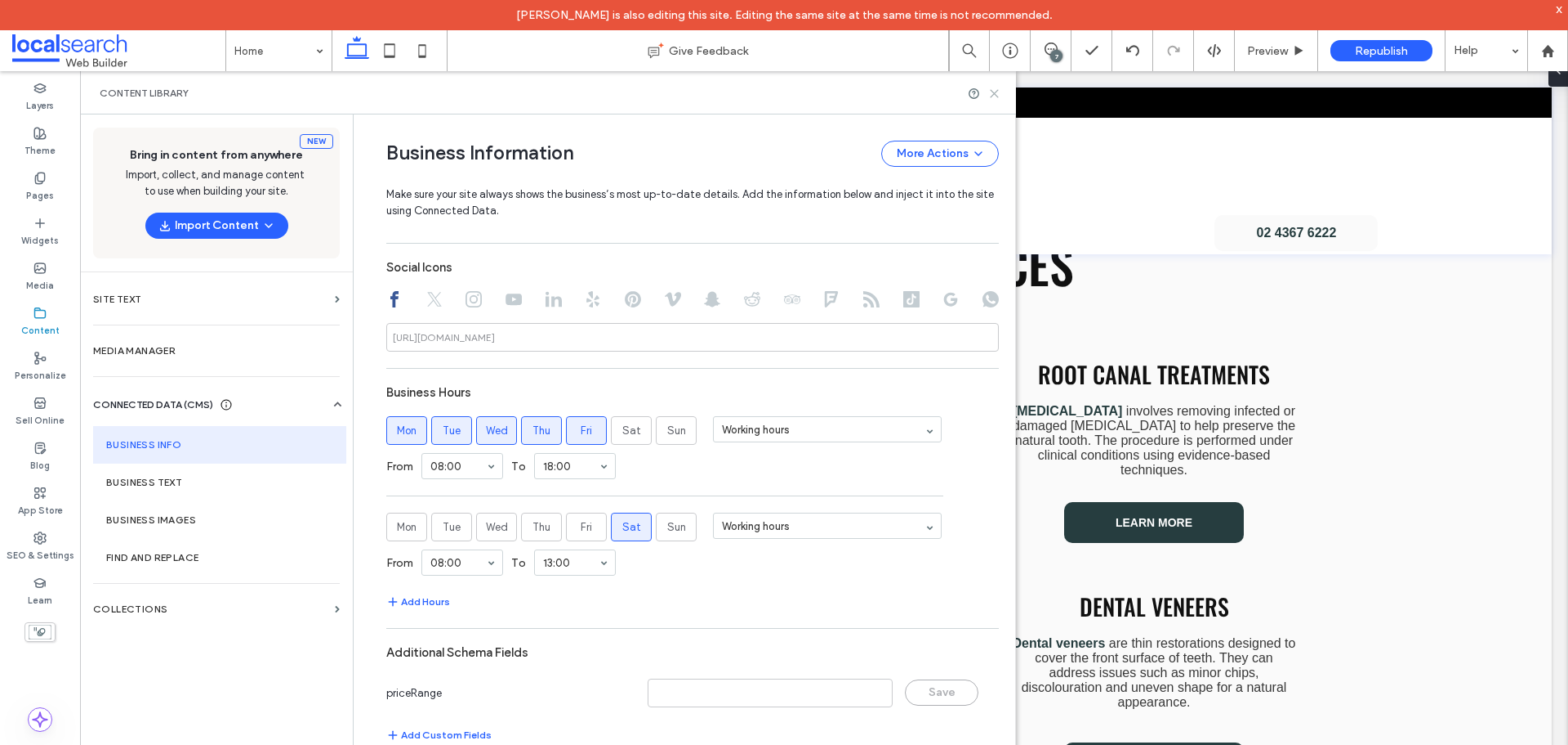
click at [997, 94] on icon at bounding box center [994, 93] width 12 height 12
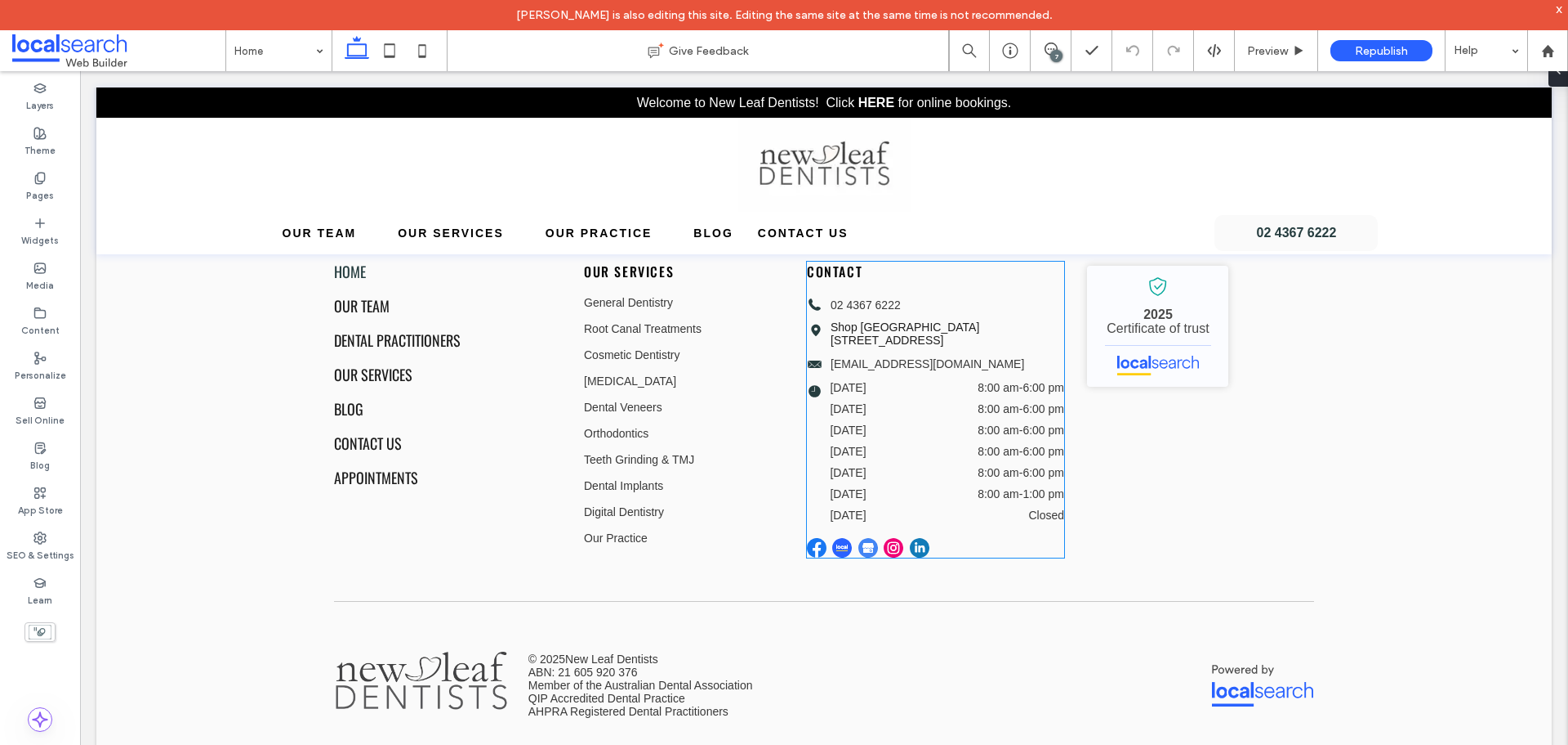
scroll to position [0, 0]
